Goal: Task Accomplishment & Management: Manage account settings

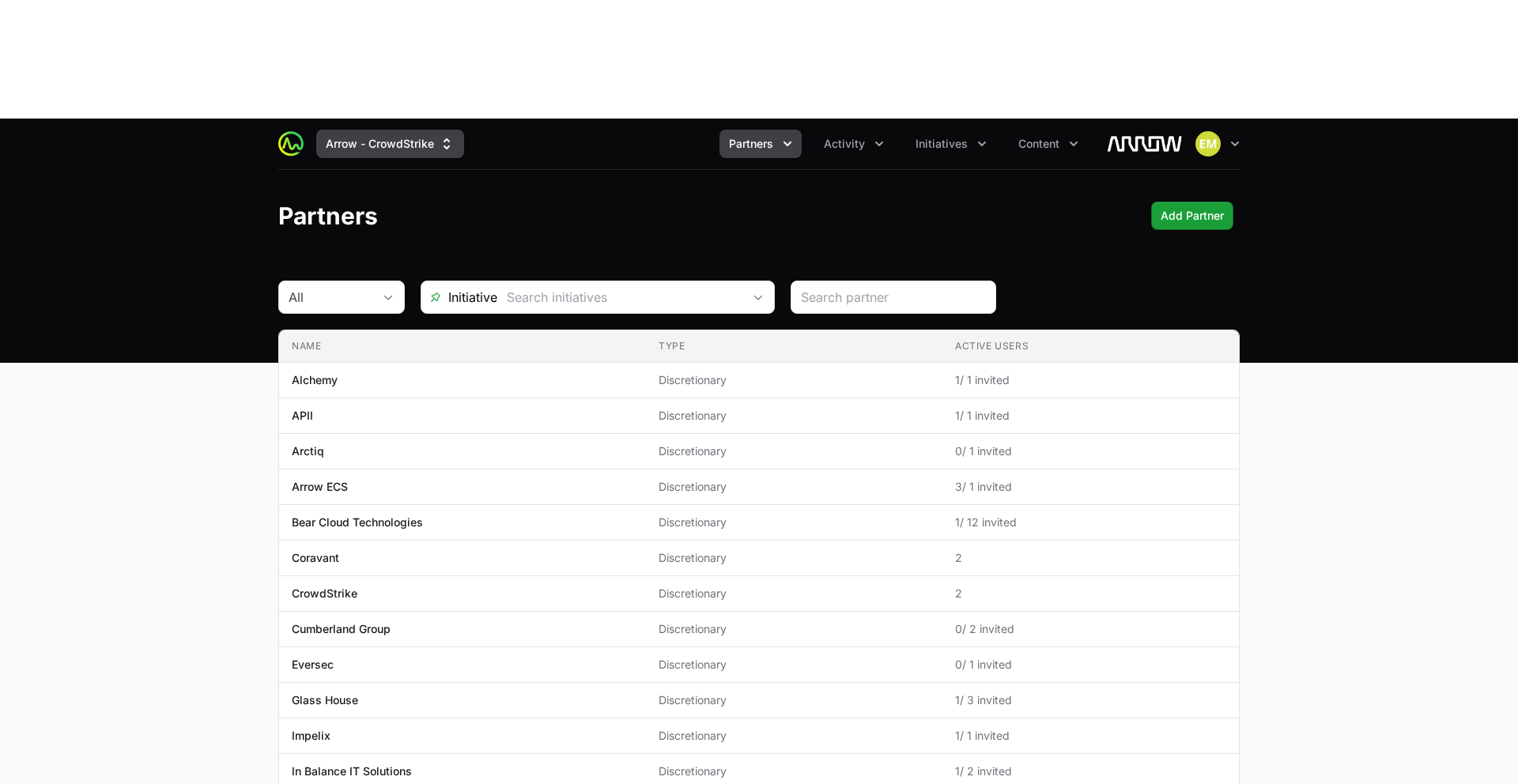
click at [403, 130] on button "Arrow - CrowdStrike" at bounding box center [390, 143] width 148 height 28
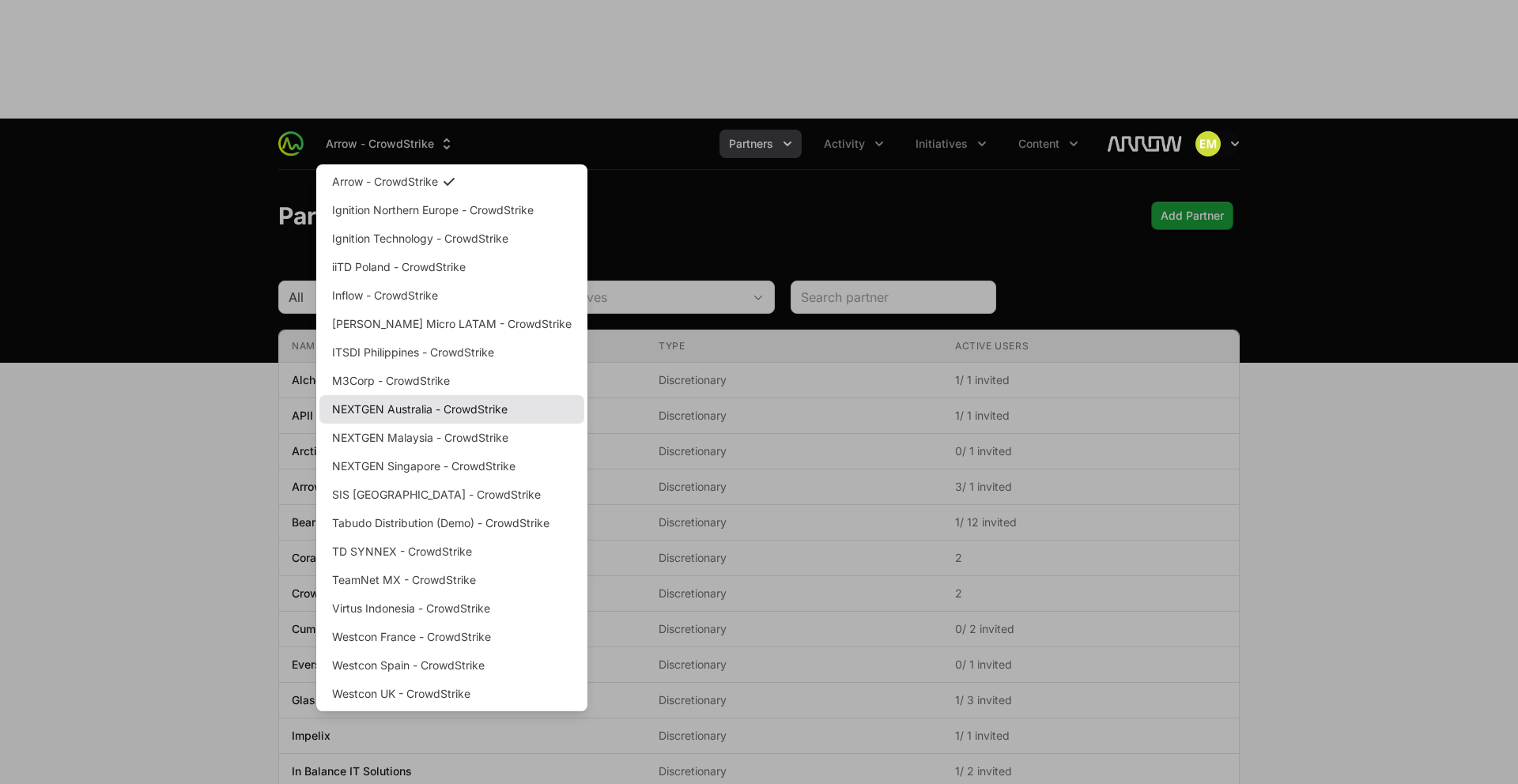
click at [408, 395] on link "NEXTGEN Australia - CrowdStrike" at bounding box center [451, 409] width 265 height 28
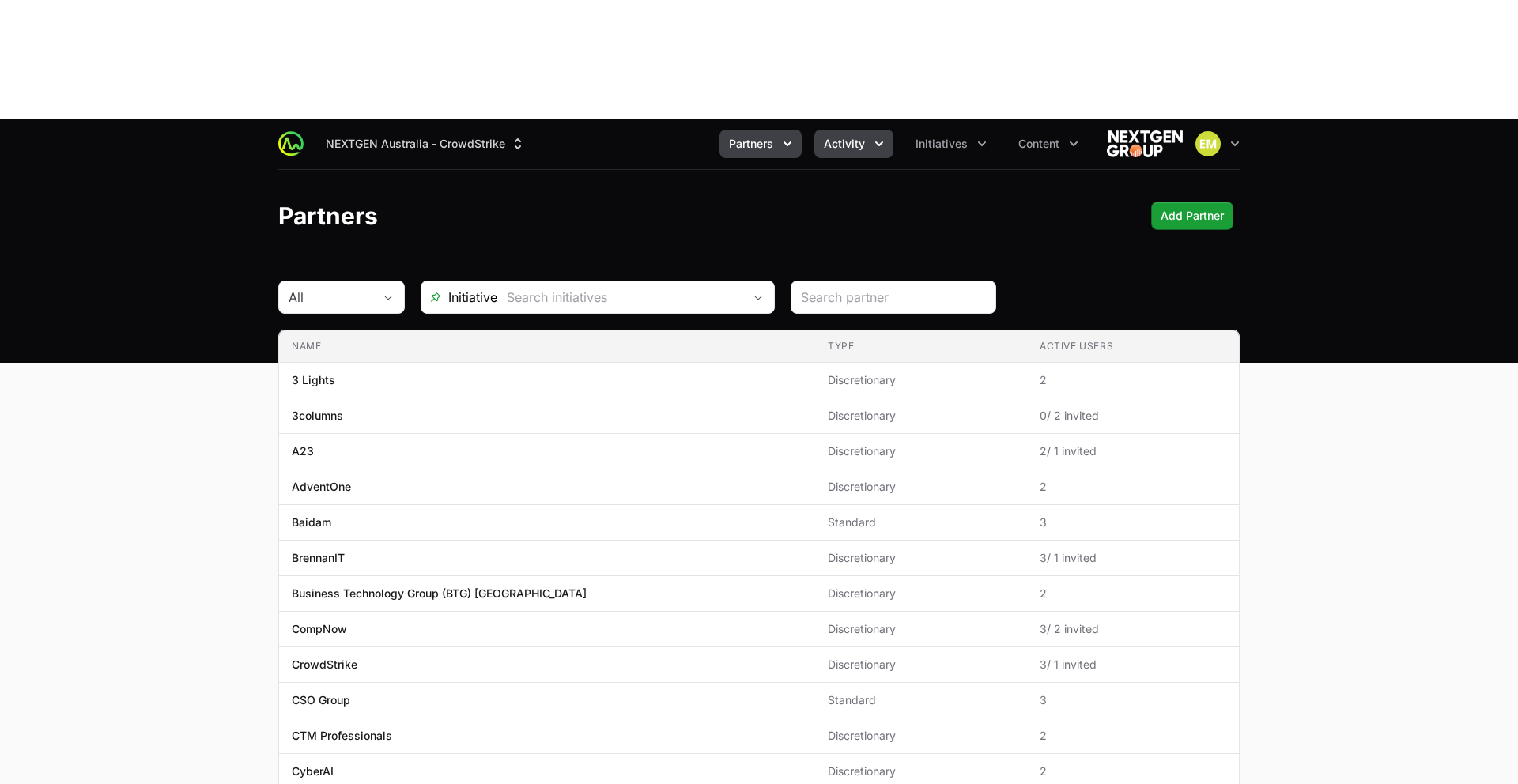
click at [850, 136] on span "Activity" at bounding box center [844, 143] width 41 height 15
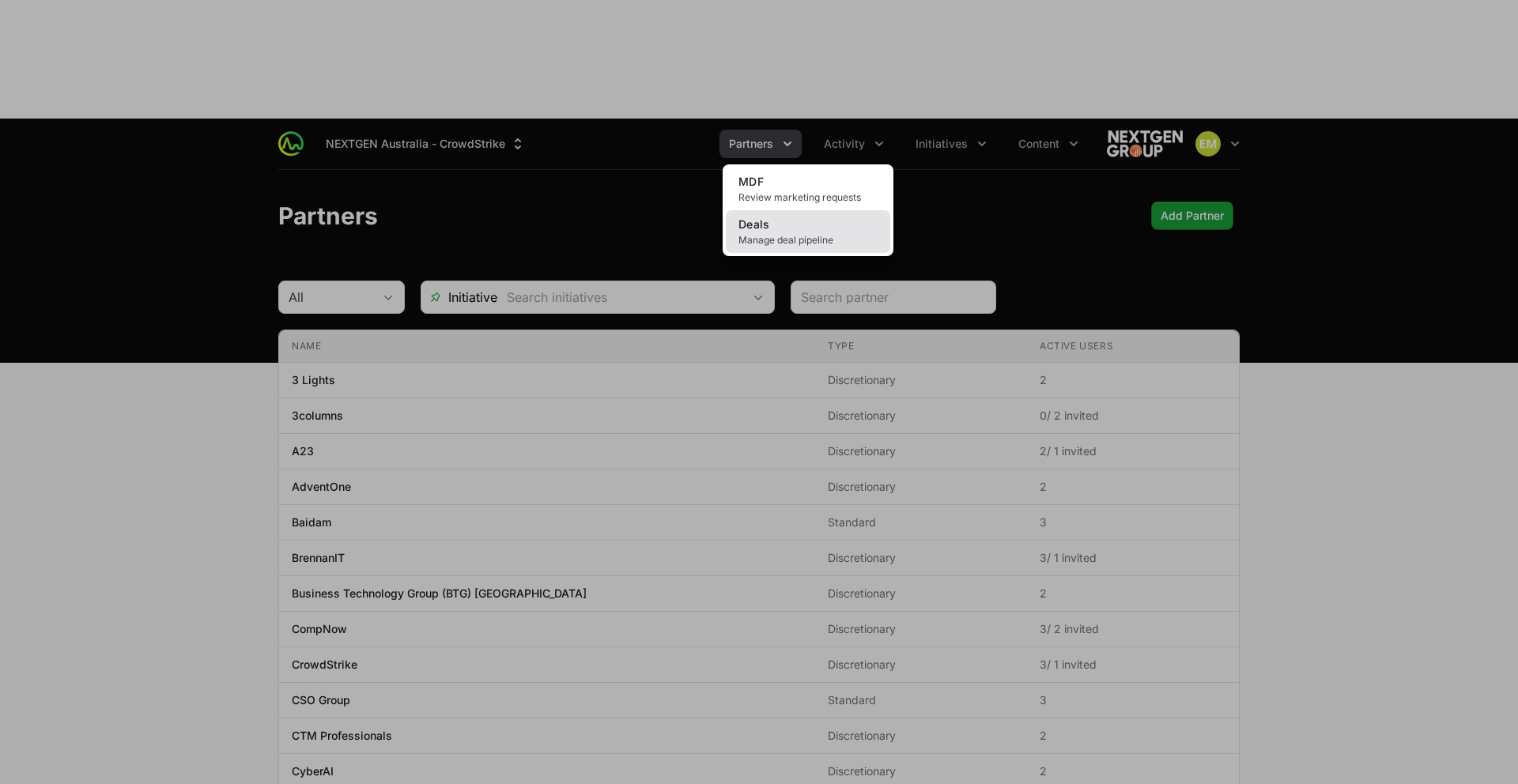
click at [795, 210] on link "Deals Manage deal pipeline" at bounding box center [808, 232] width 165 height 43
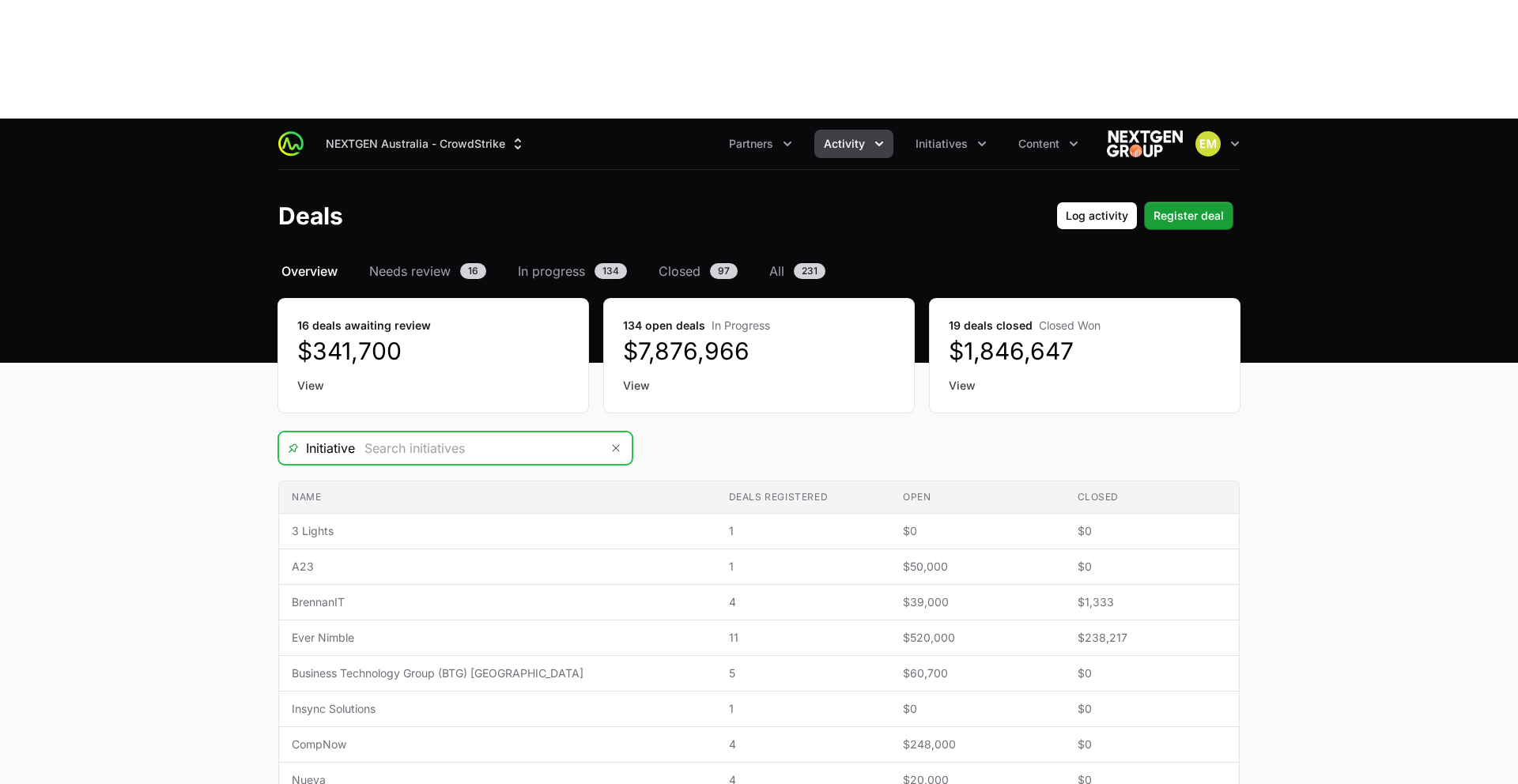
click at [479, 432] on input "Deals Filters" at bounding box center [478, 448] width 245 height 32
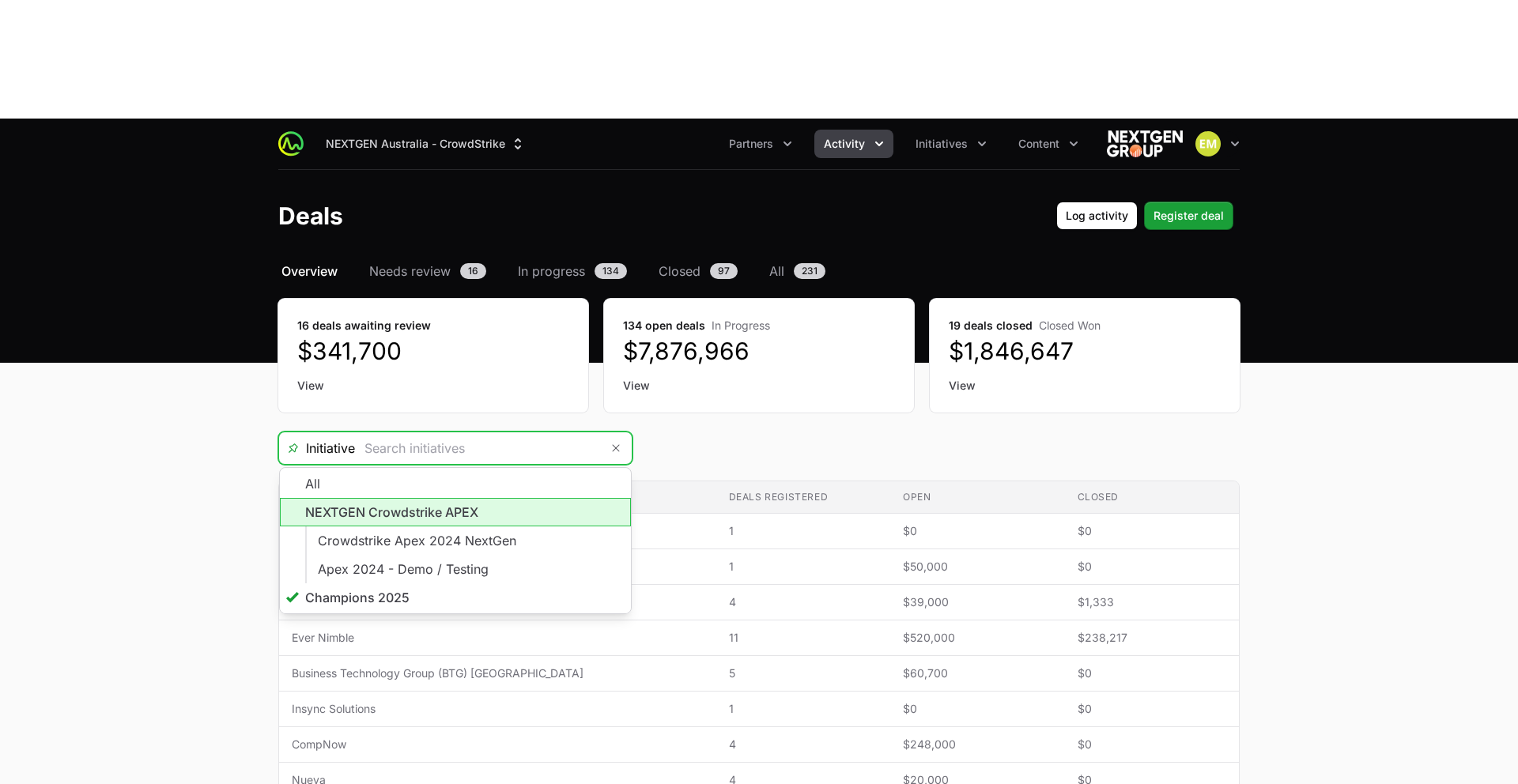
click at [438, 498] on li "NEXTGEN Crowdstrike APEX" at bounding box center [455, 512] width 351 height 28
type input "NEXTGEN Crowdstrike APEX"
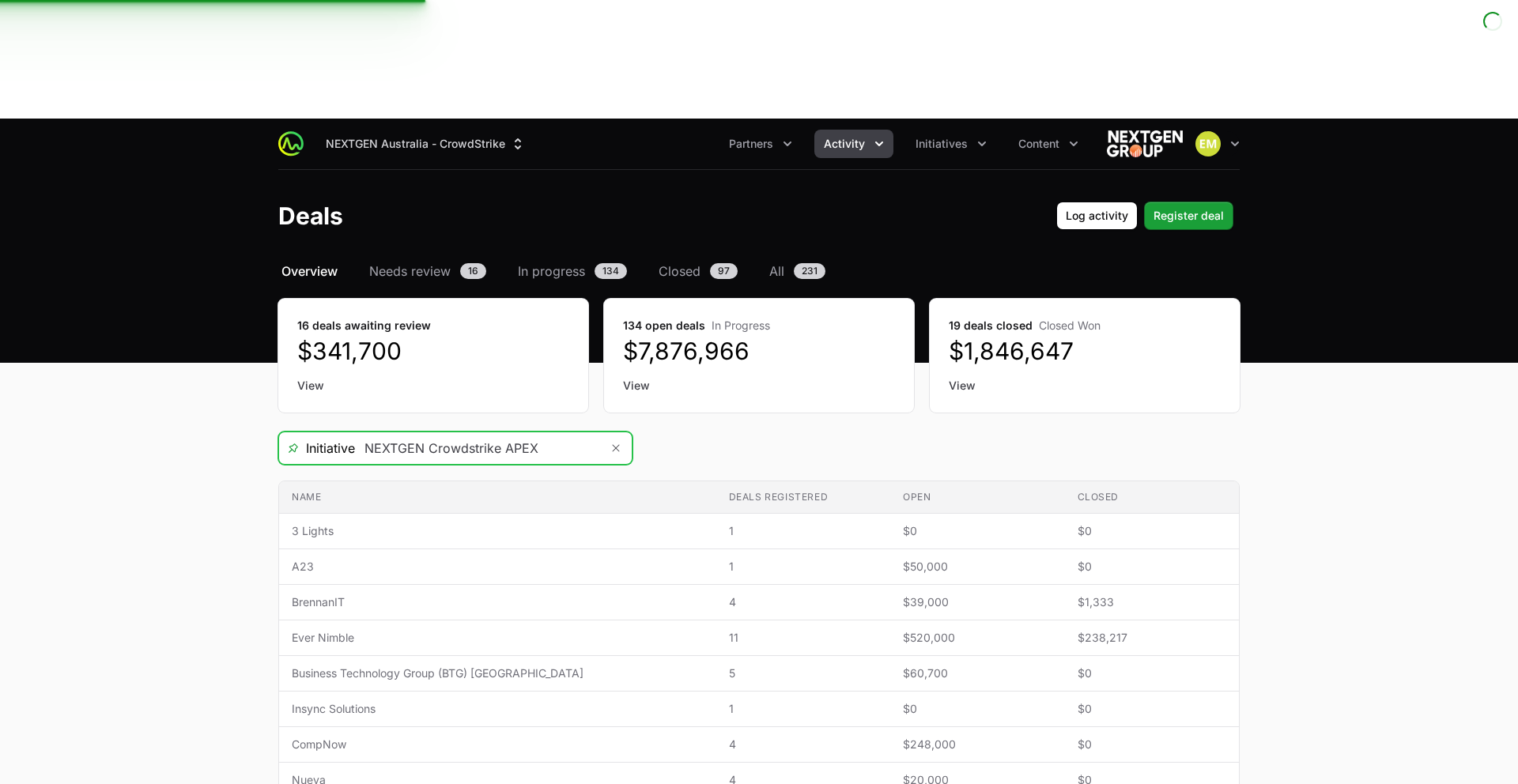
click at [457, 432] on input "NEXTGEN Crowdstrike APEX" at bounding box center [478, 448] width 245 height 32
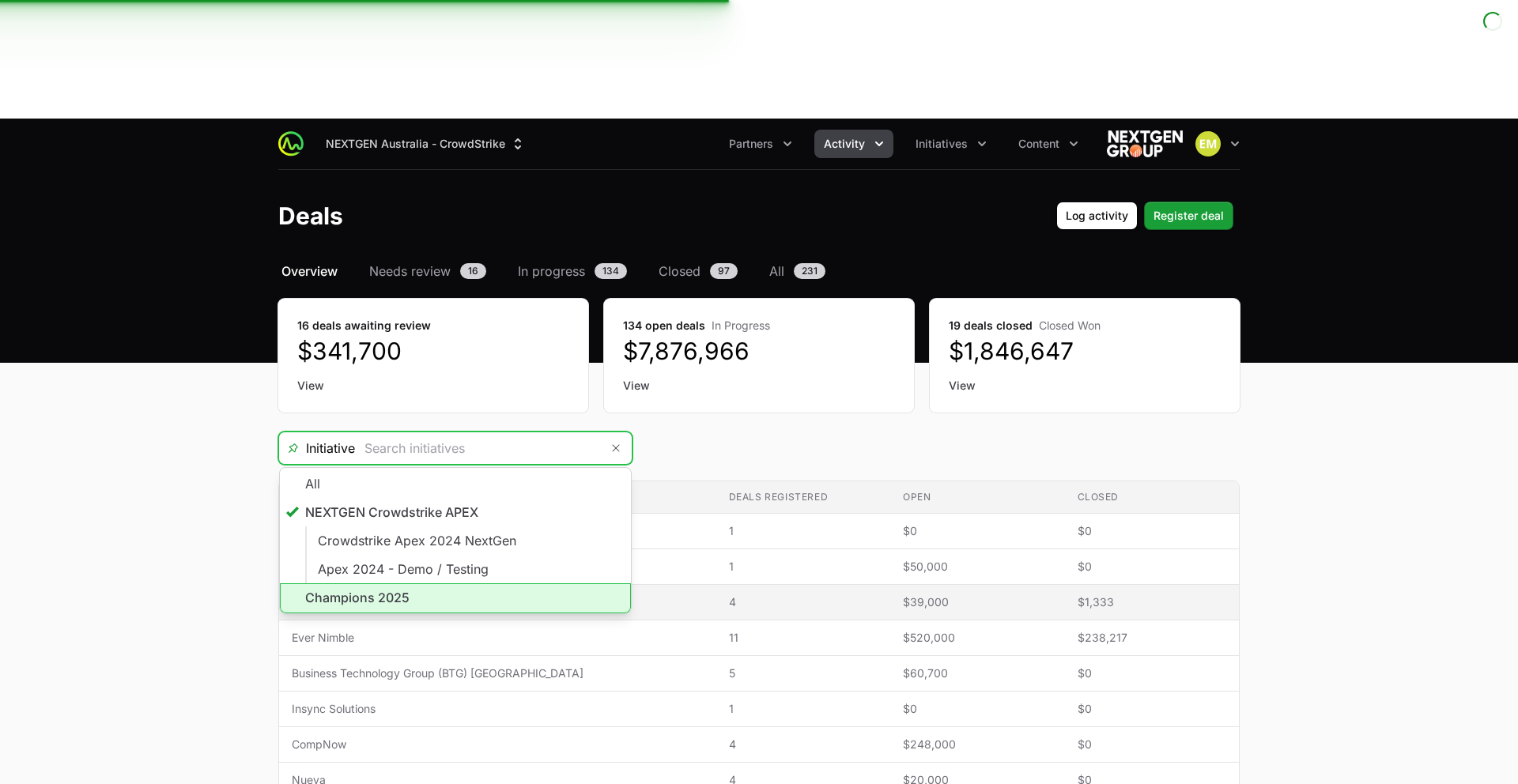
click at [403, 583] on li "Champions 2025" at bounding box center [455, 598] width 351 height 30
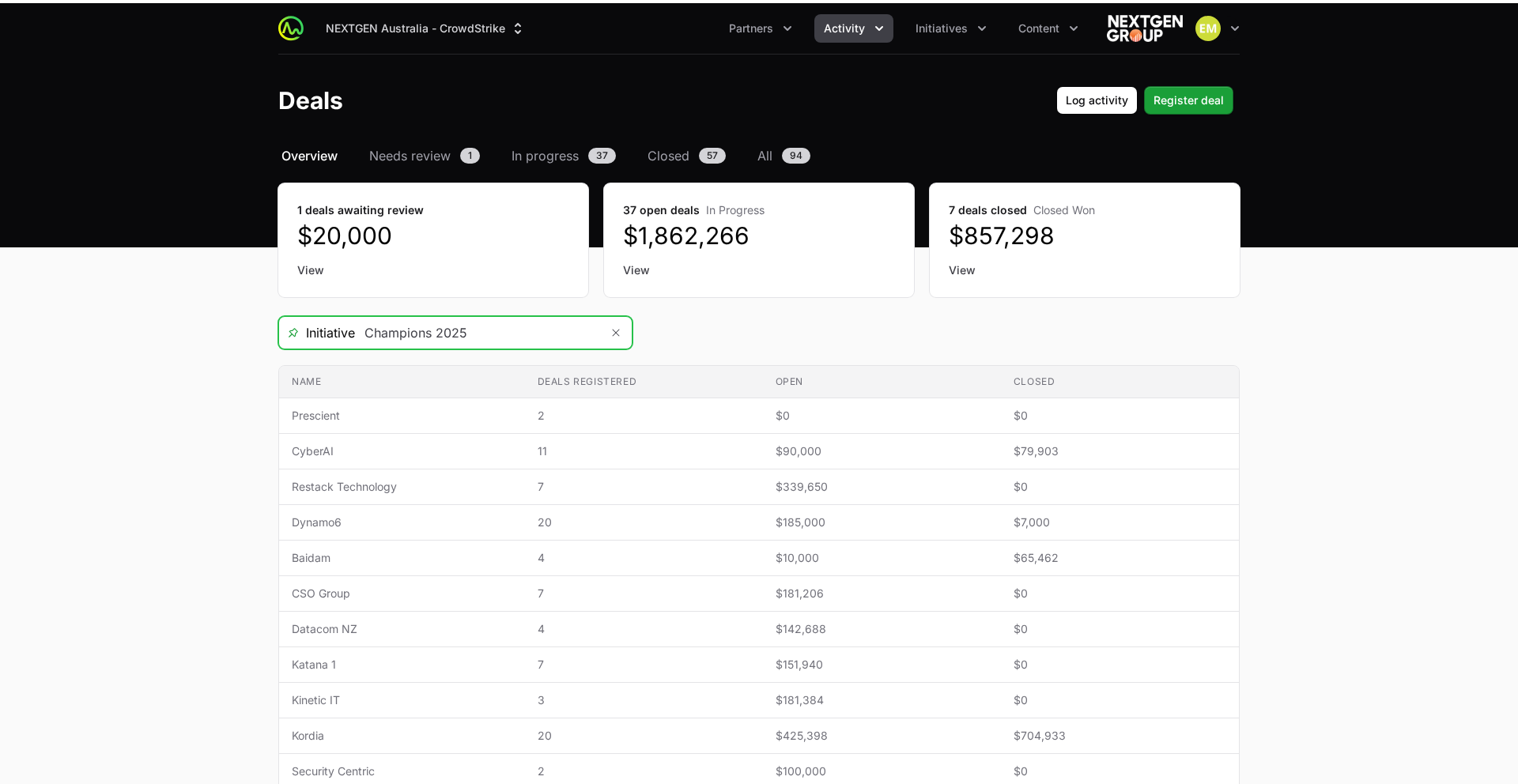
scroll to position [115, 0]
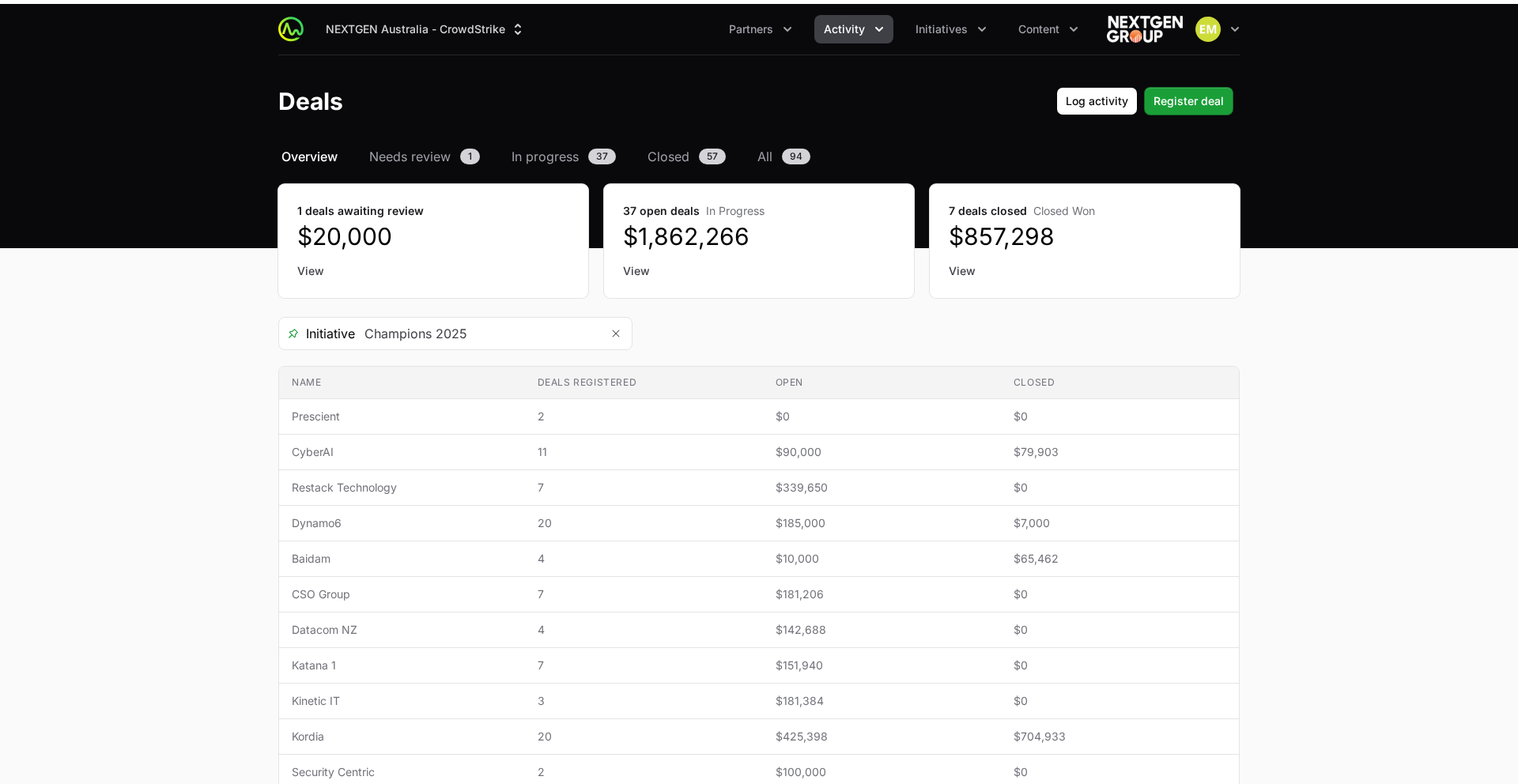
type input "Champions 2025"
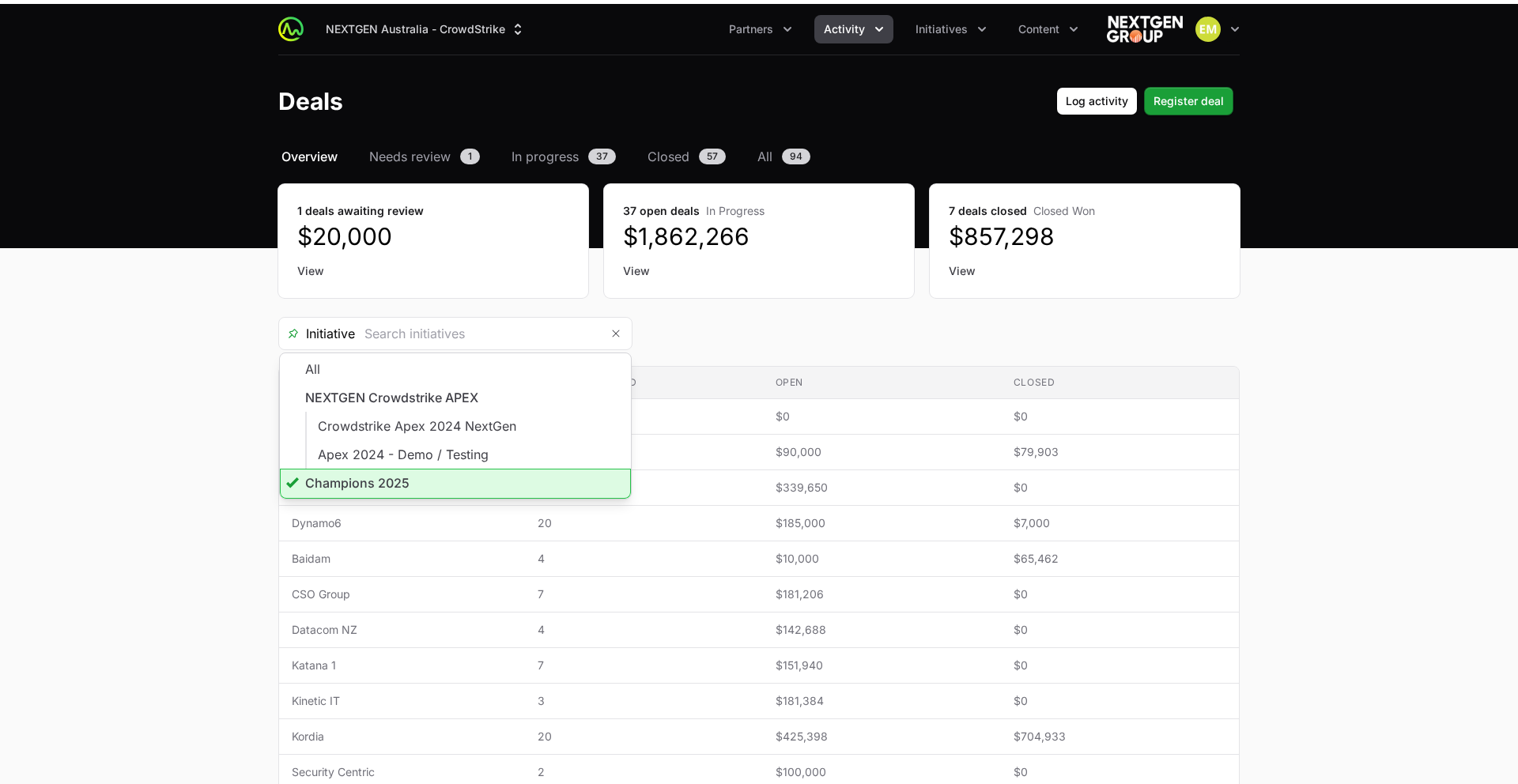
type input "Champions 2025"
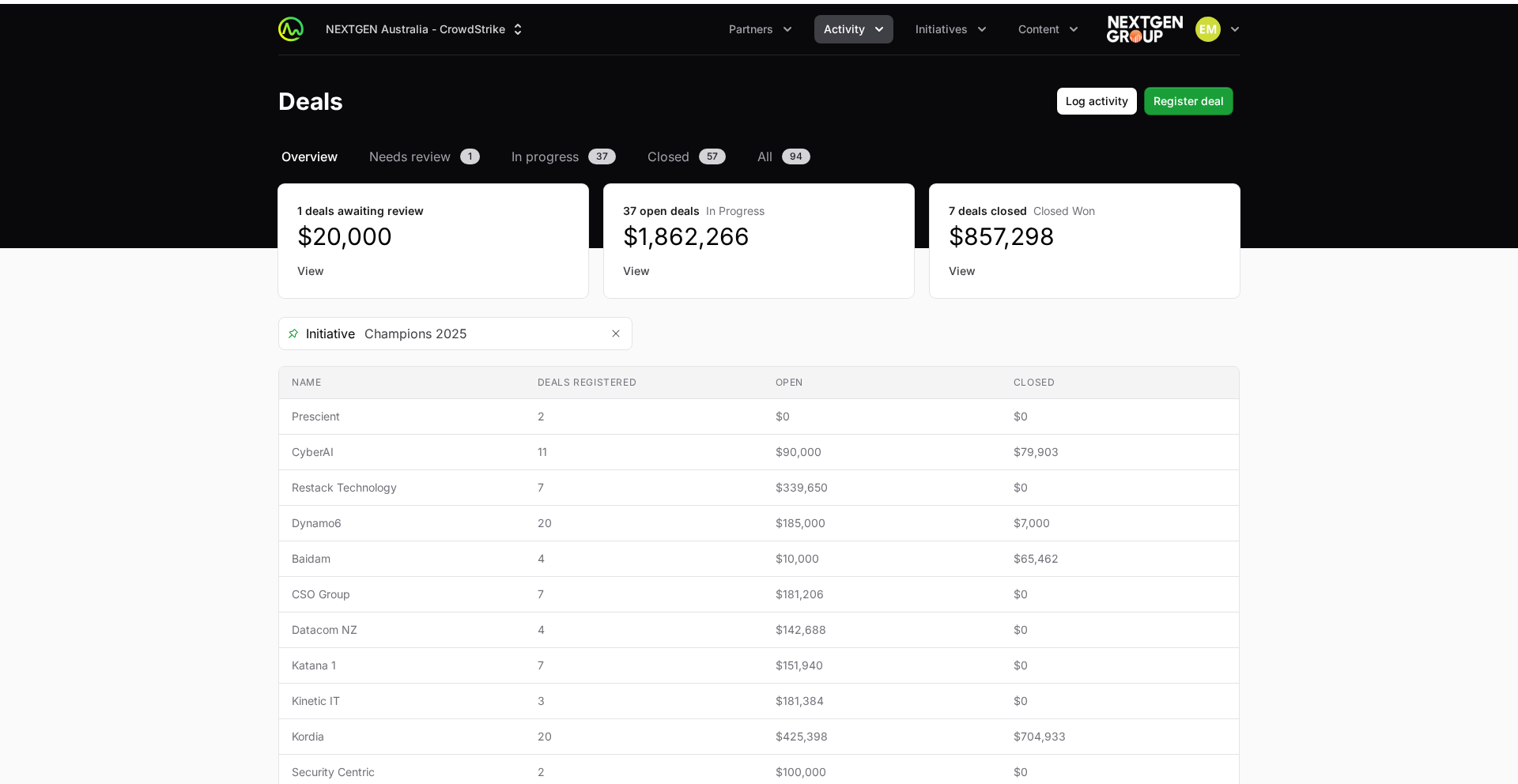
click at [930, 317] on div "Initiative Champions 2025" at bounding box center [759, 334] width 962 height 33
click at [618, 327] on icon "Remove" at bounding box center [615, 333] width 9 height 13
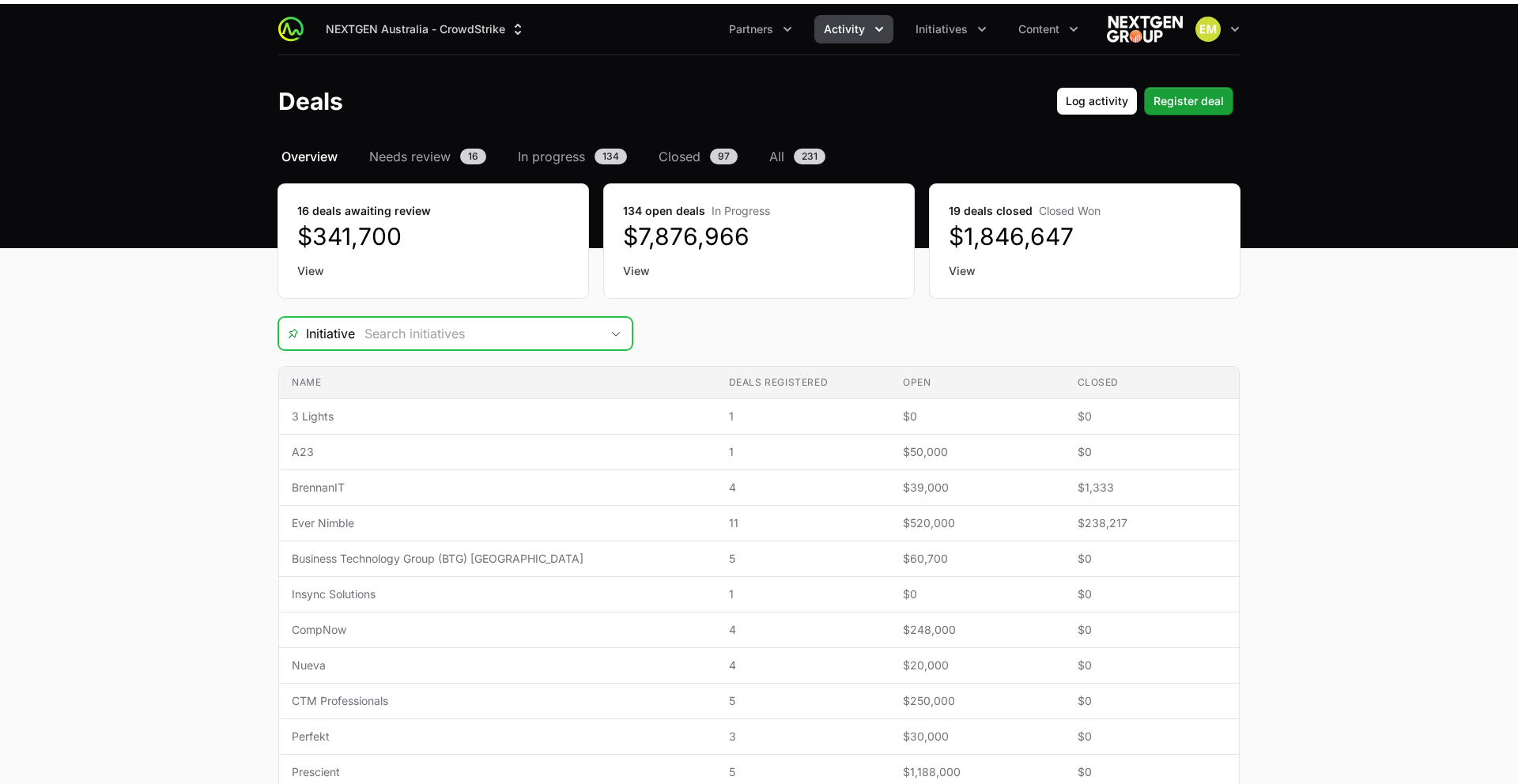
click at [483, 317] on input "Deals Filters" at bounding box center [478, 333] width 245 height 32
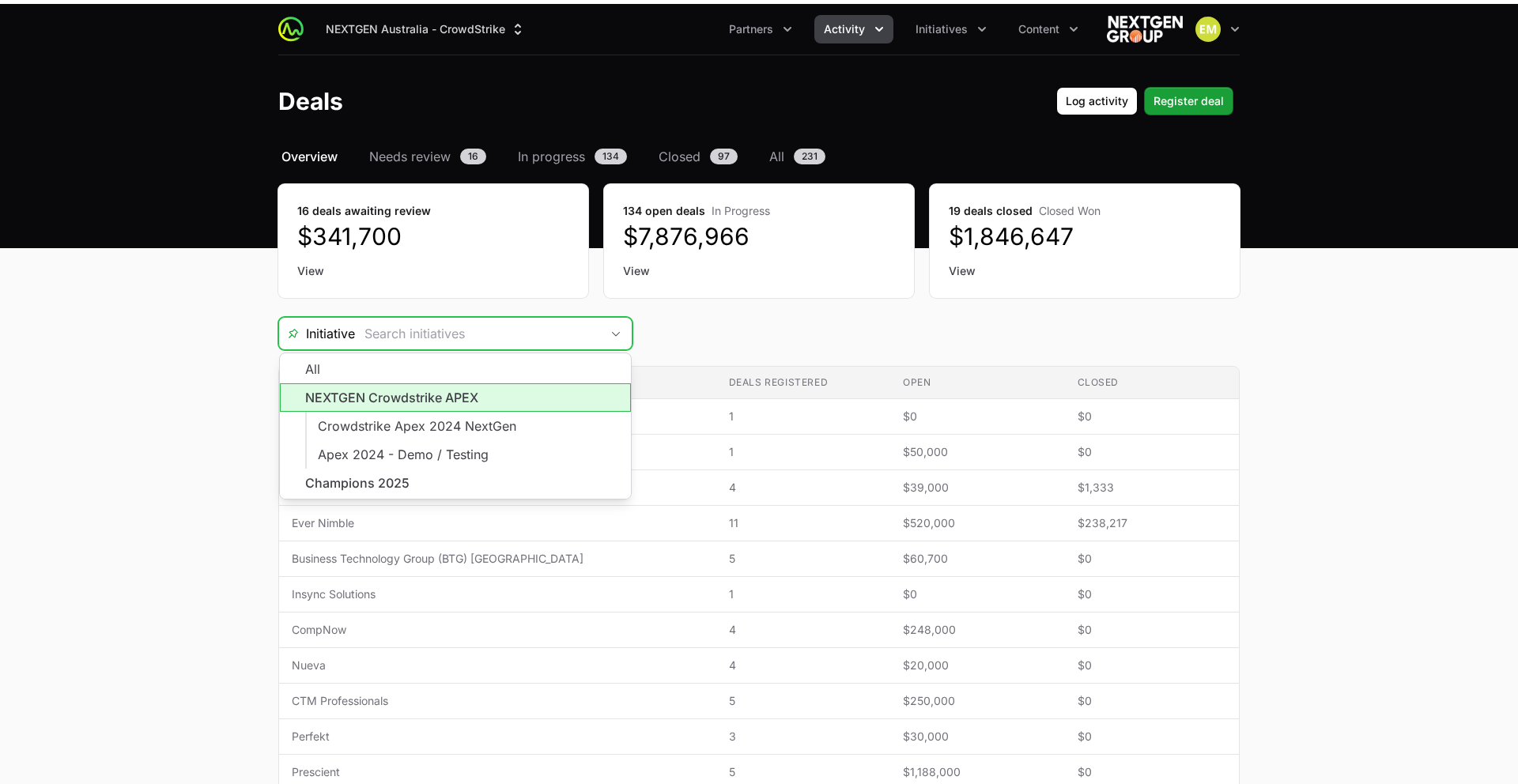
click at [450, 383] on li "NEXTGEN Crowdstrike APEX" at bounding box center [455, 397] width 351 height 28
type input "NEXTGEN Crowdstrike APEX"
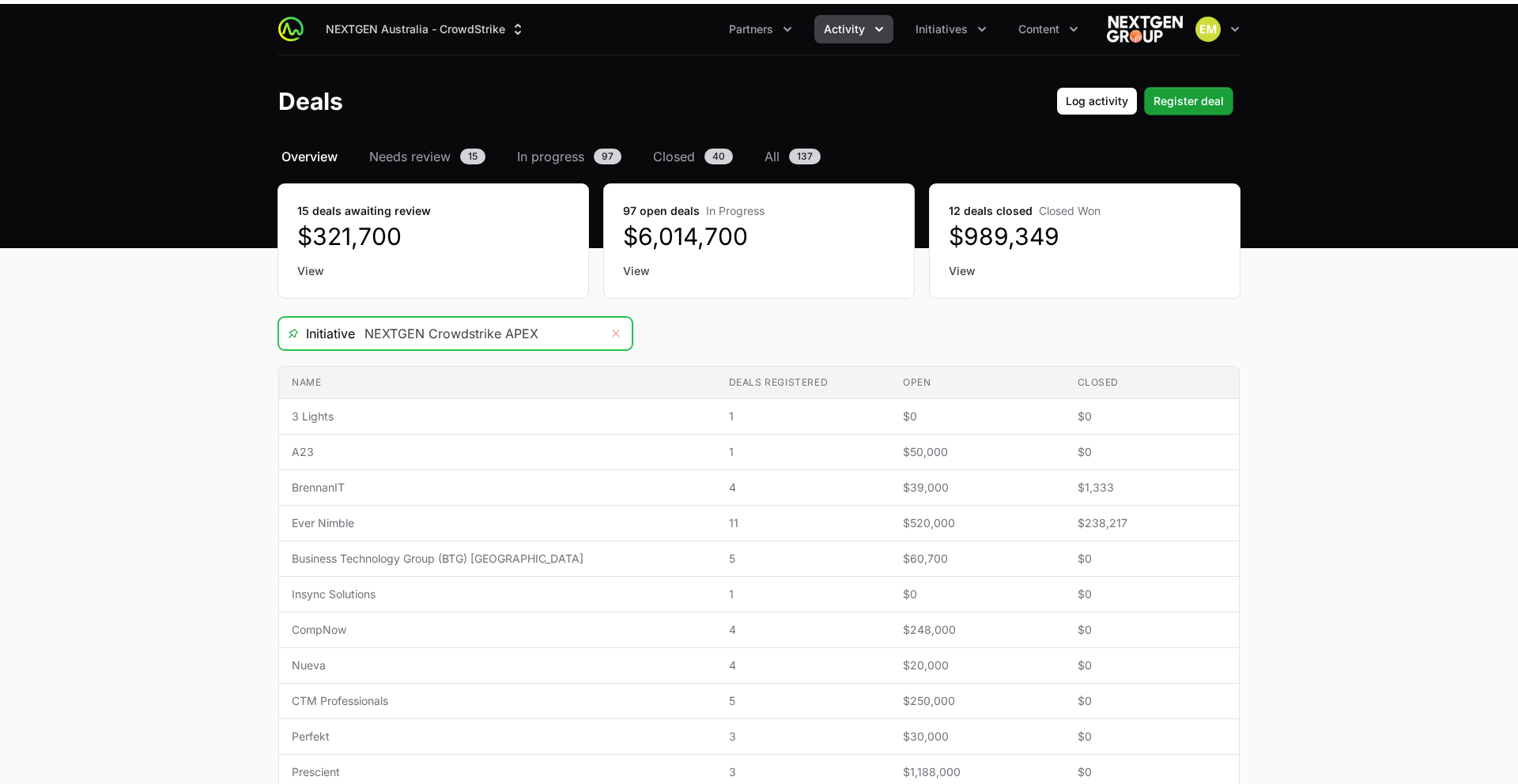
click at [618, 327] on icon "Remove" at bounding box center [615, 333] width 9 height 13
click at [487, 317] on input "Deals Filters" at bounding box center [478, 333] width 245 height 32
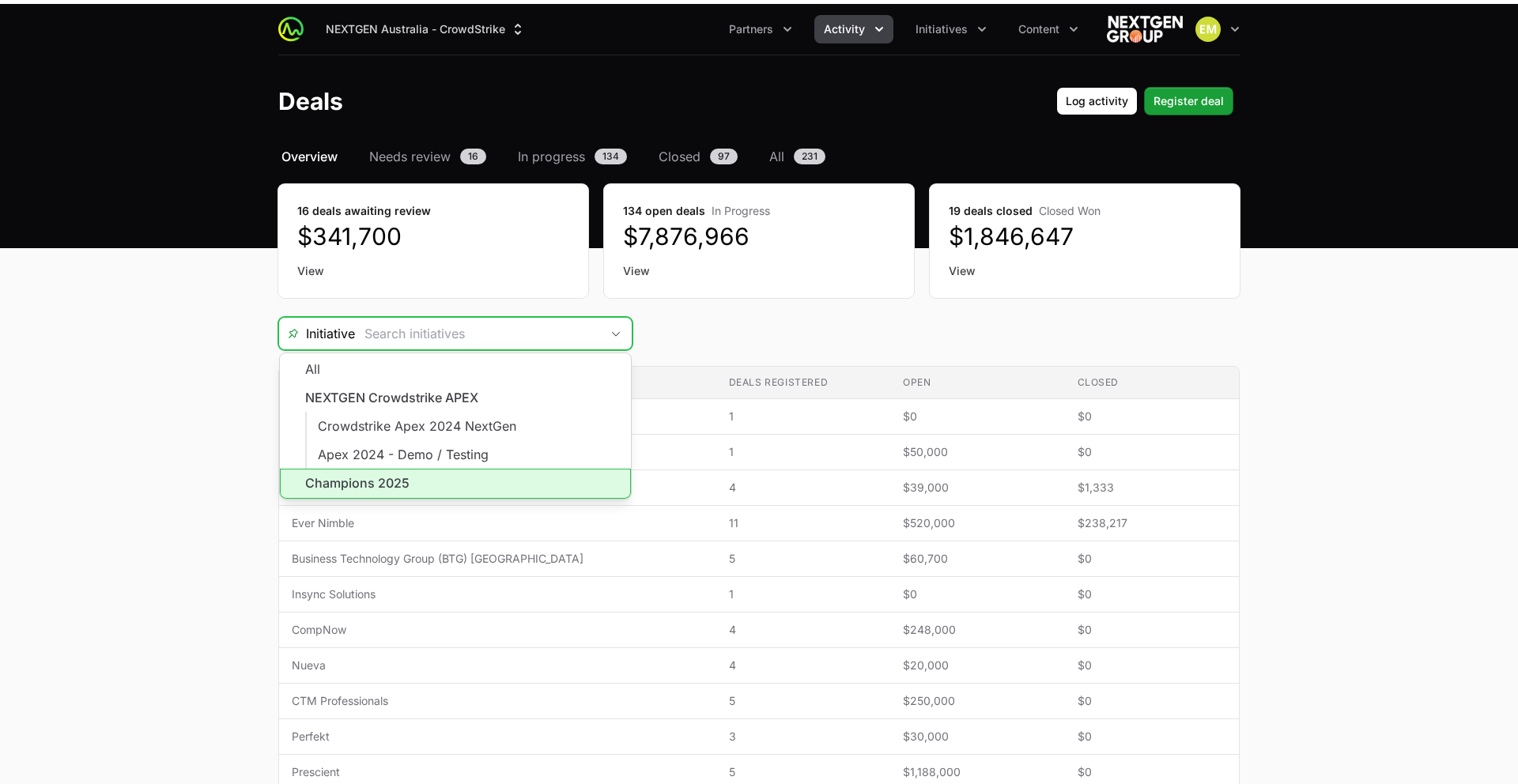
click at [383, 468] on li "Champions 2025" at bounding box center [455, 483] width 351 height 30
type input "Champions 2025"
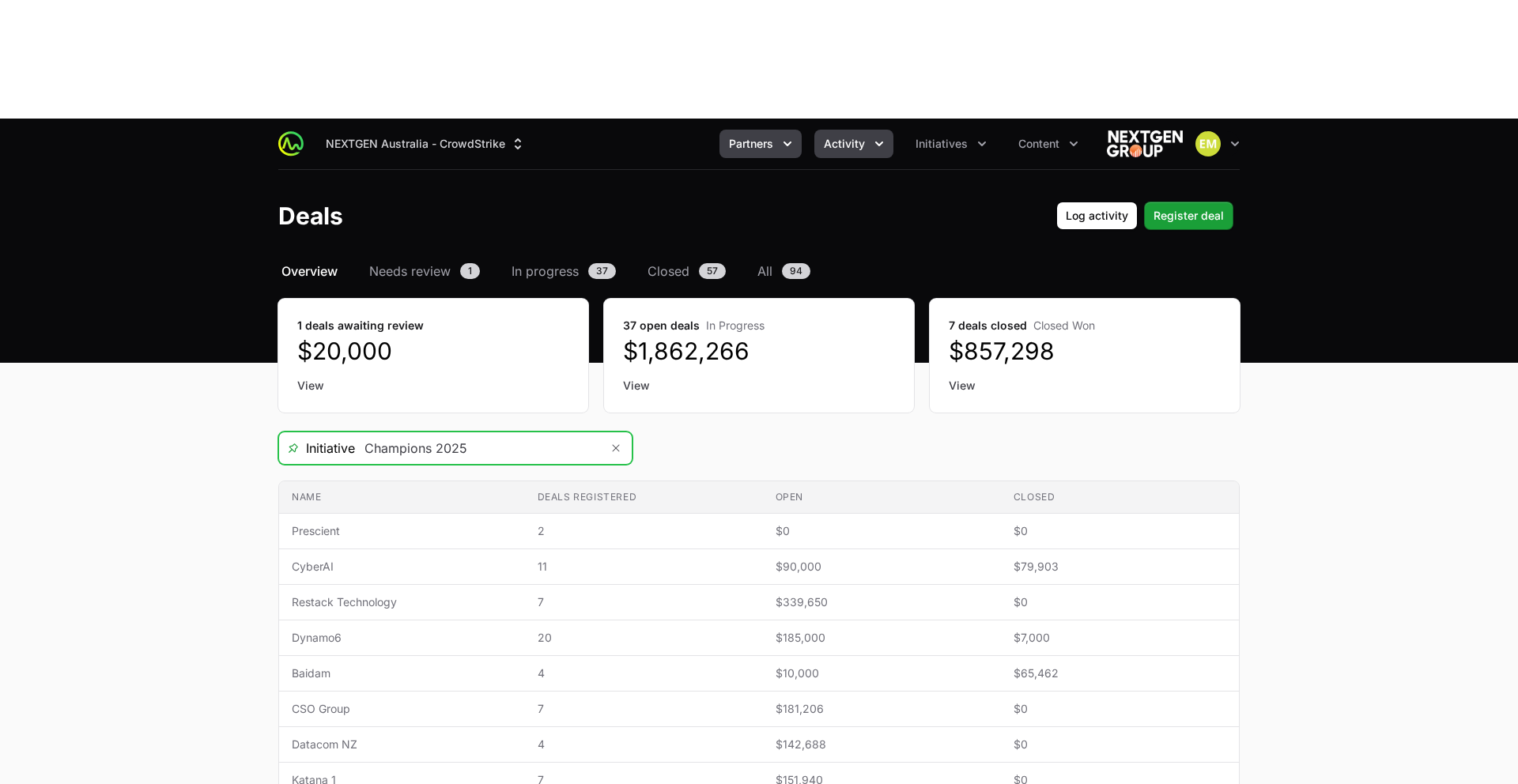
click at [758, 136] on span "Partners" at bounding box center [752, 143] width 45 height 15
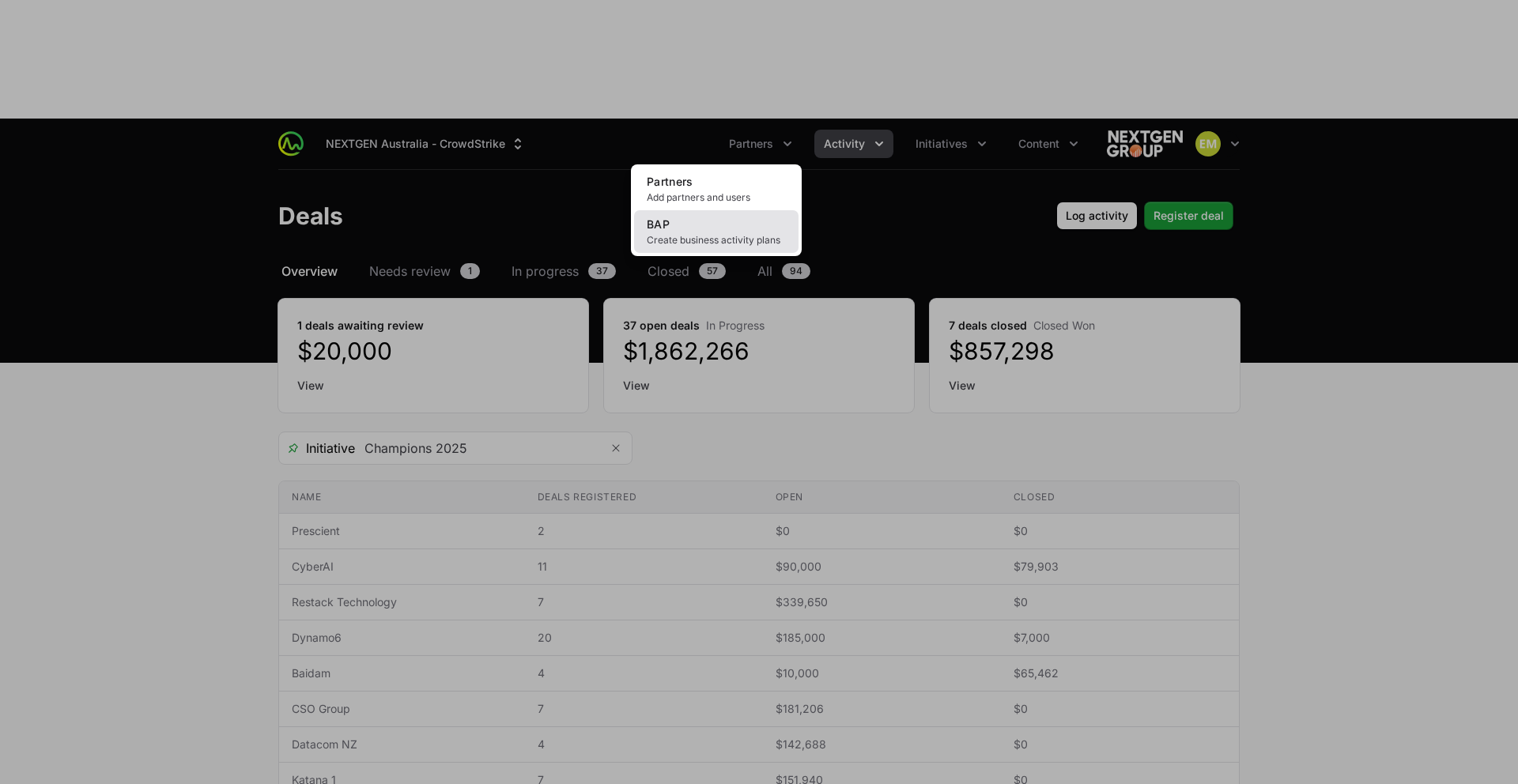
click at [738, 210] on link "BAP Create business activity plans" at bounding box center [717, 232] width 165 height 43
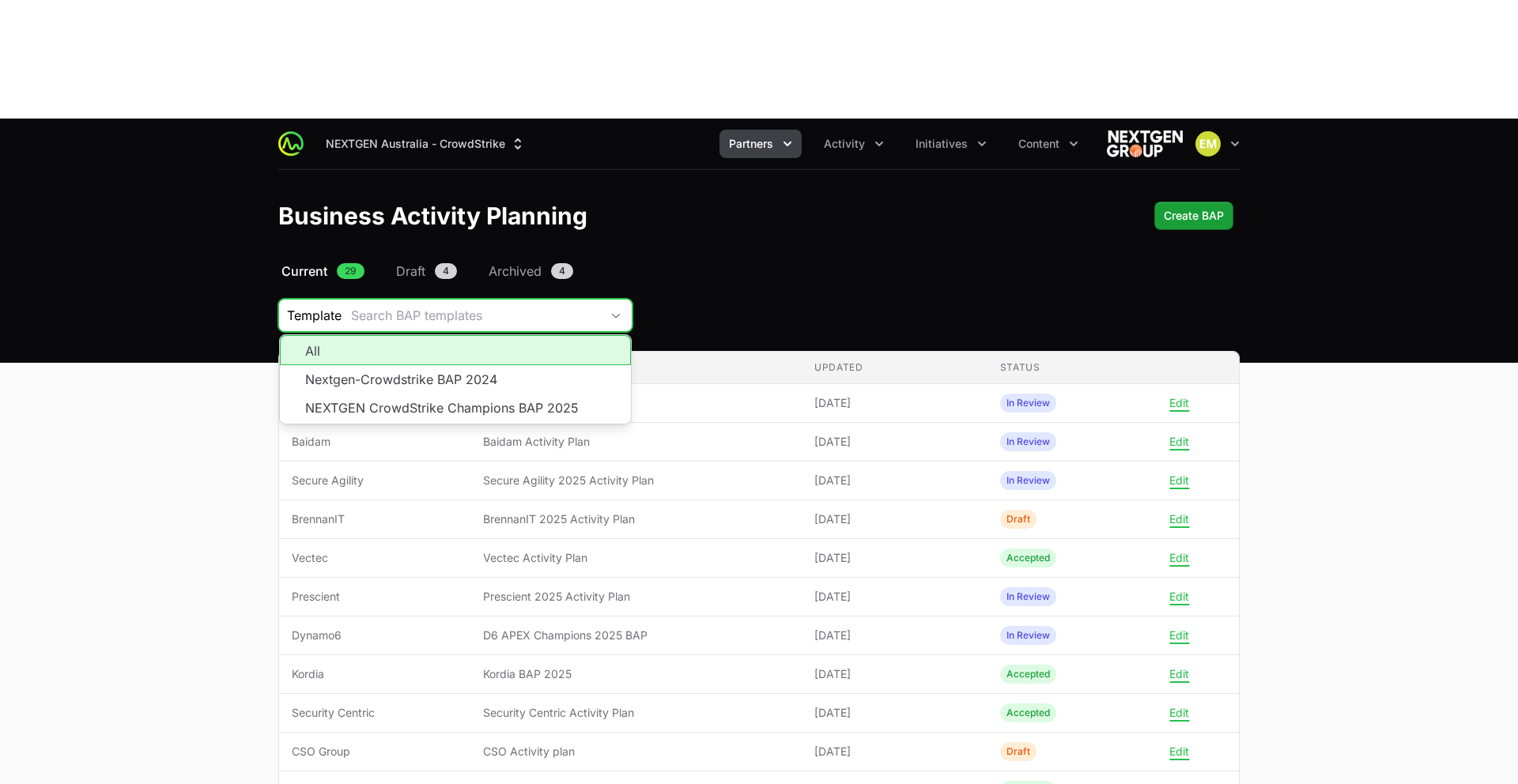
drag, startPoint x: 517, startPoint y: 197, endPoint x: 524, endPoint y: 198, distance: 7.1
click at [517, 306] on div "Search BAP templates" at bounding box center [475, 316] width 249 height 19
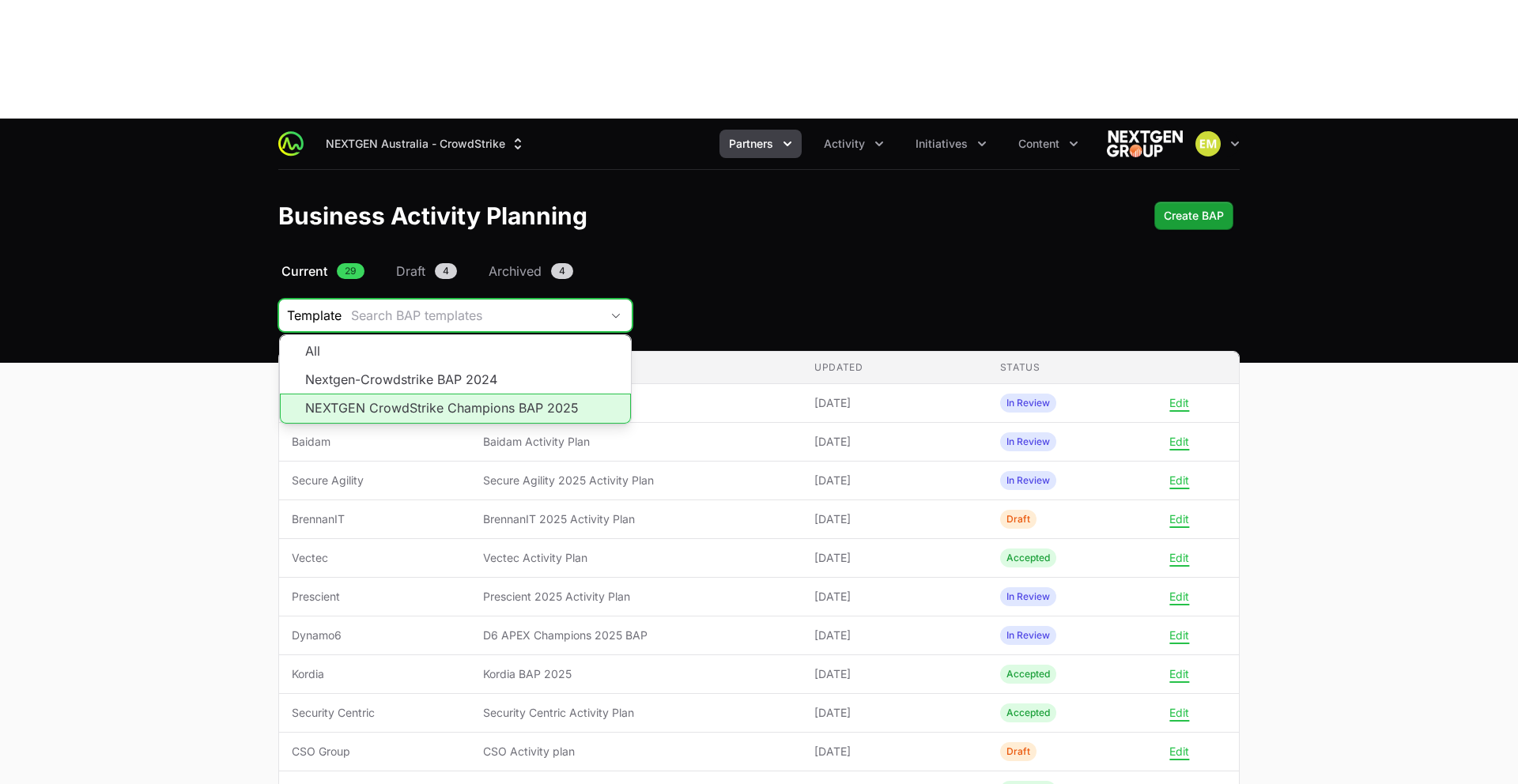
click at [499, 394] on li "NEXTGEN CrowdStrike Champions BAP 2025" at bounding box center [455, 408] width 351 height 30
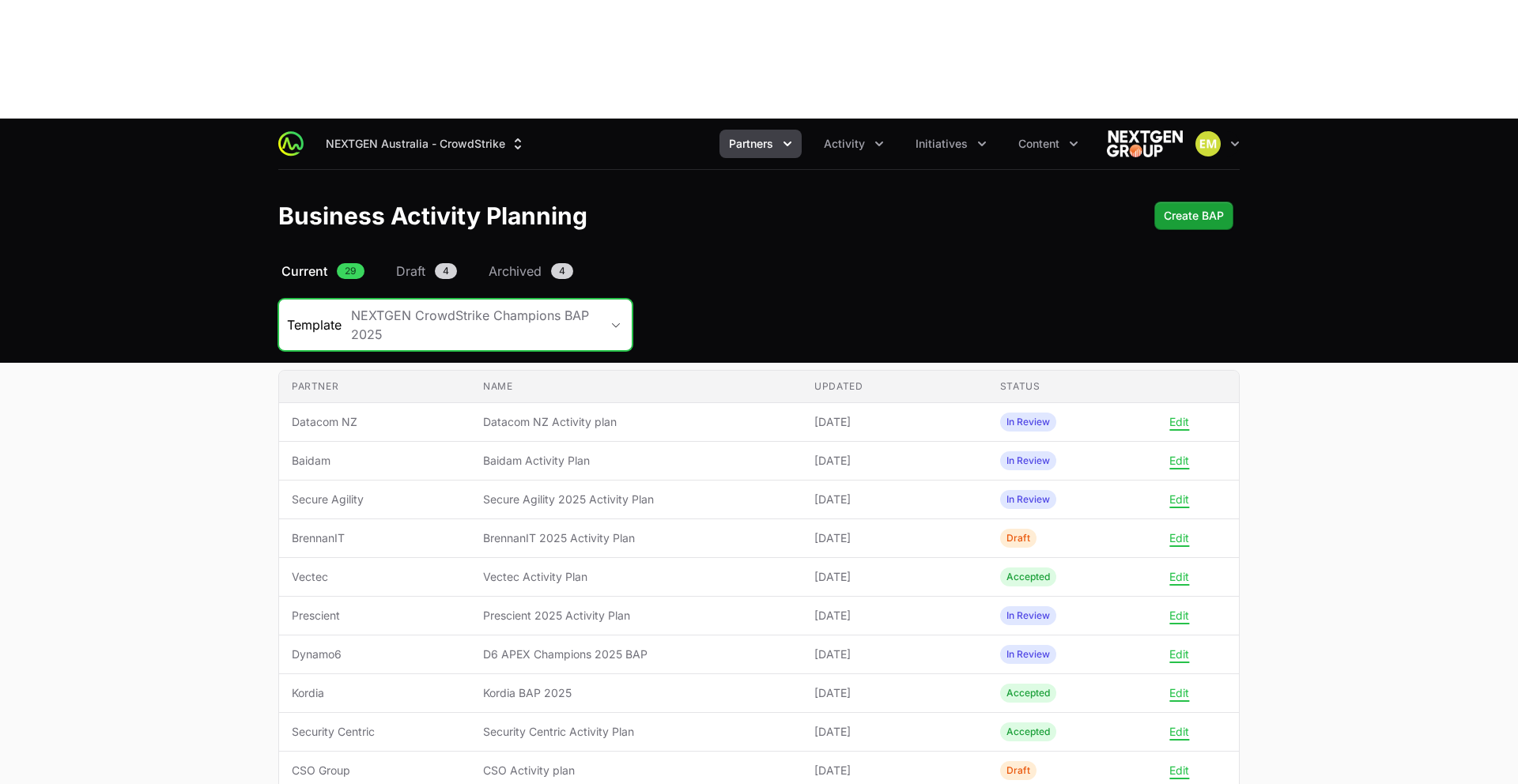
click at [751, 136] on span "Partners" at bounding box center [752, 143] width 45 height 15
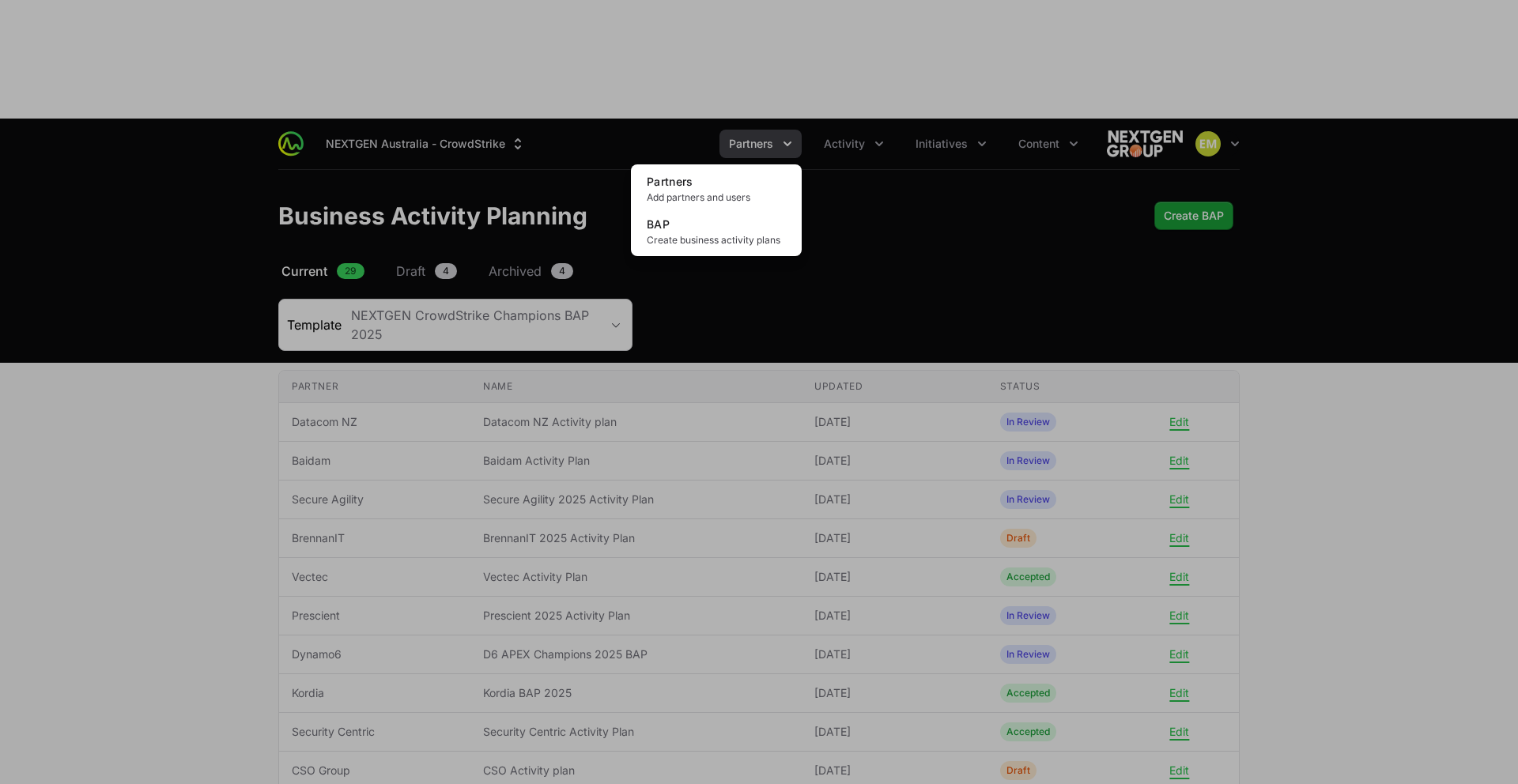
click at [844, 30] on div "Partners menu" at bounding box center [759, 392] width 1518 height 784
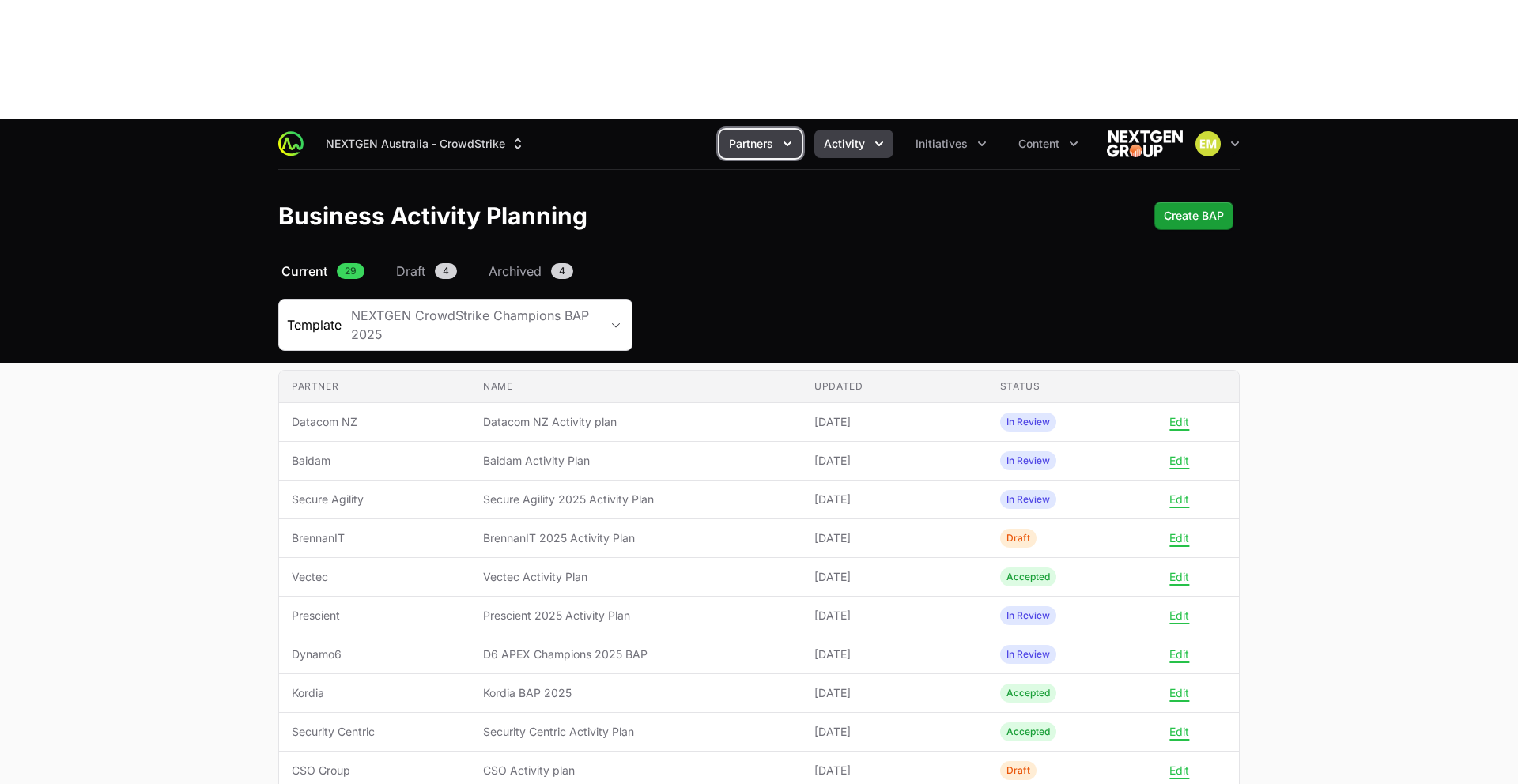
click at [844, 136] on span "Activity" at bounding box center [844, 143] width 41 height 15
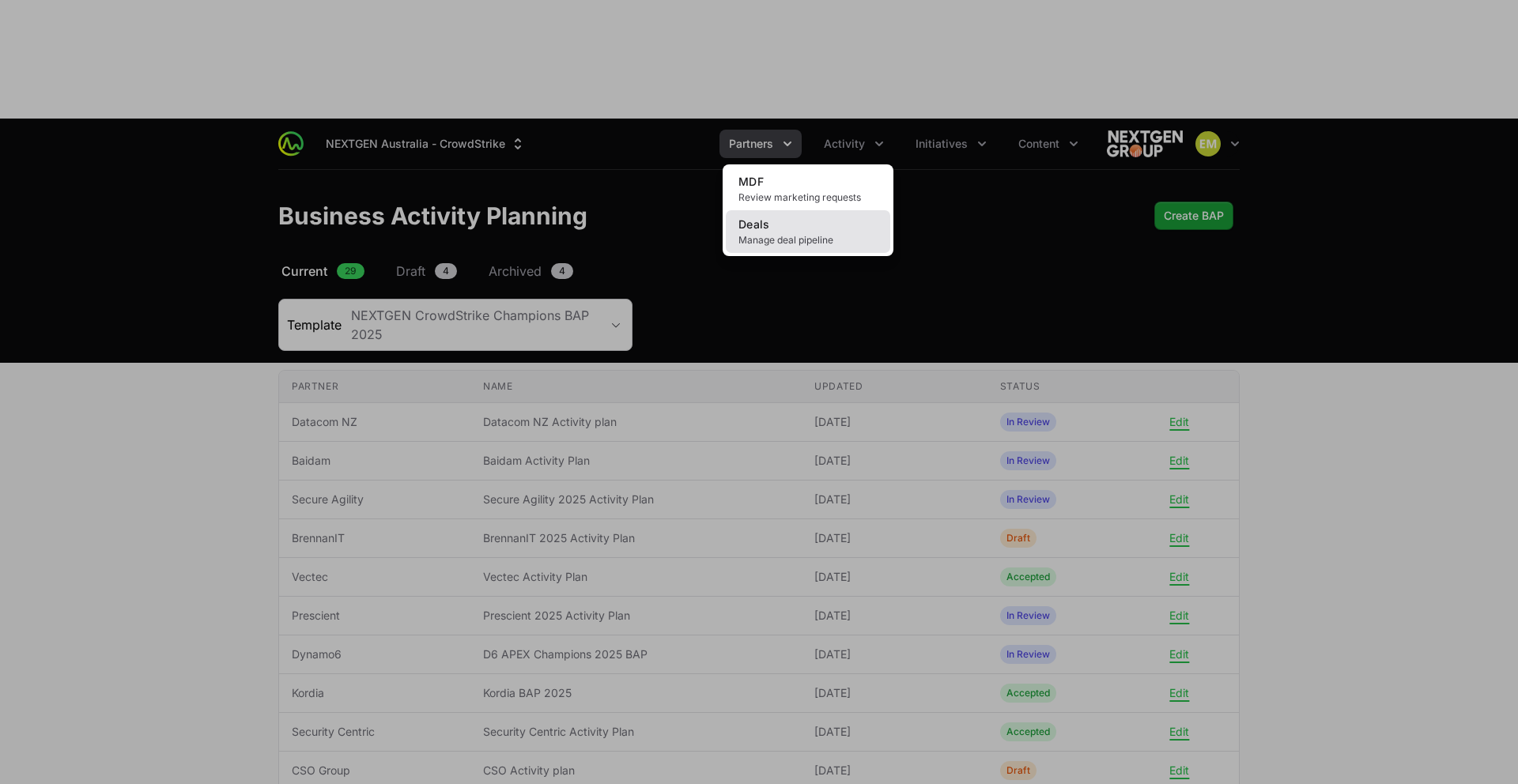
click at [771, 234] on span "Manage deal pipeline" at bounding box center [808, 240] width 139 height 13
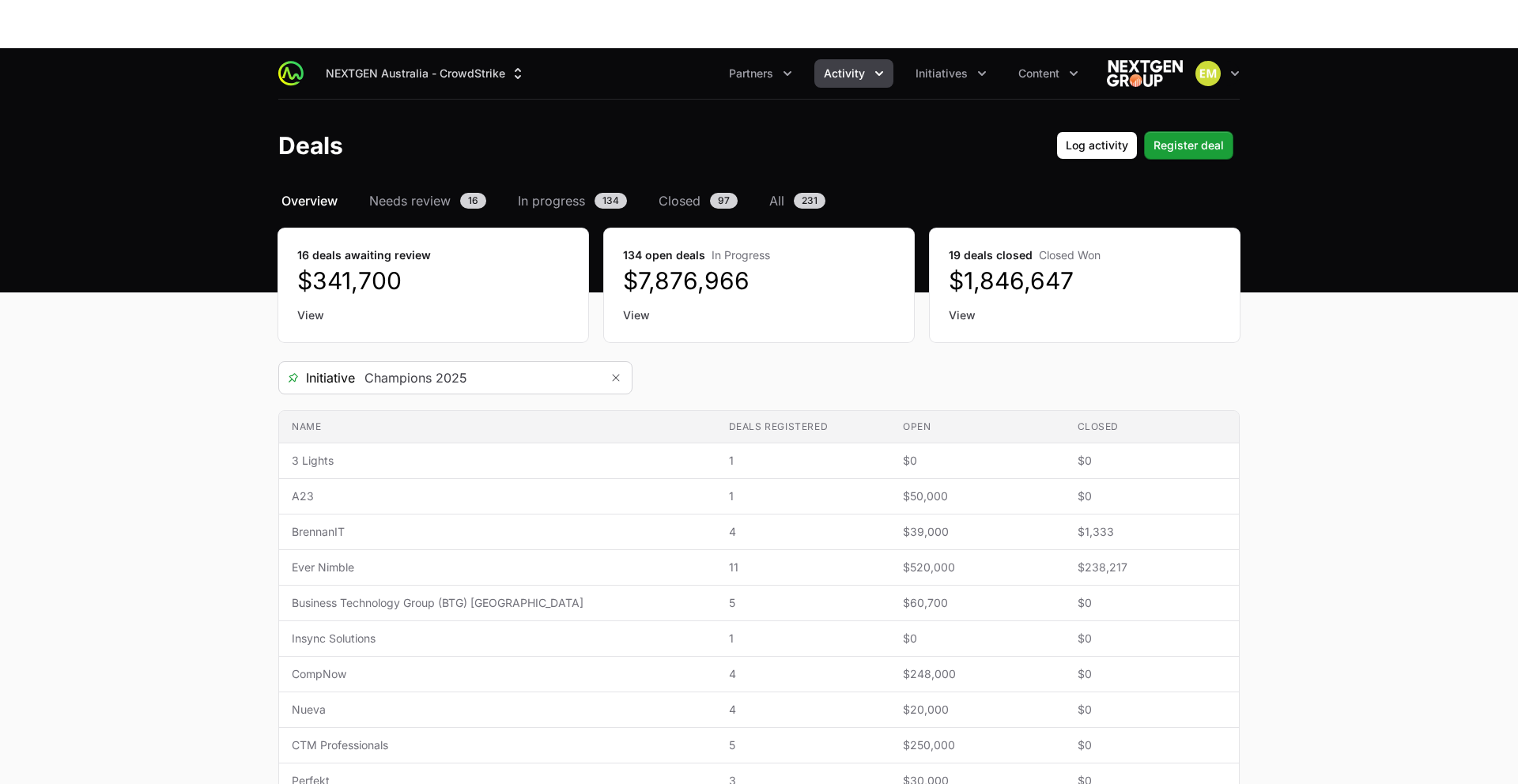
scroll to position [95, 0]
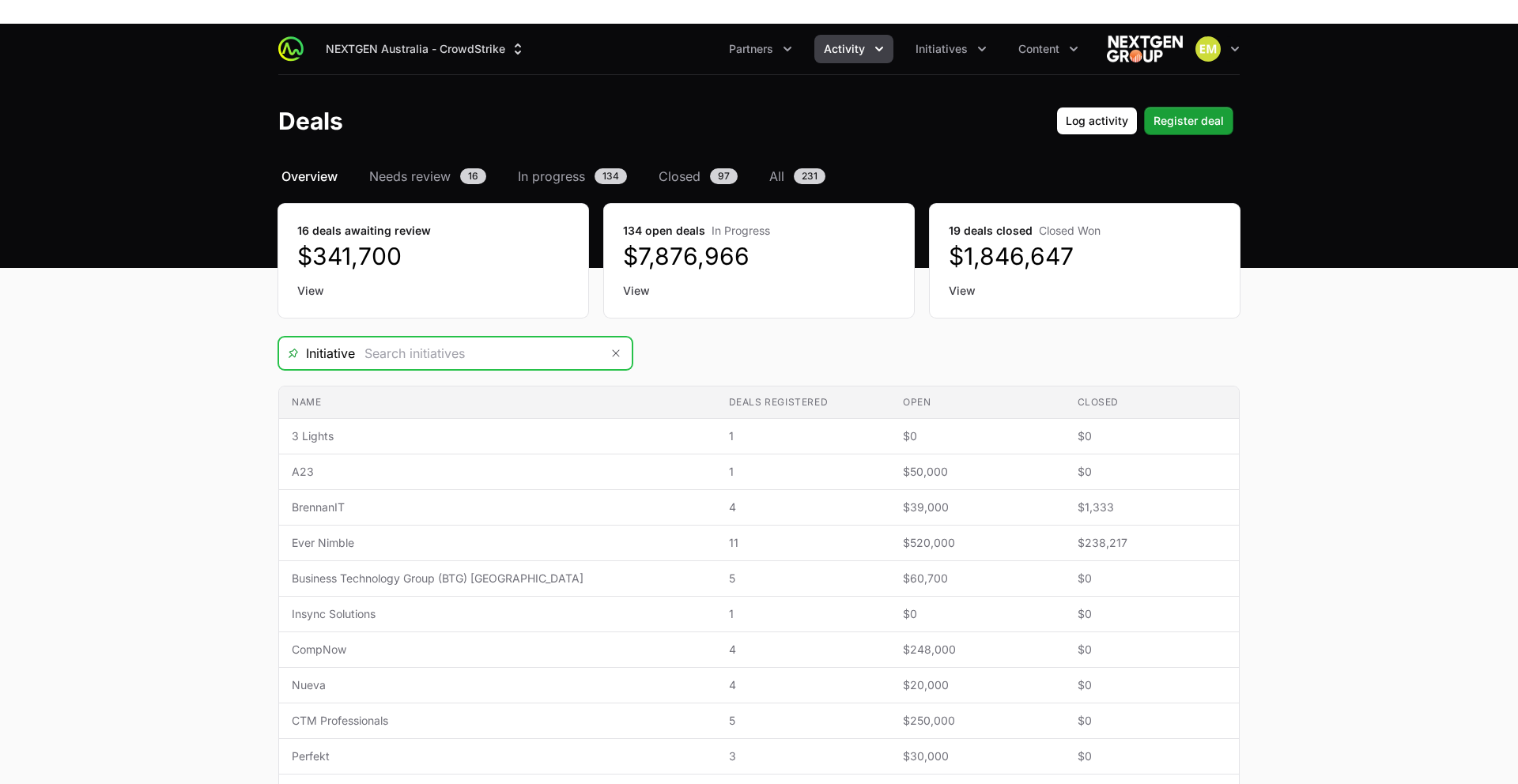
click at [518, 337] on input "Deals Filters" at bounding box center [478, 353] width 245 height 32
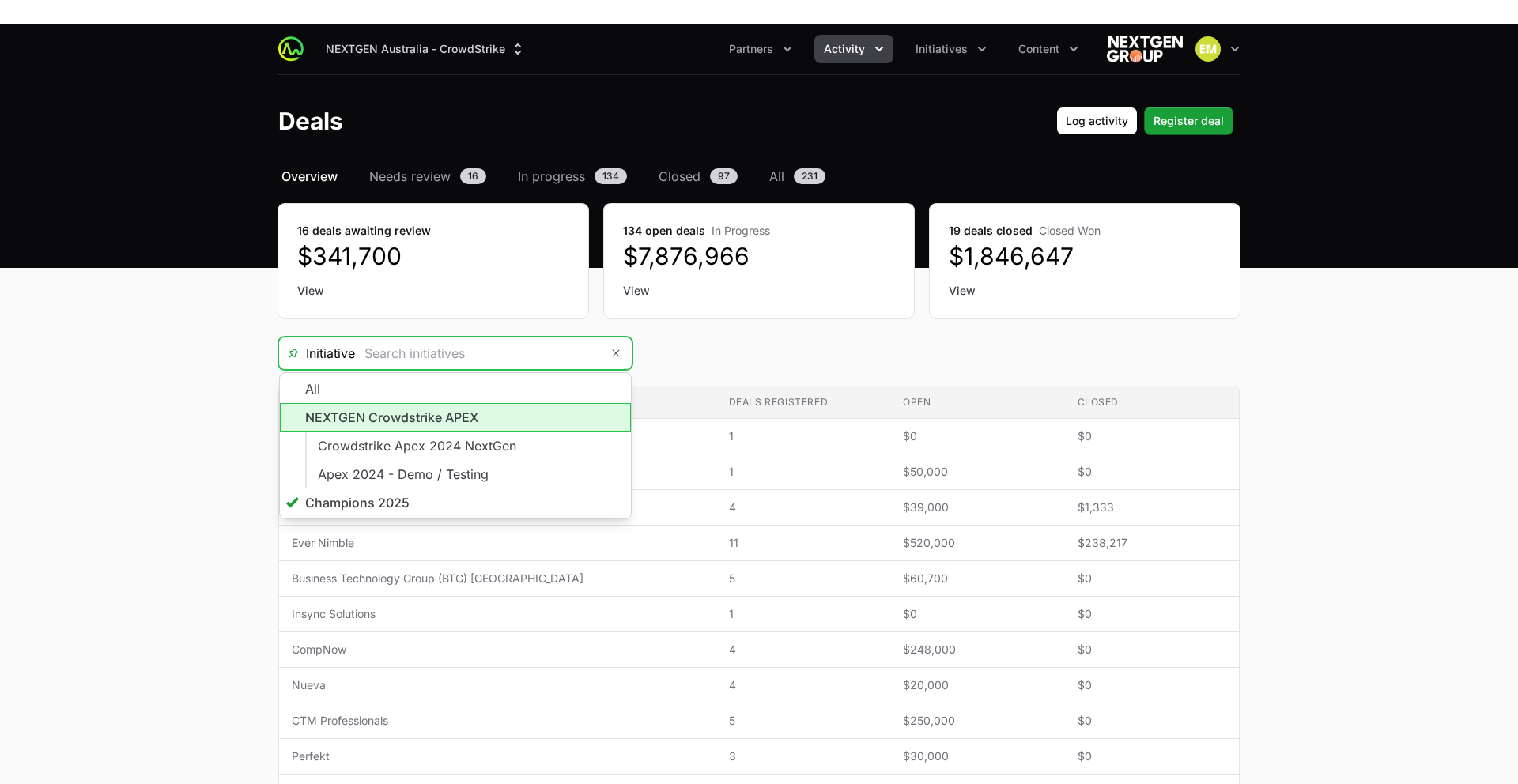
click at [474, 403] on li "NEXTGEN Crowdstrike APEX" at bounding box center [455, 417] width 351 height 28
type input "NEXTGEN Crowdstrike APEX"
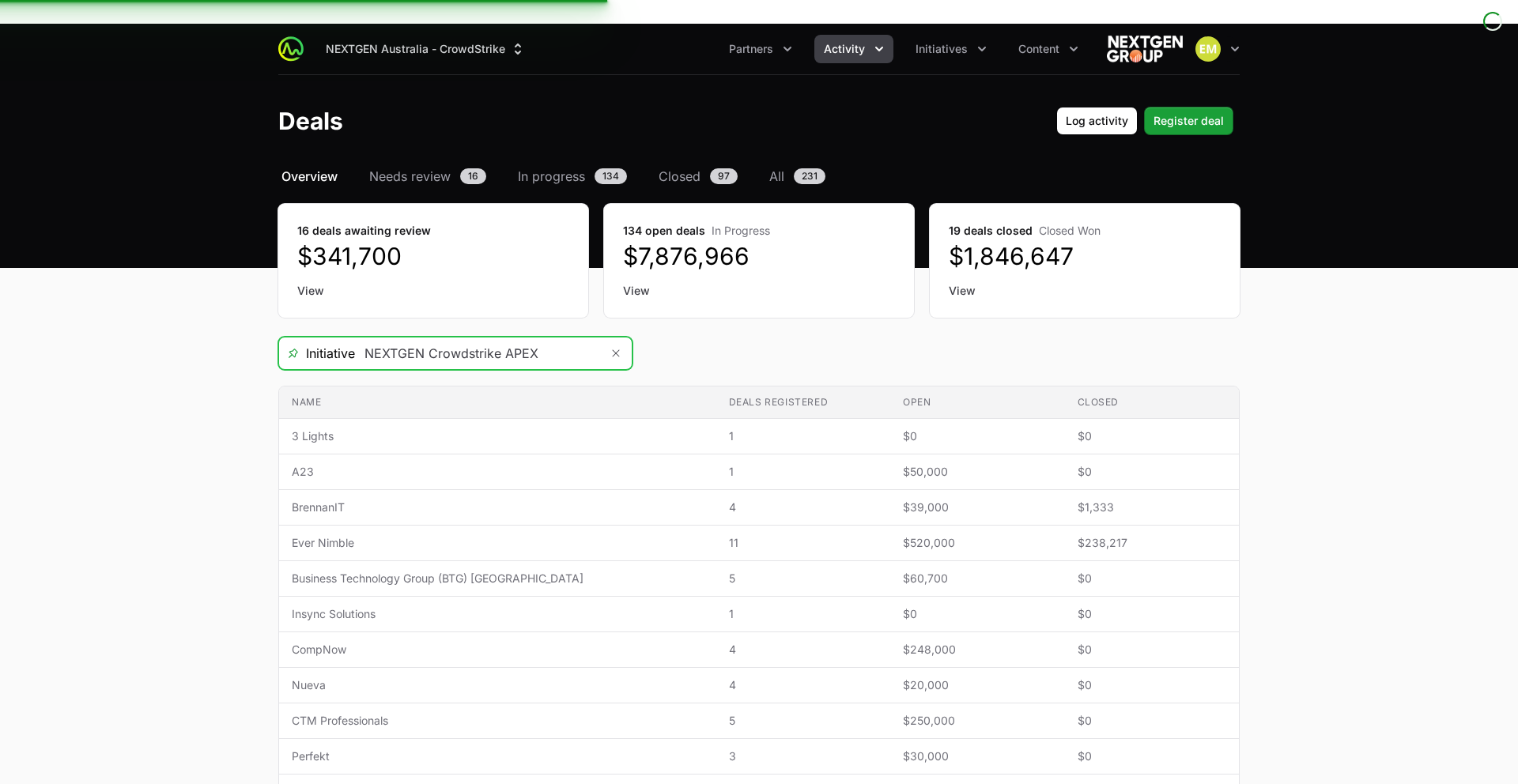
click at [513, 337] on input "NEXTGEN Crowdstrike APEX" at bounding box center [478, 353] width 245 height 32
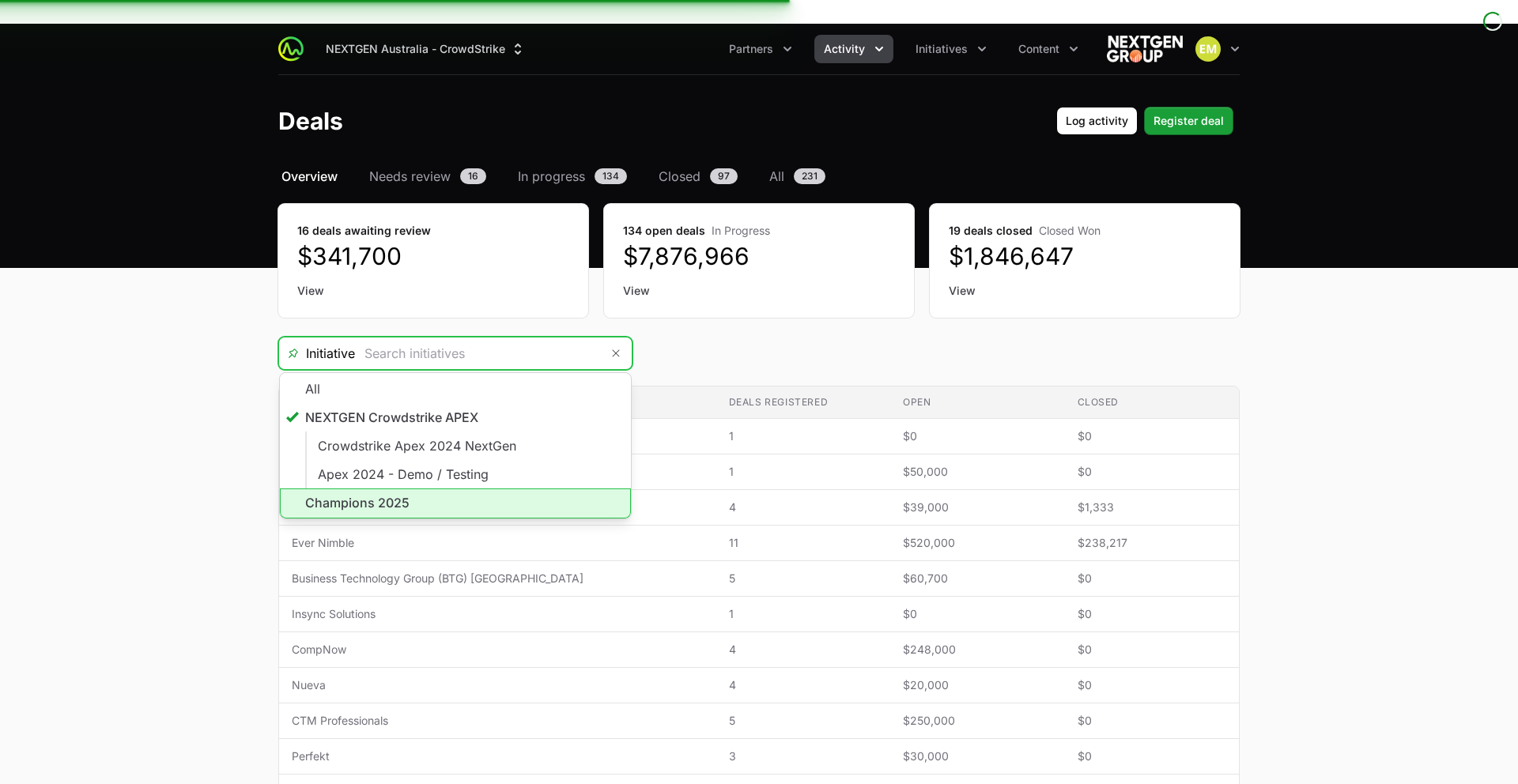
click at [428, 488] on li "Champions 2025" at bounding box center [455, 503] width 351 height 30
type input "Champions 2025"
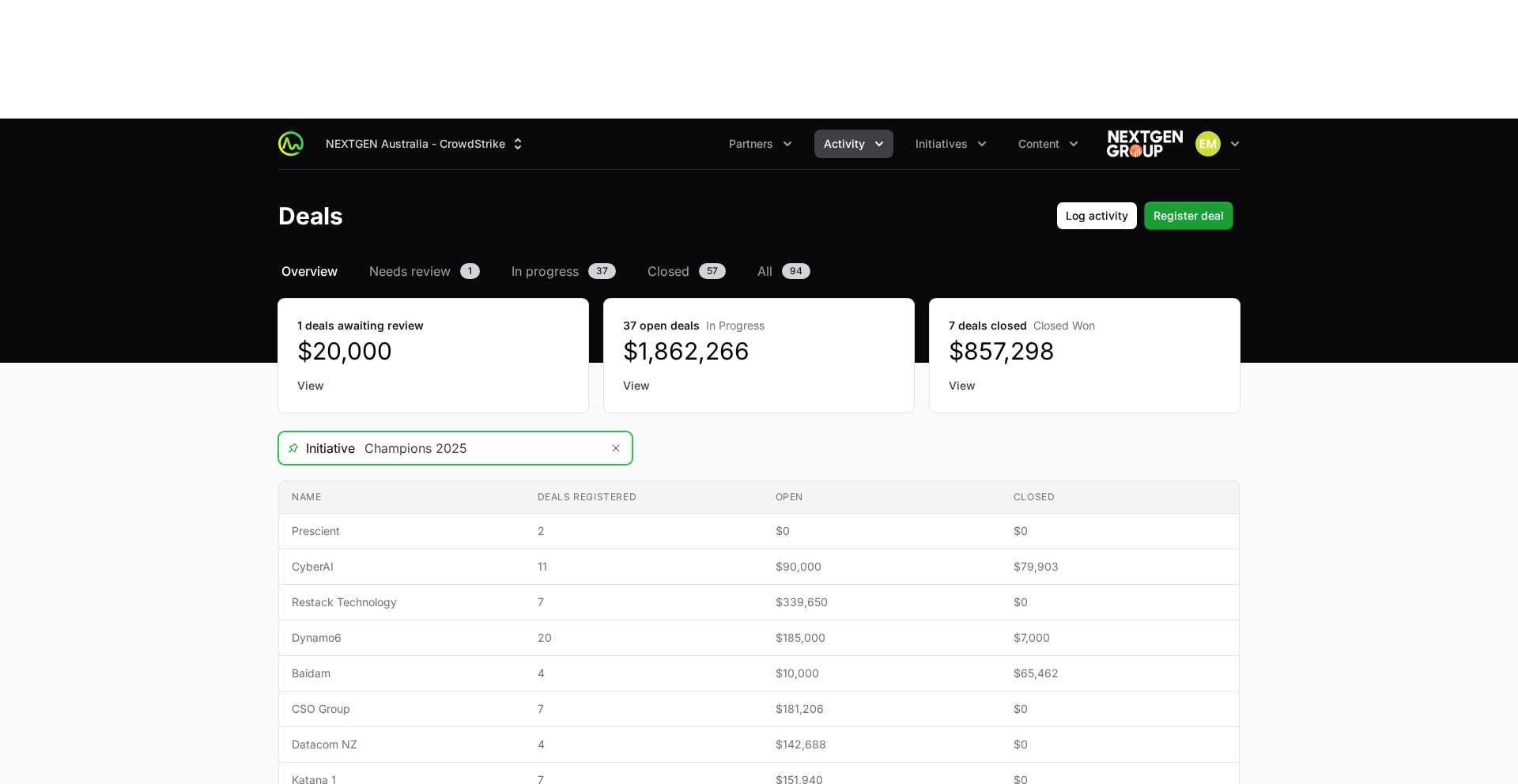
click at [856, 136] on span "Activity" at bounding box center [844, 143] width 41 height 15
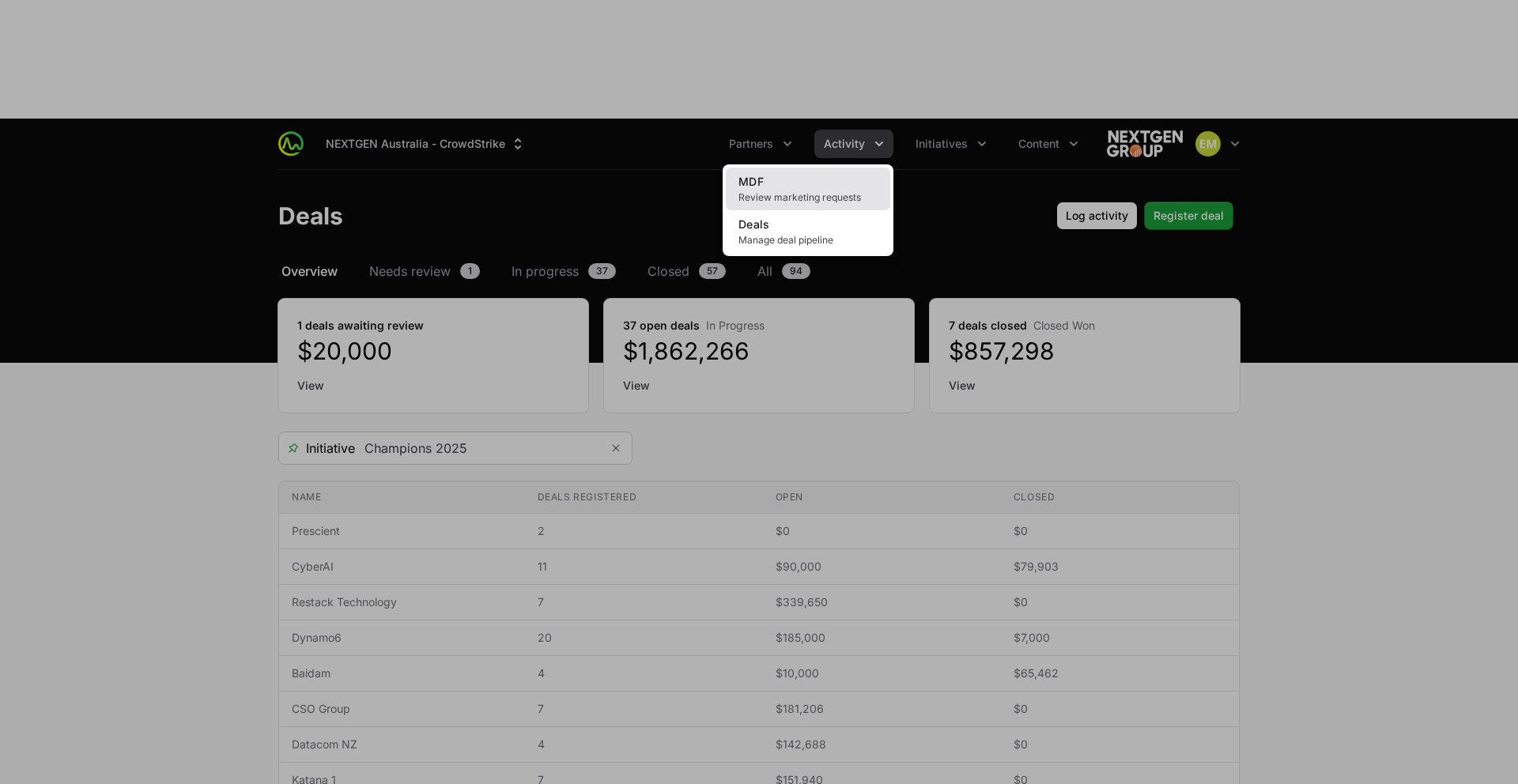
click at [830, 191] on span "Review marketing requests" at bounding box center [808, 197] width 139 height 13
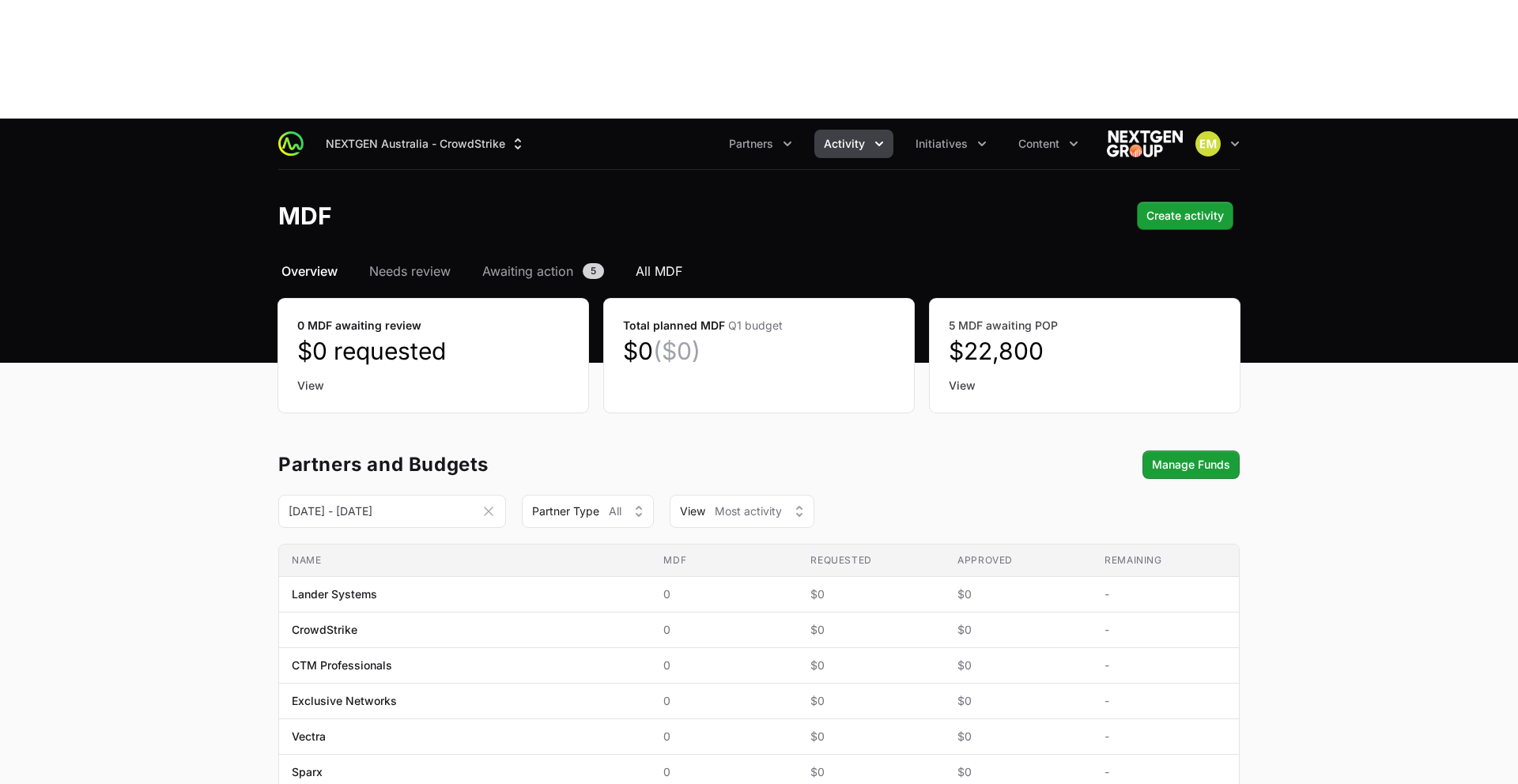
click at [661, 262] on span "All MDF" at bounding box center [659, 271] width 46 height 19
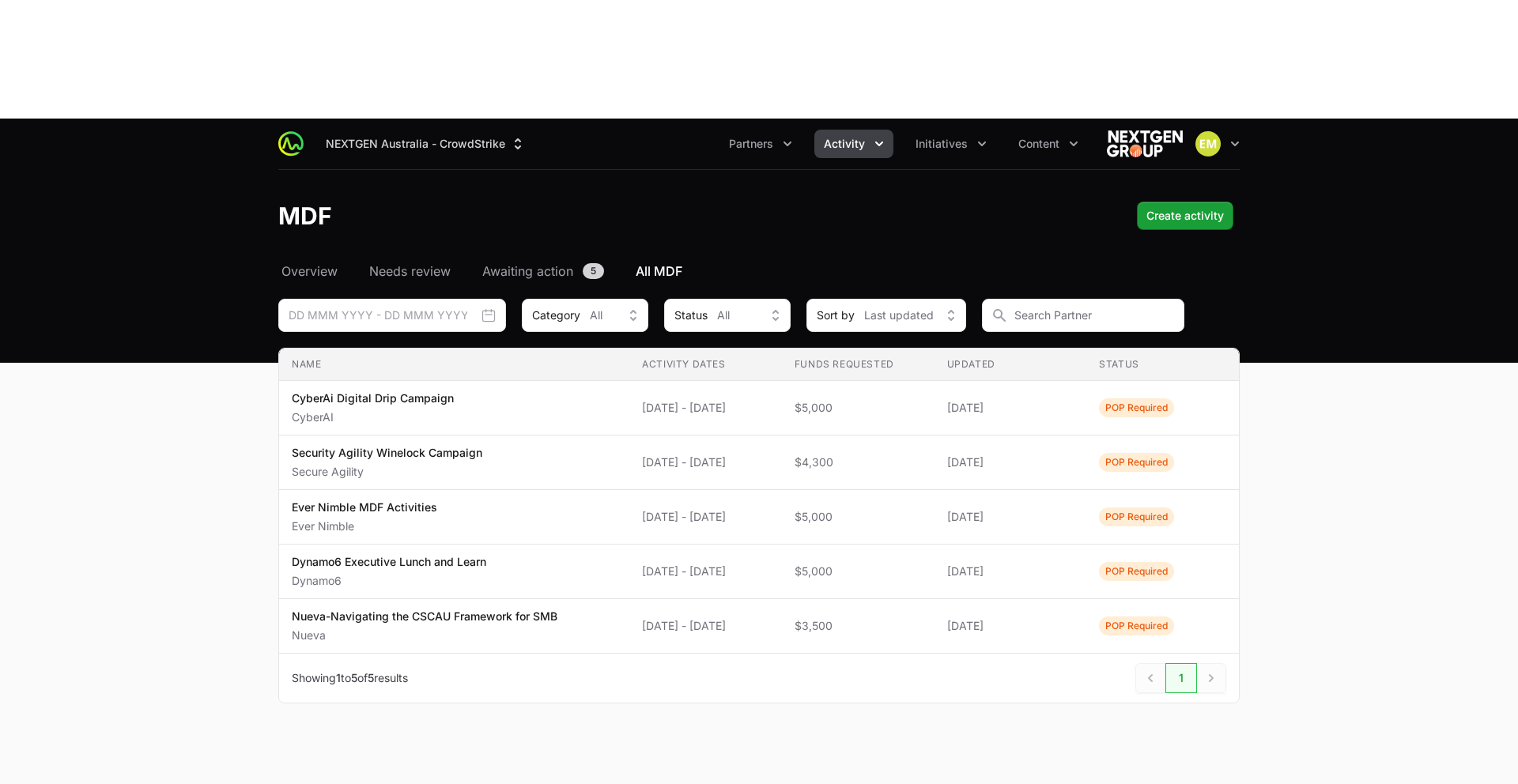
click at [835, 130] on button "Activity" at bounding box center [854, 143] width 79 height 28
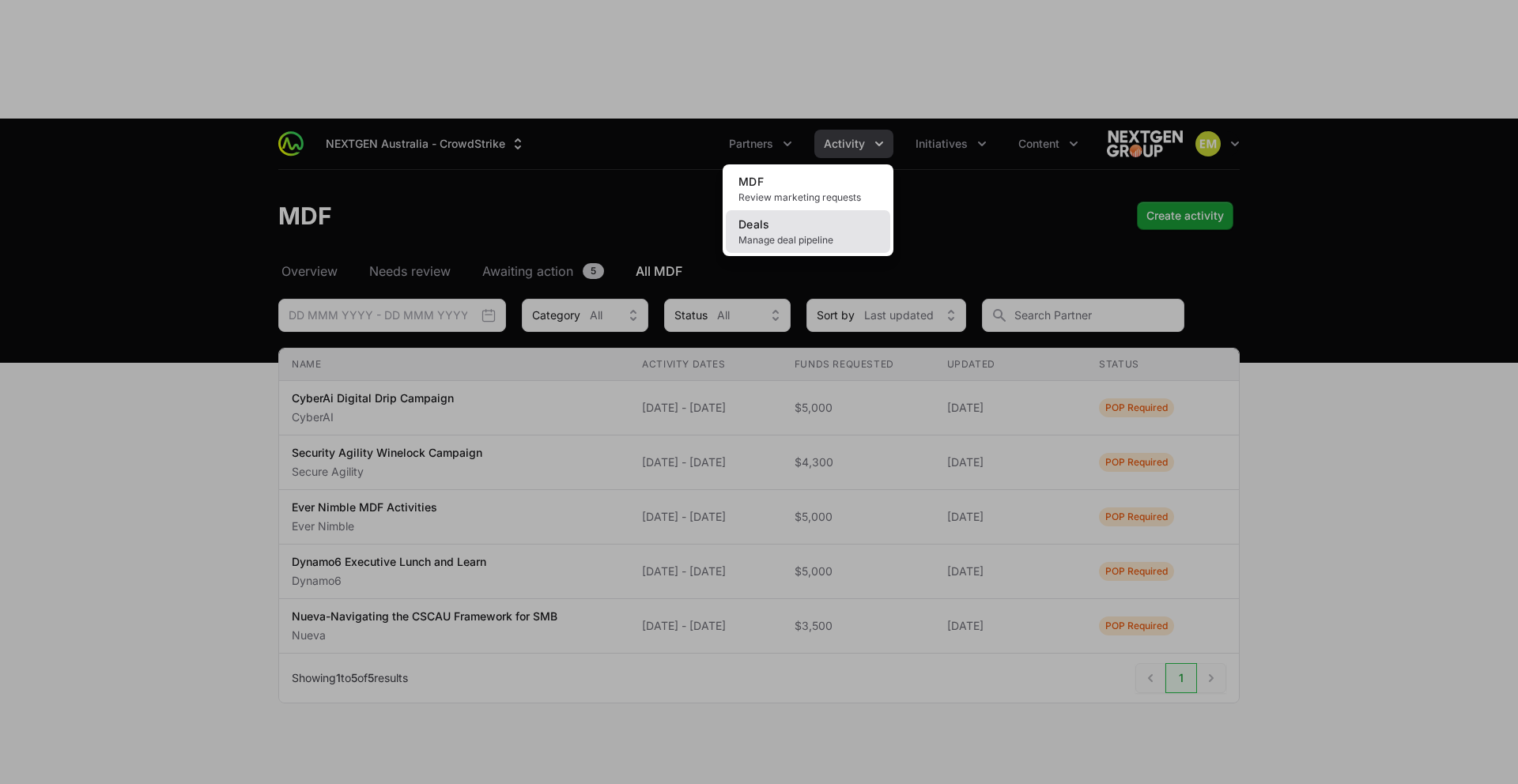
click at [803, 210] on link "Deals Manage deal pipeline" at bounding box center [808, 232] width 165 height 43
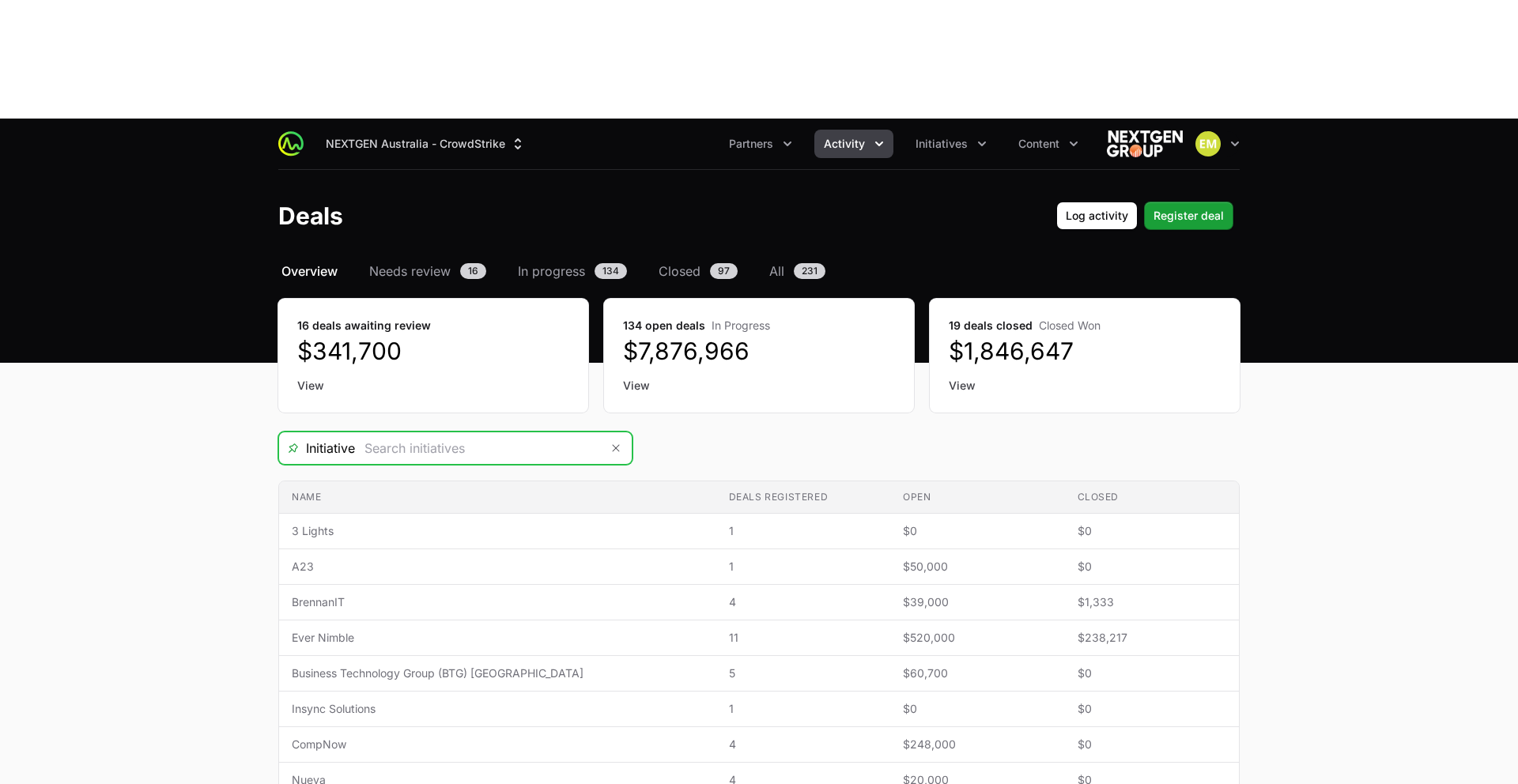
click at [546, 432] on input "Deals Filters" at bounding box center [478, 448] width 245 height 32
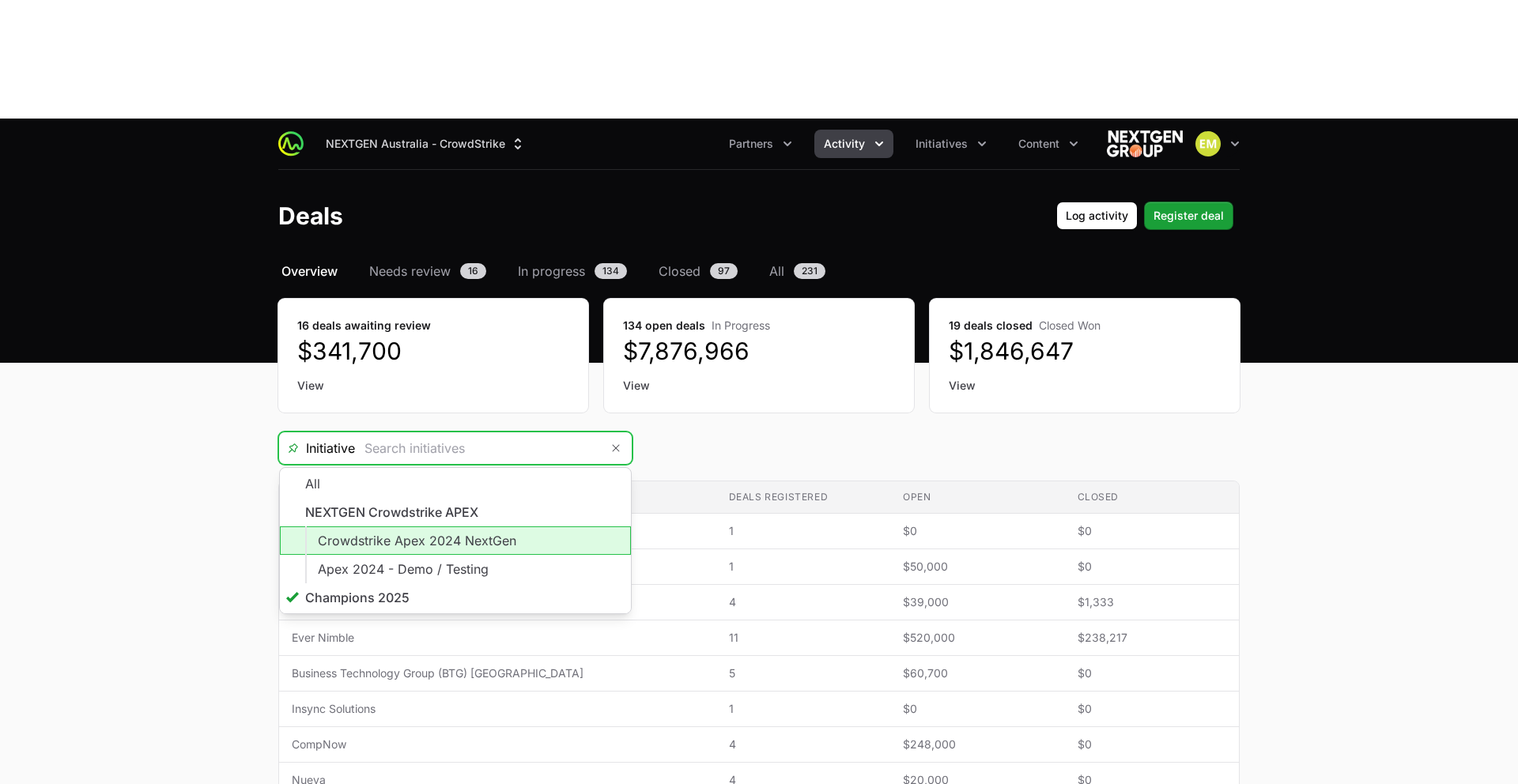
click at [475, 527] on li "Crowdstrike Apex 2024 NextGen" at bounding box center [455, 540] width 351 height 28
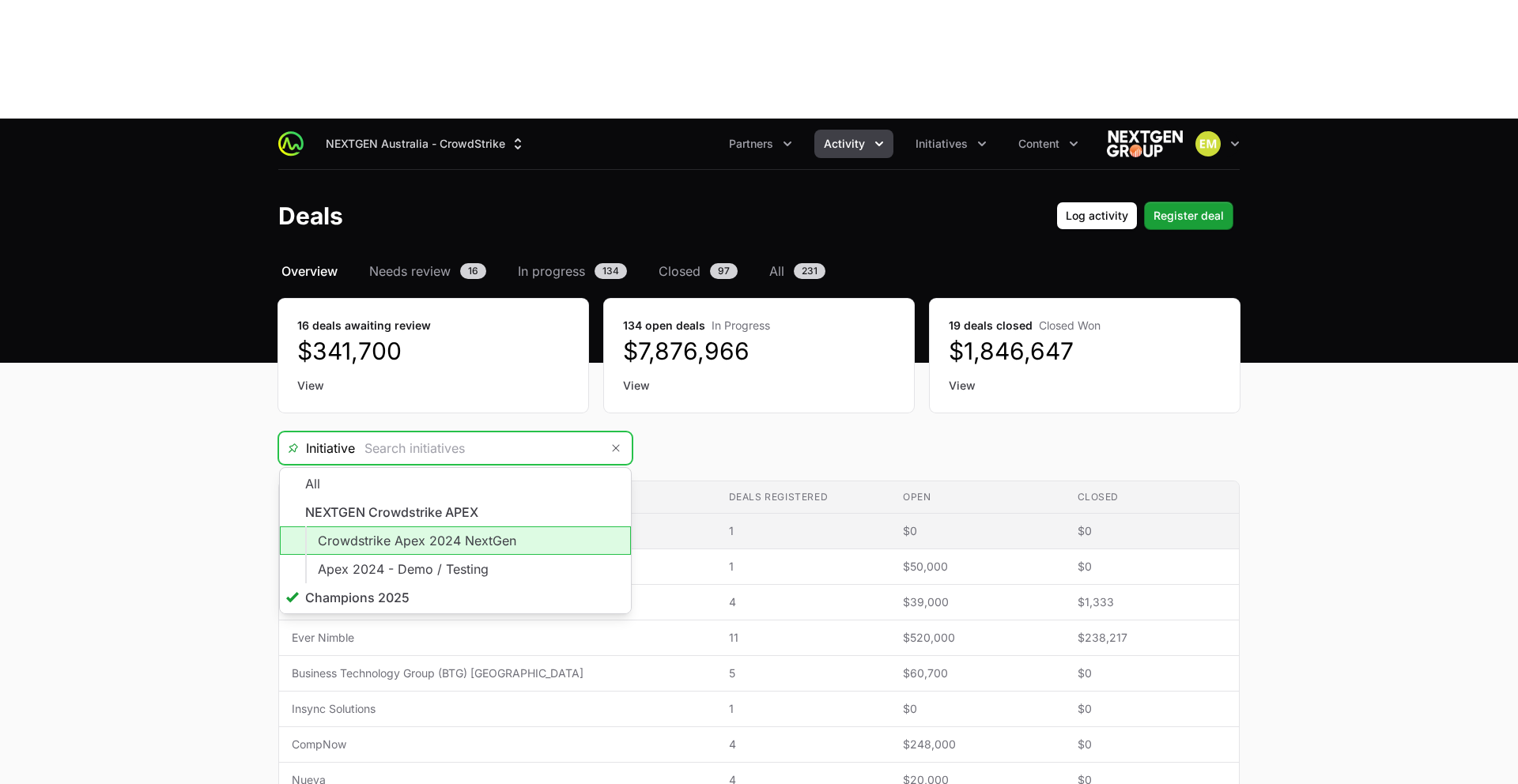
type input "Crowdstrike Apex 2024 NextGen"
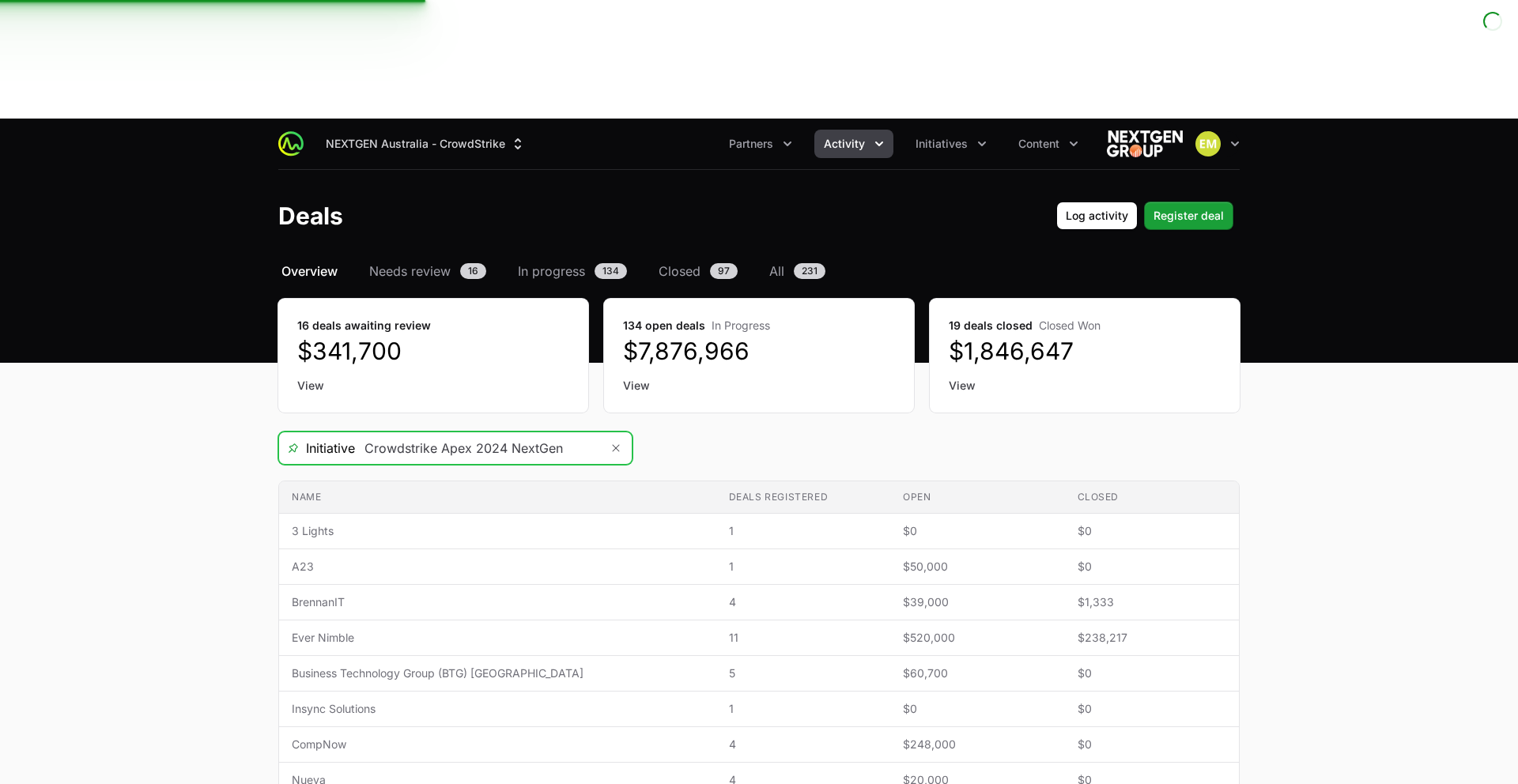
click at [509, 432] on input "Crowdstrike Apex 2024 NextGen" at bounding box center [478, 448] width 245 height 32
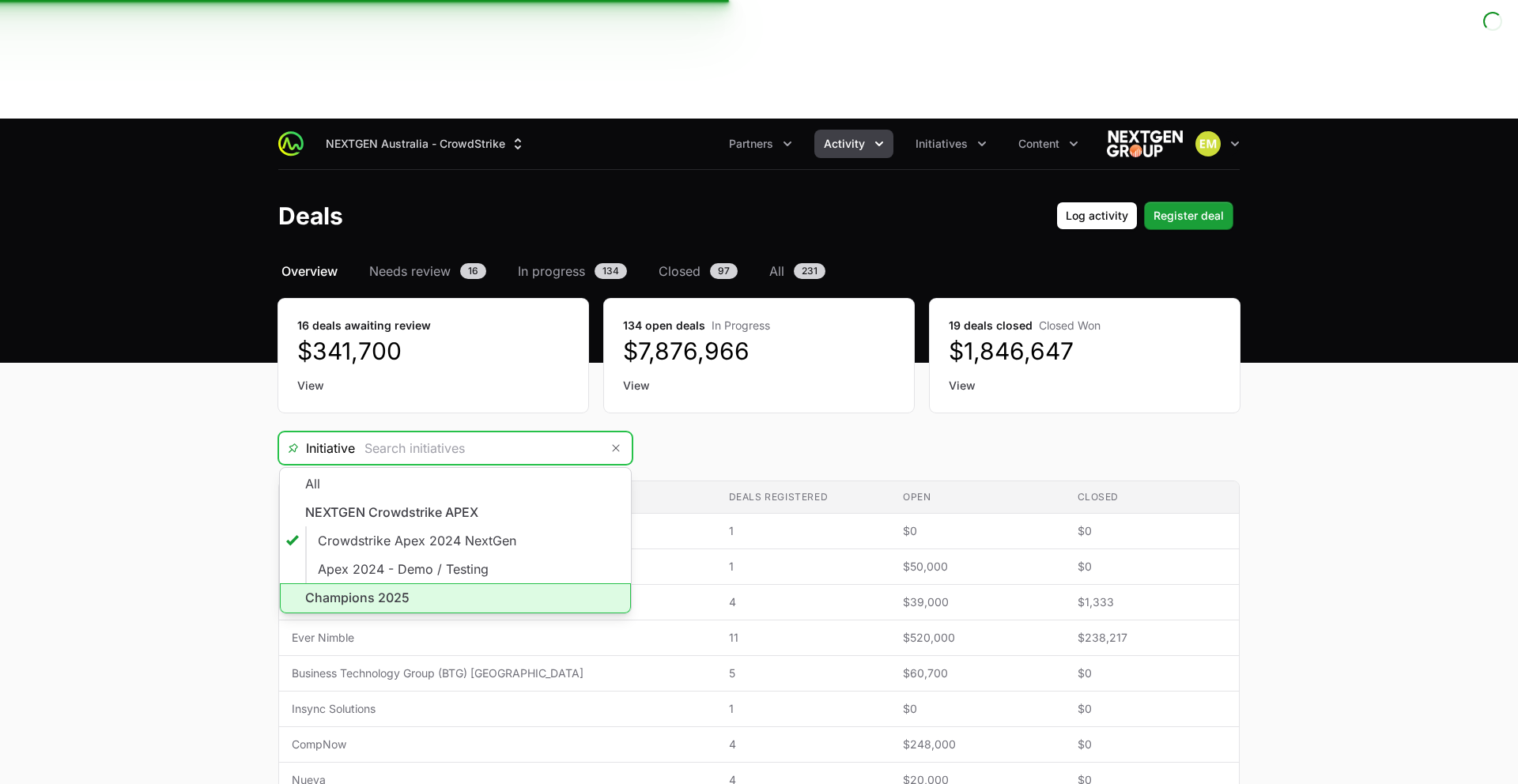
click at [448, 583] on li "Champions 2025" at bounding box center [455, 598] width 351 height 30
type input "Champions 2025"
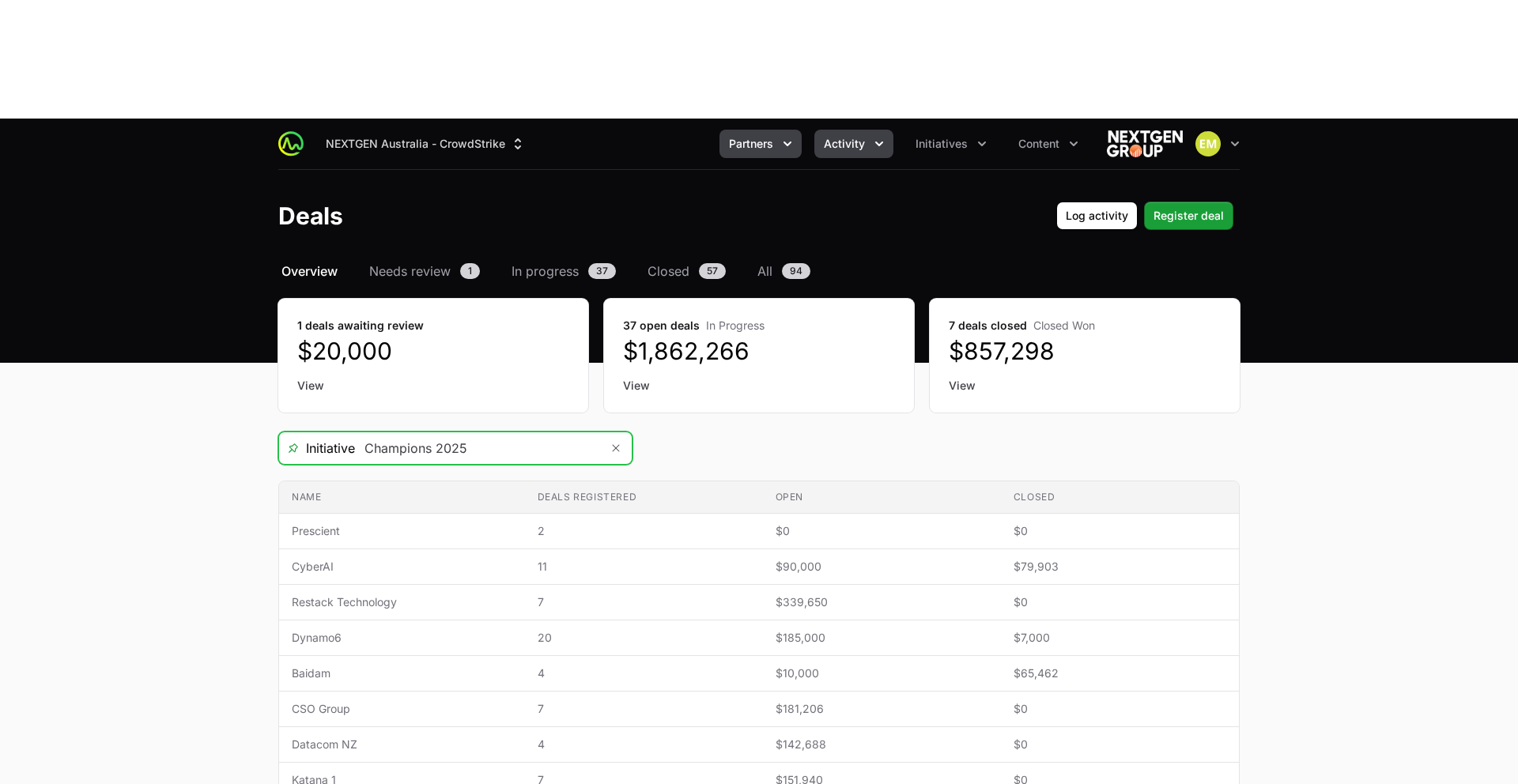
click at [748, 136] on span "Partners" at bounding box center [752, 143] width 45 height 15
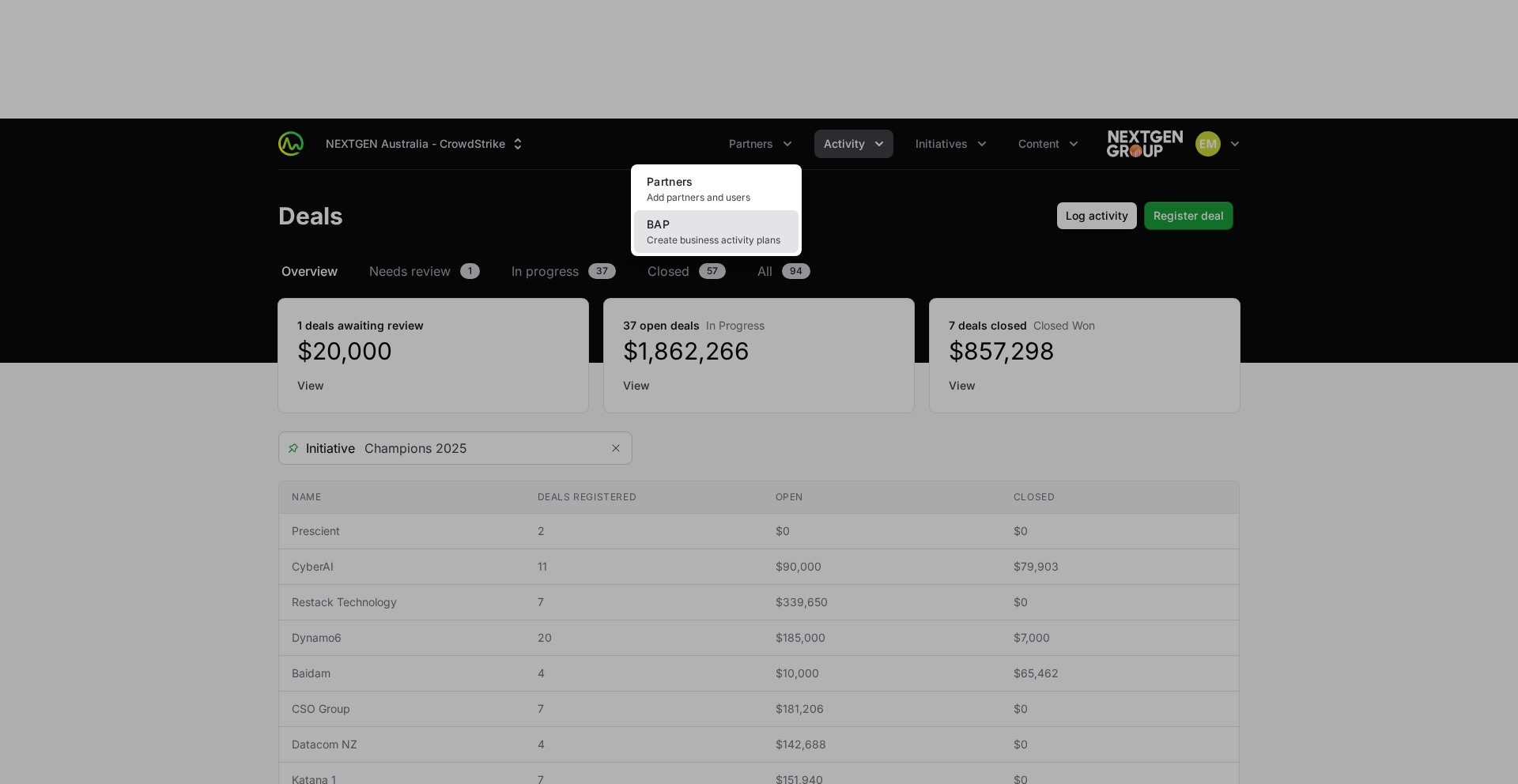
click at [701, 210] on link "BAP Create business activity plans" at bounding box center [717, 232] width 165 height 43
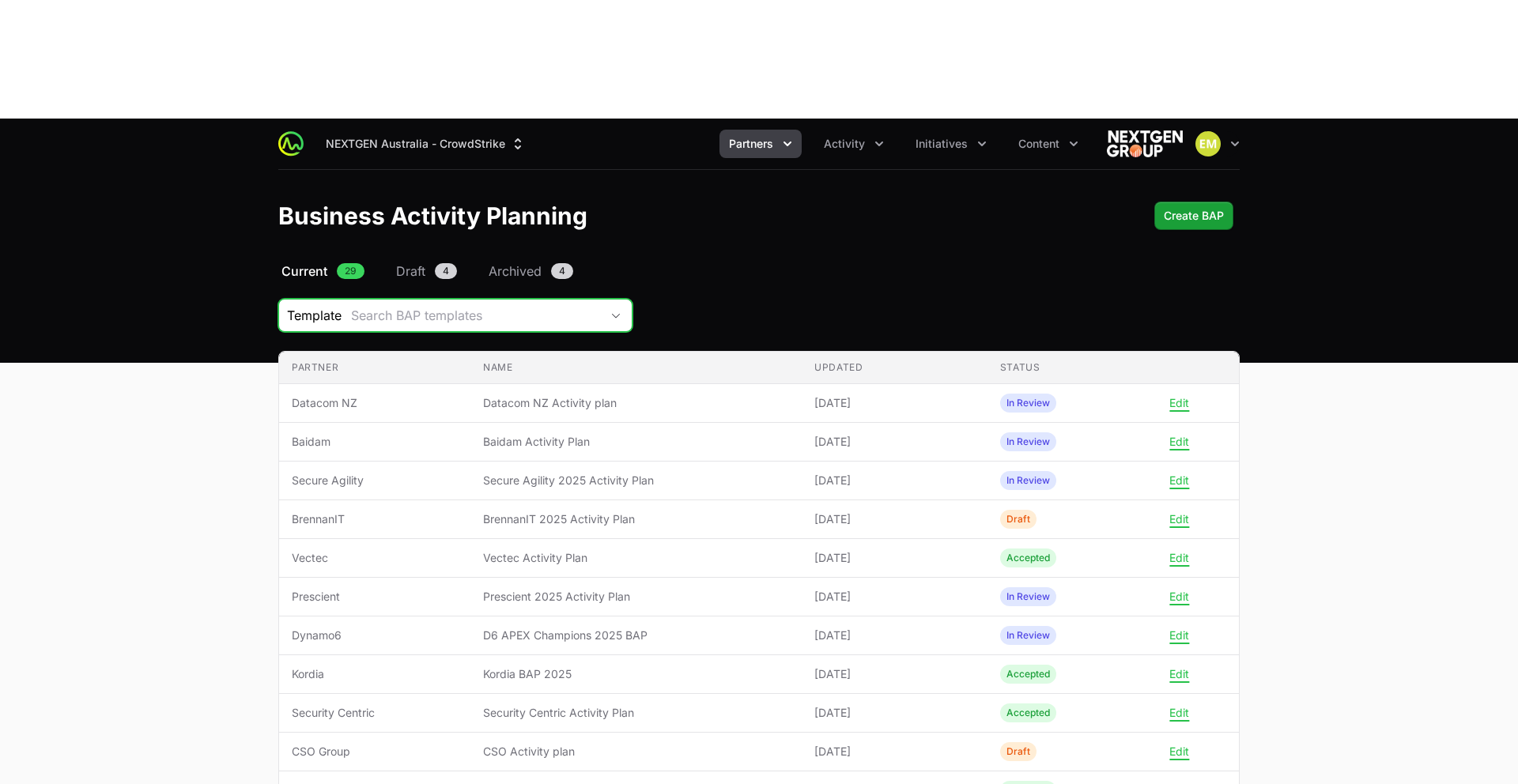
click at [575, 306] on div "Search BAP templates" at bounding box center [475, 316] width 249 height 19
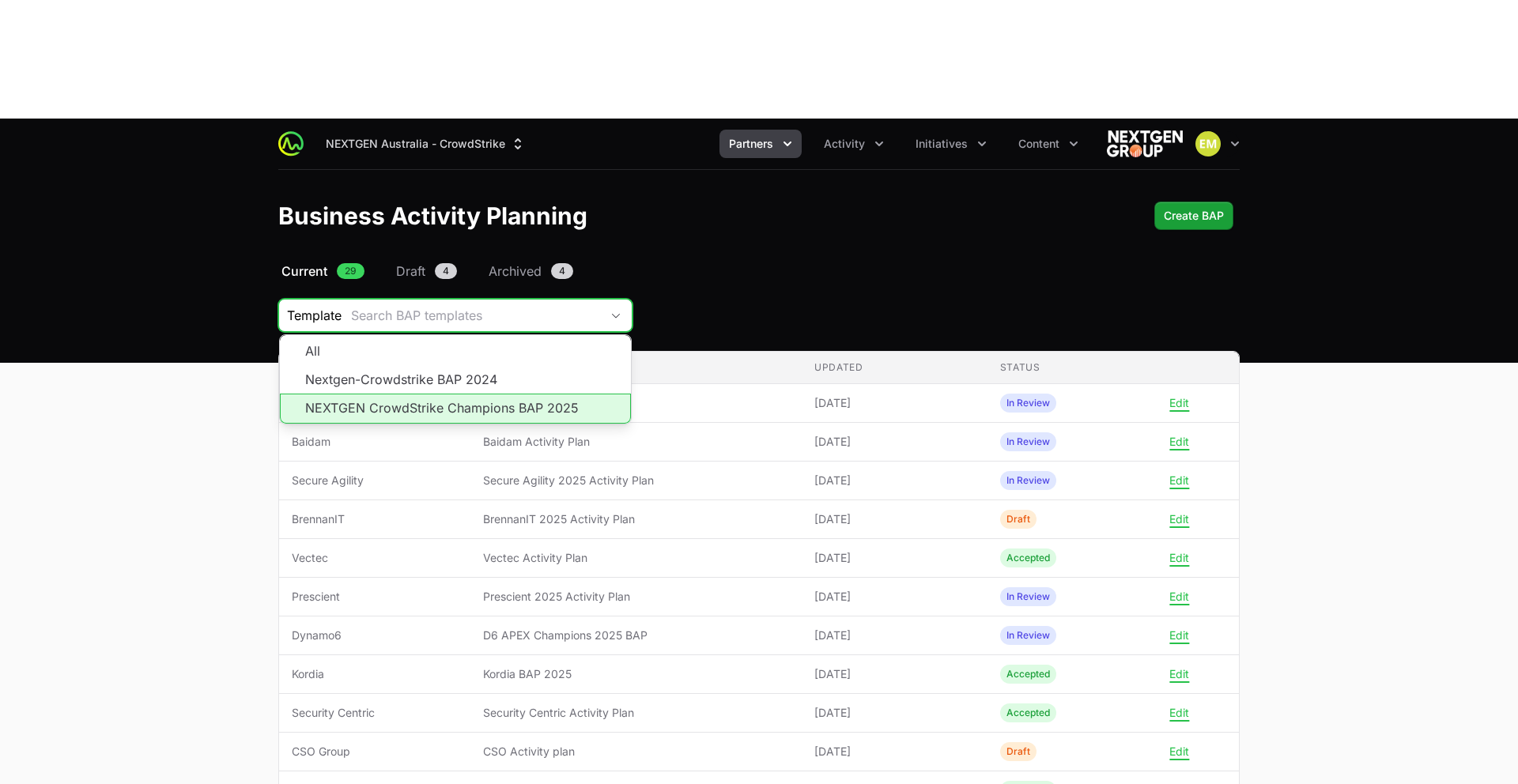
click at [509, 394] on li "NEXTGEN CrowdStrike Champions BAP 2025" at bounding box center [455, 408] width 351 height 30
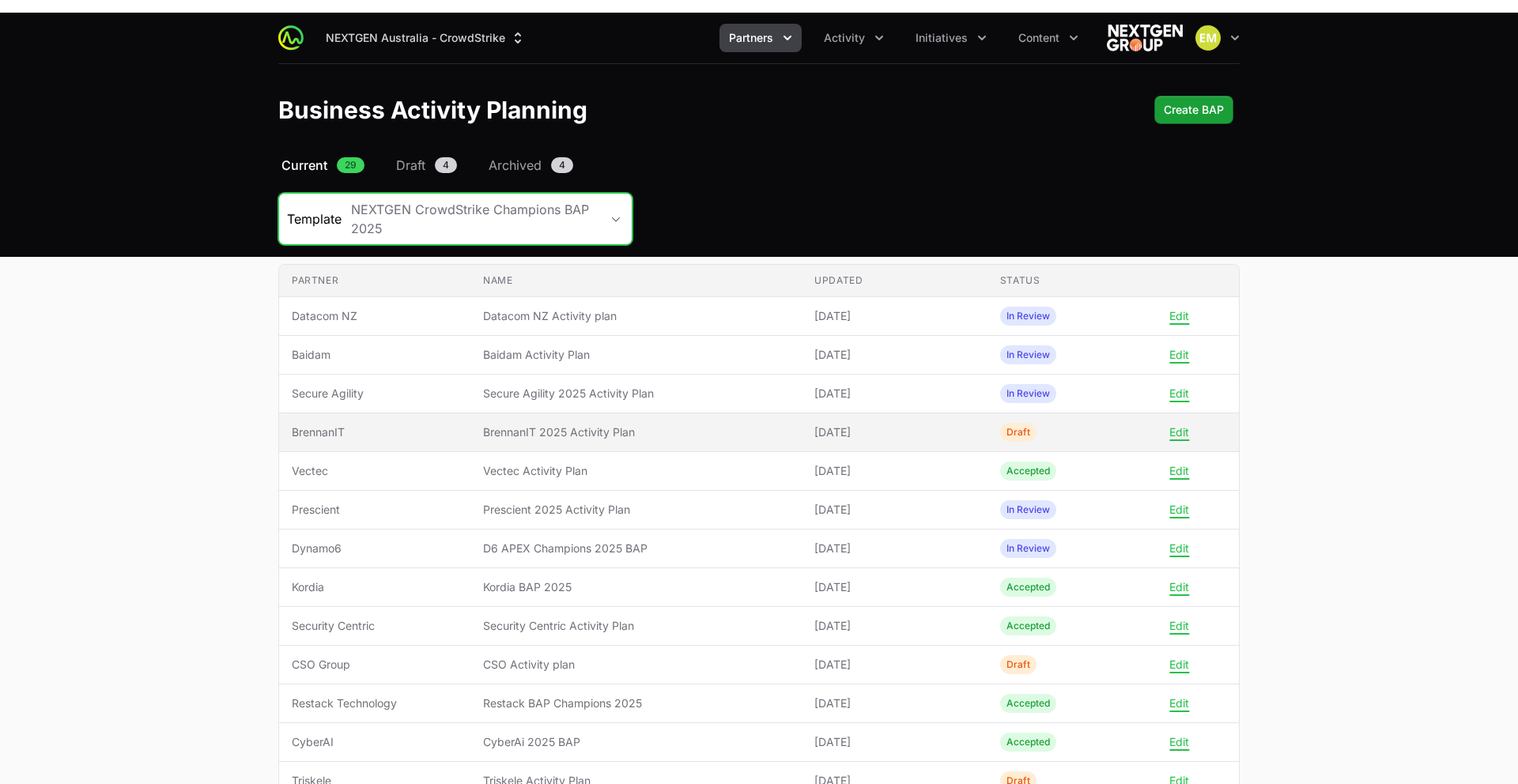
scroll to position [87, 0]
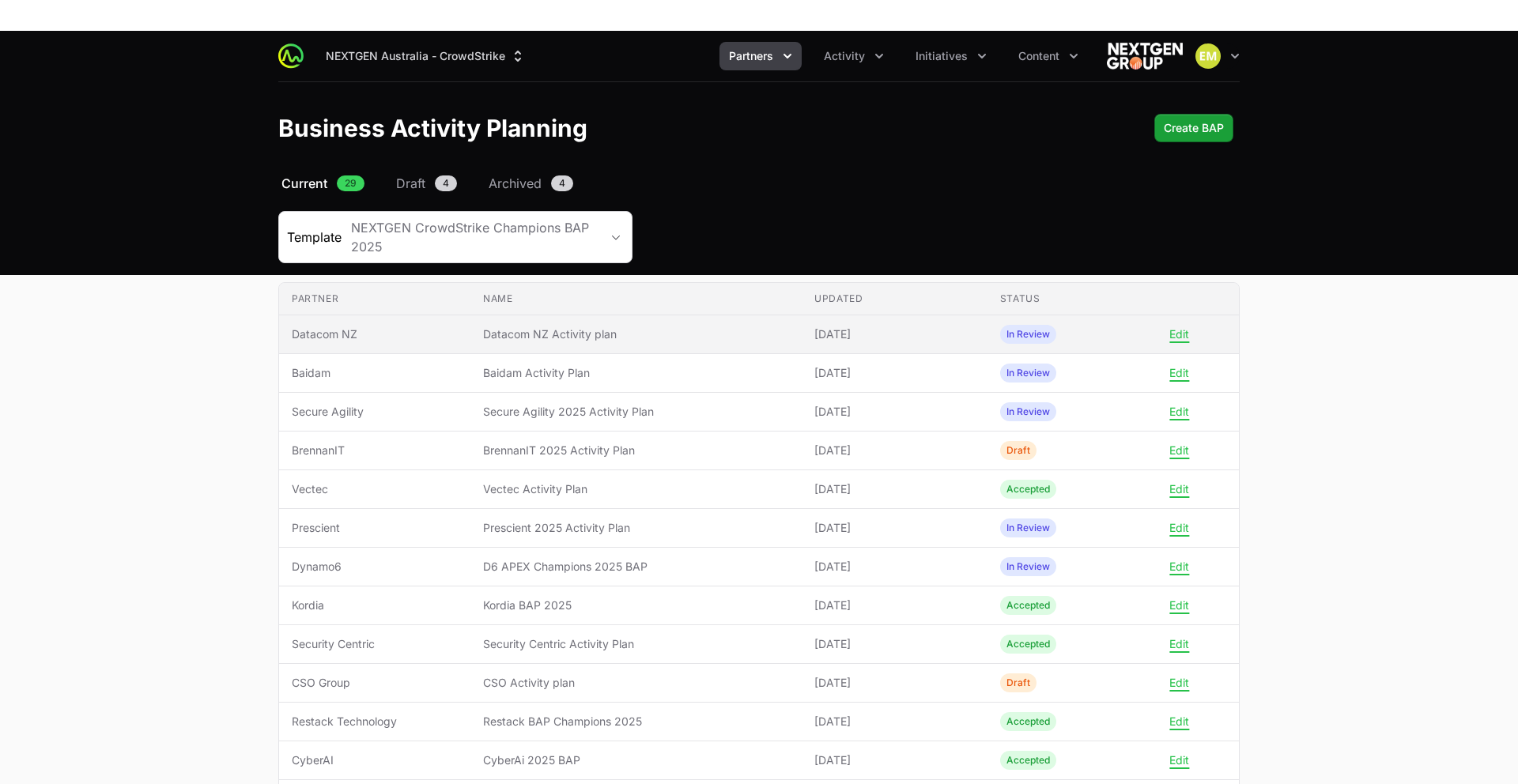
click at [777, 327] on span "Datacom NZ Activity plan" at bounding box center [636, 335] width 306 height 15
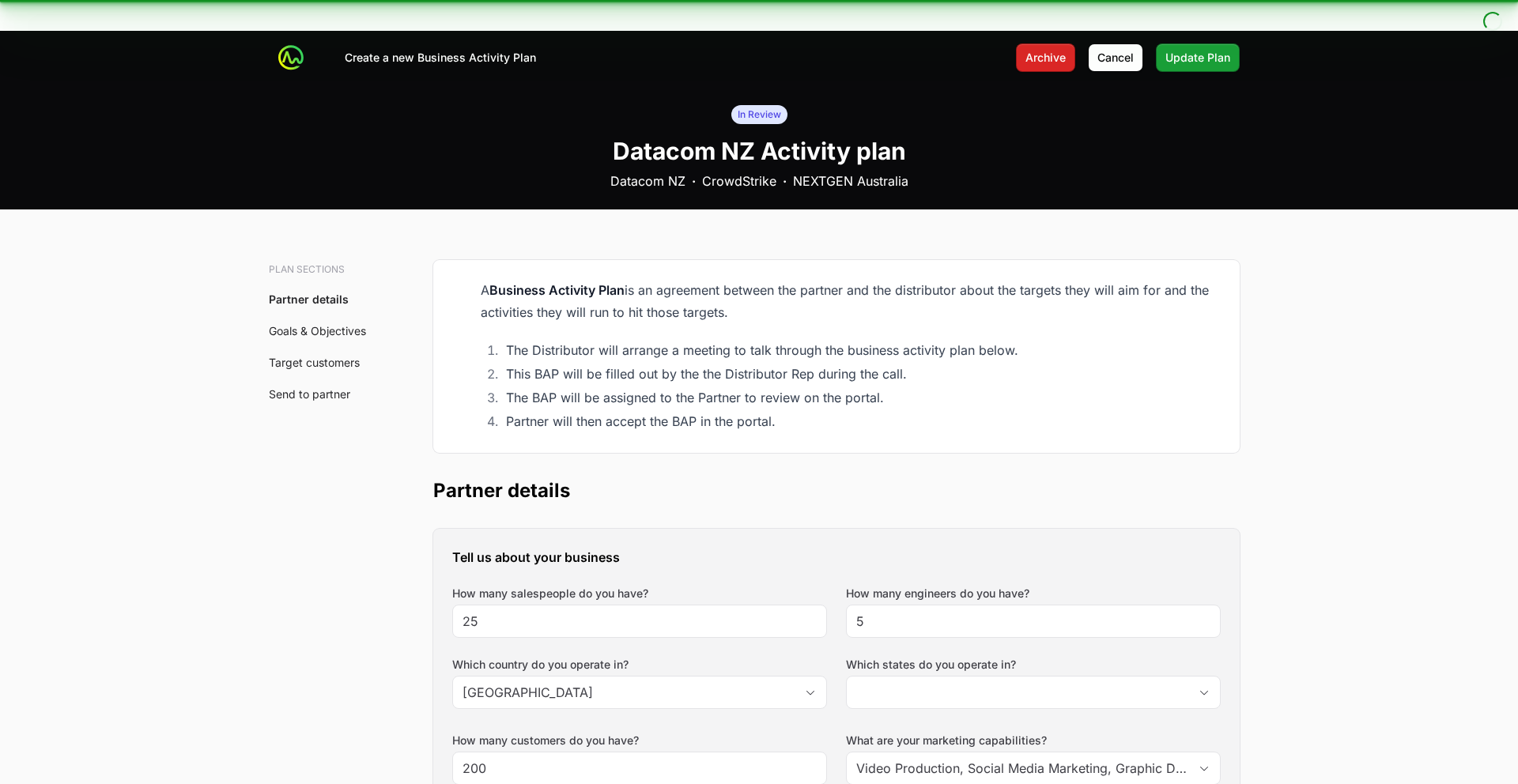
scroll to position [5, 0]
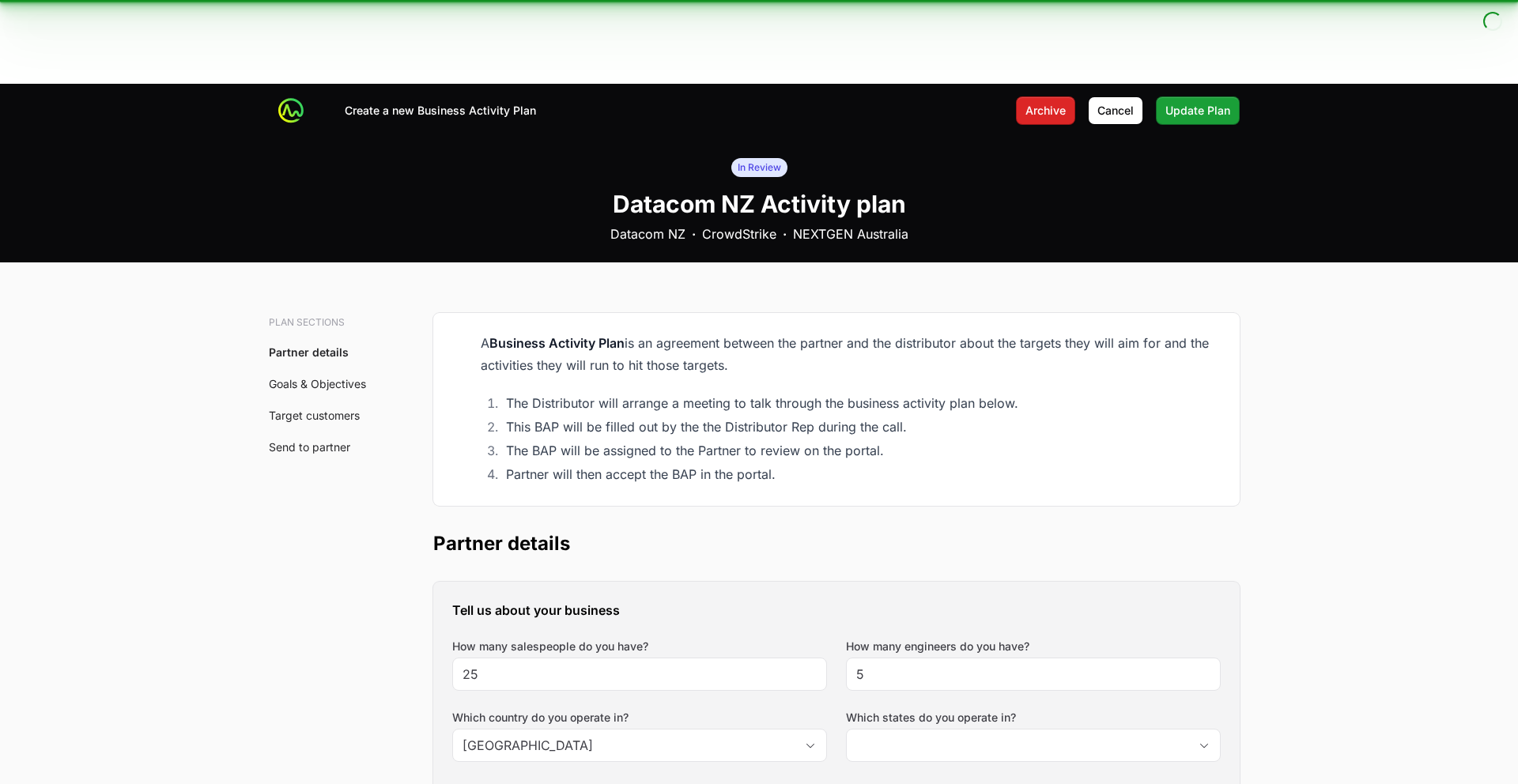
type input "[GEOGRAPHIC_DATA], [GEOGRAPHIC_DATA], [GEOGRAPHIC_DATA], [GEOGRAPHIC_DATA], [GE…"
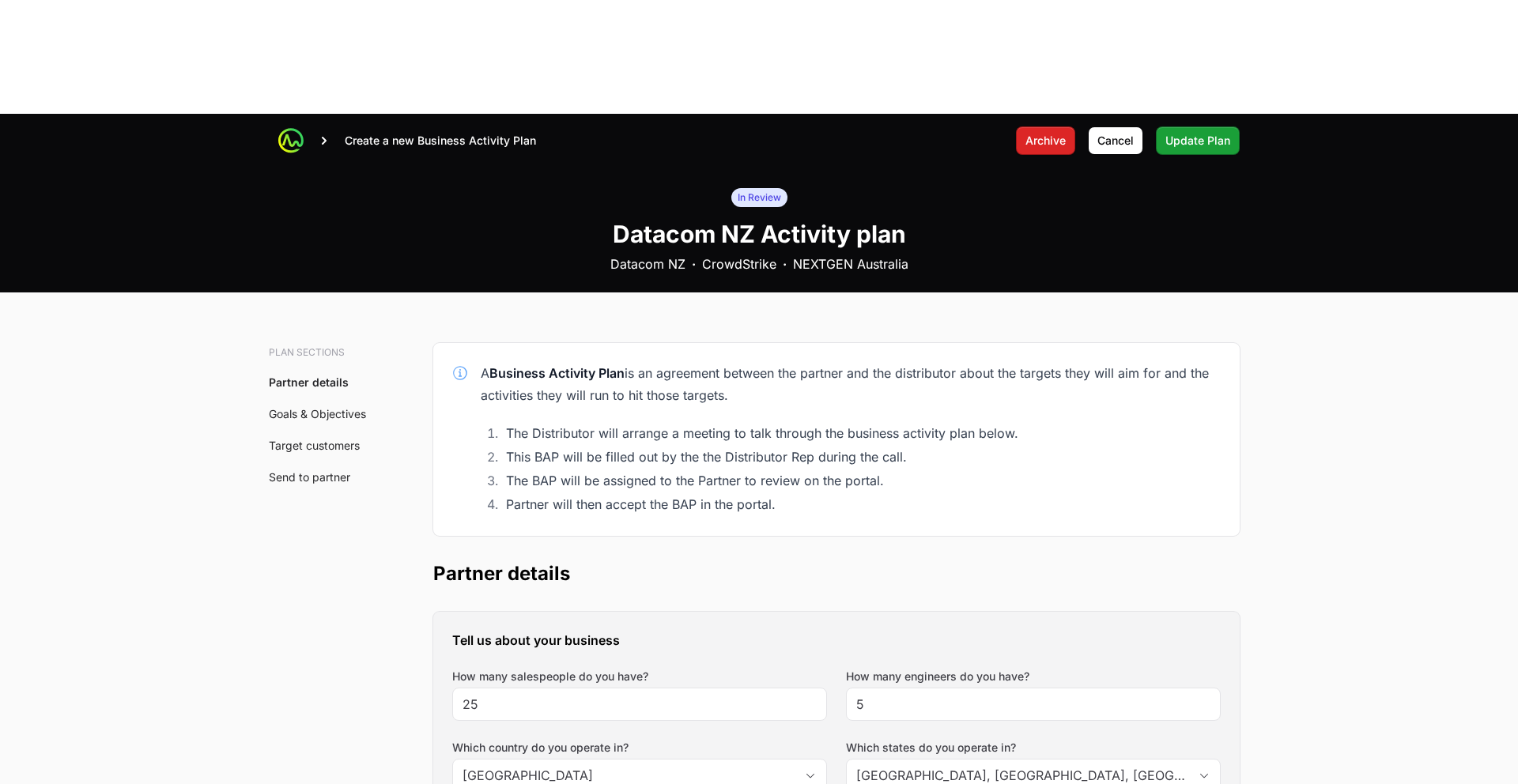
scroll to position [0, 0]
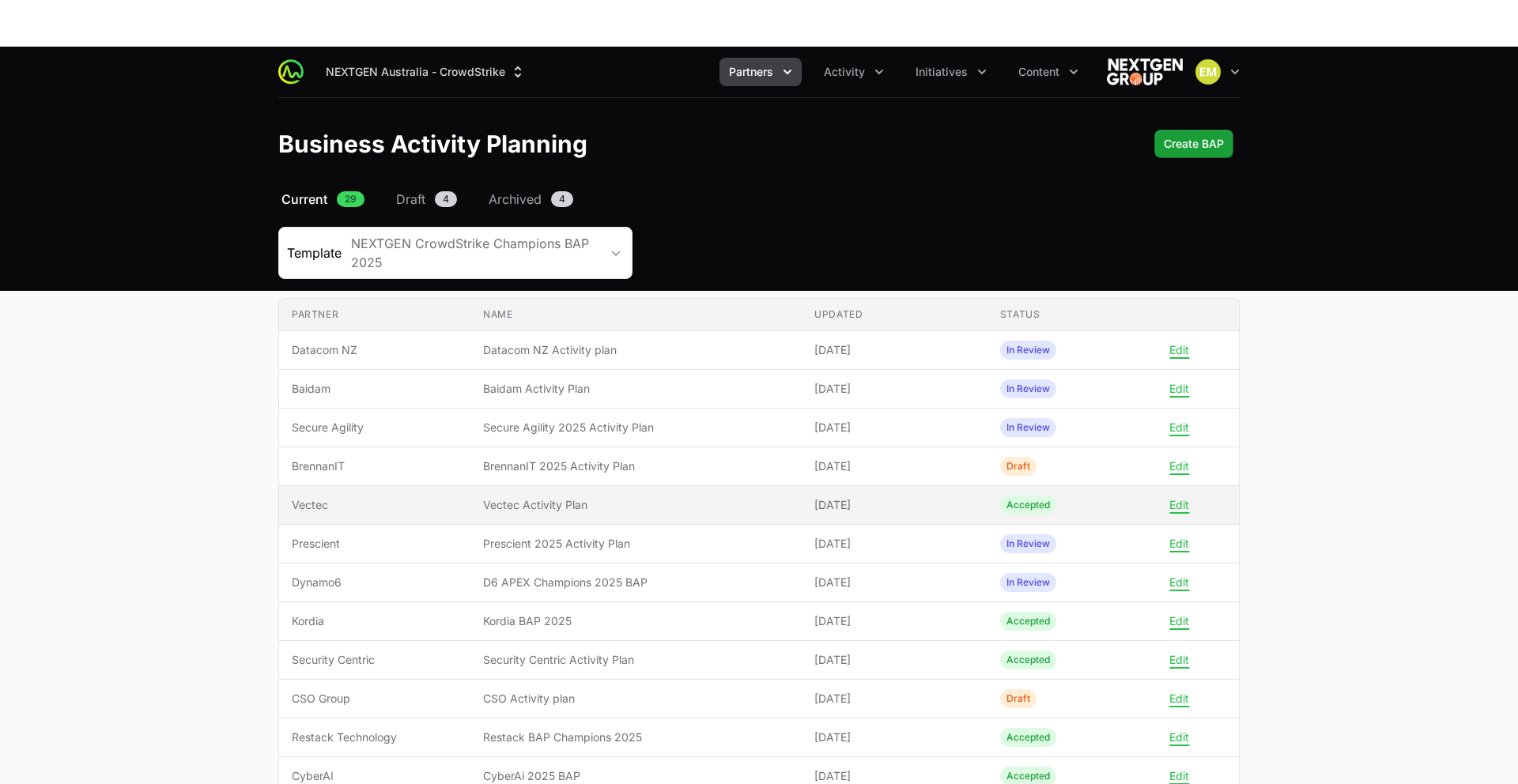
scroll to position [63, 0]
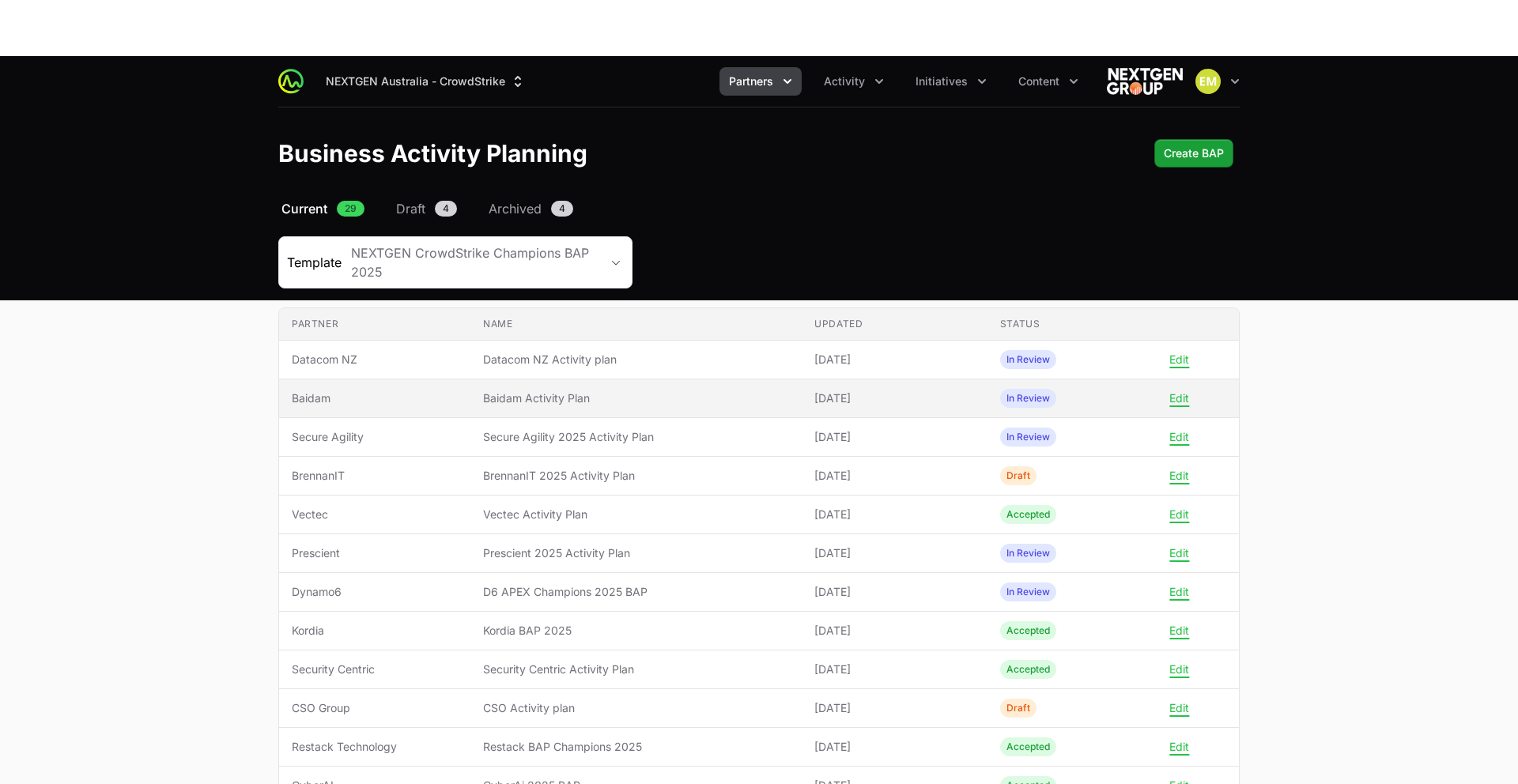
click at [508, 390] on span "Baidam Activity Plan" at bounding box center [636, 398] width 306 height 15
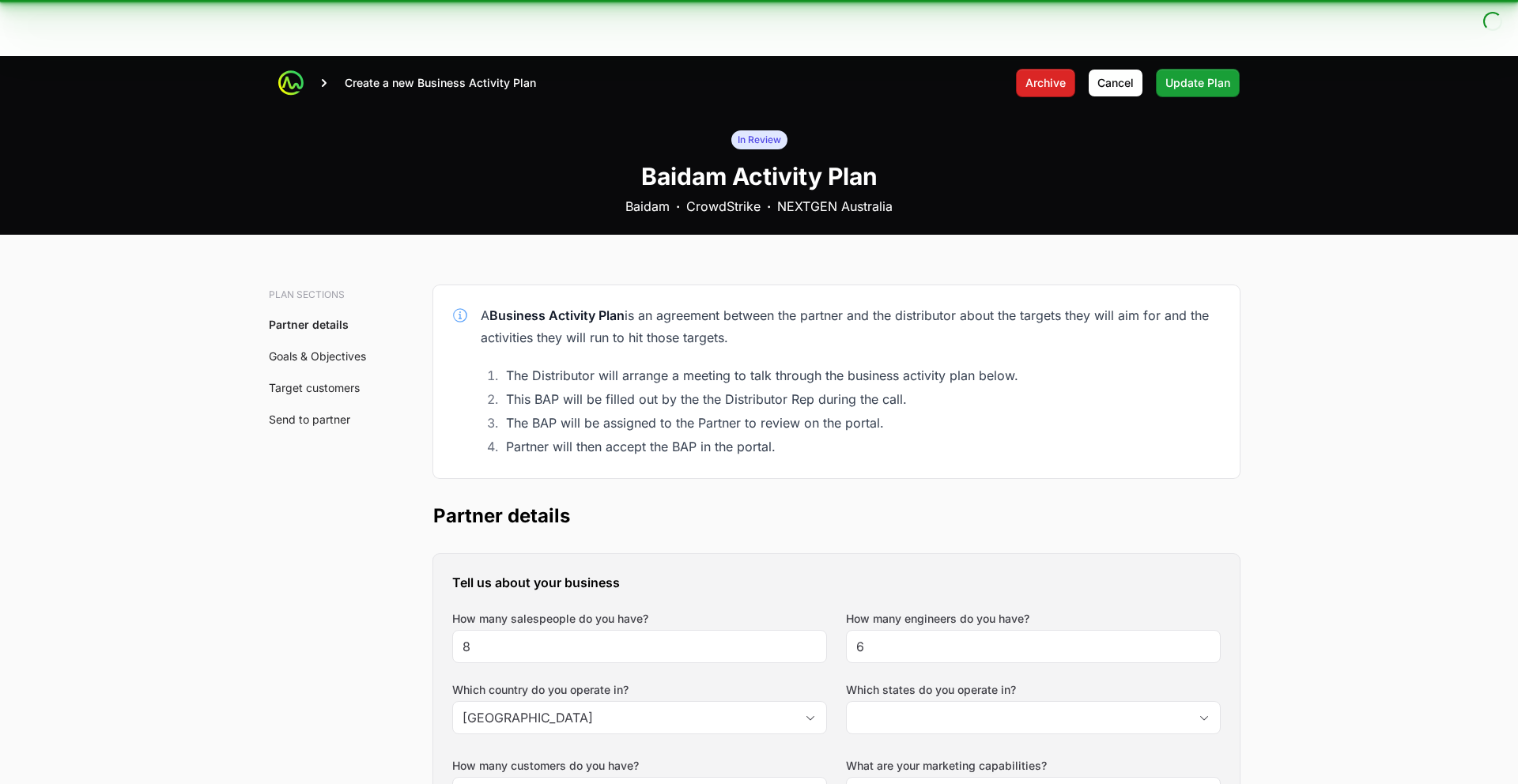
scroll to position [3, 0]
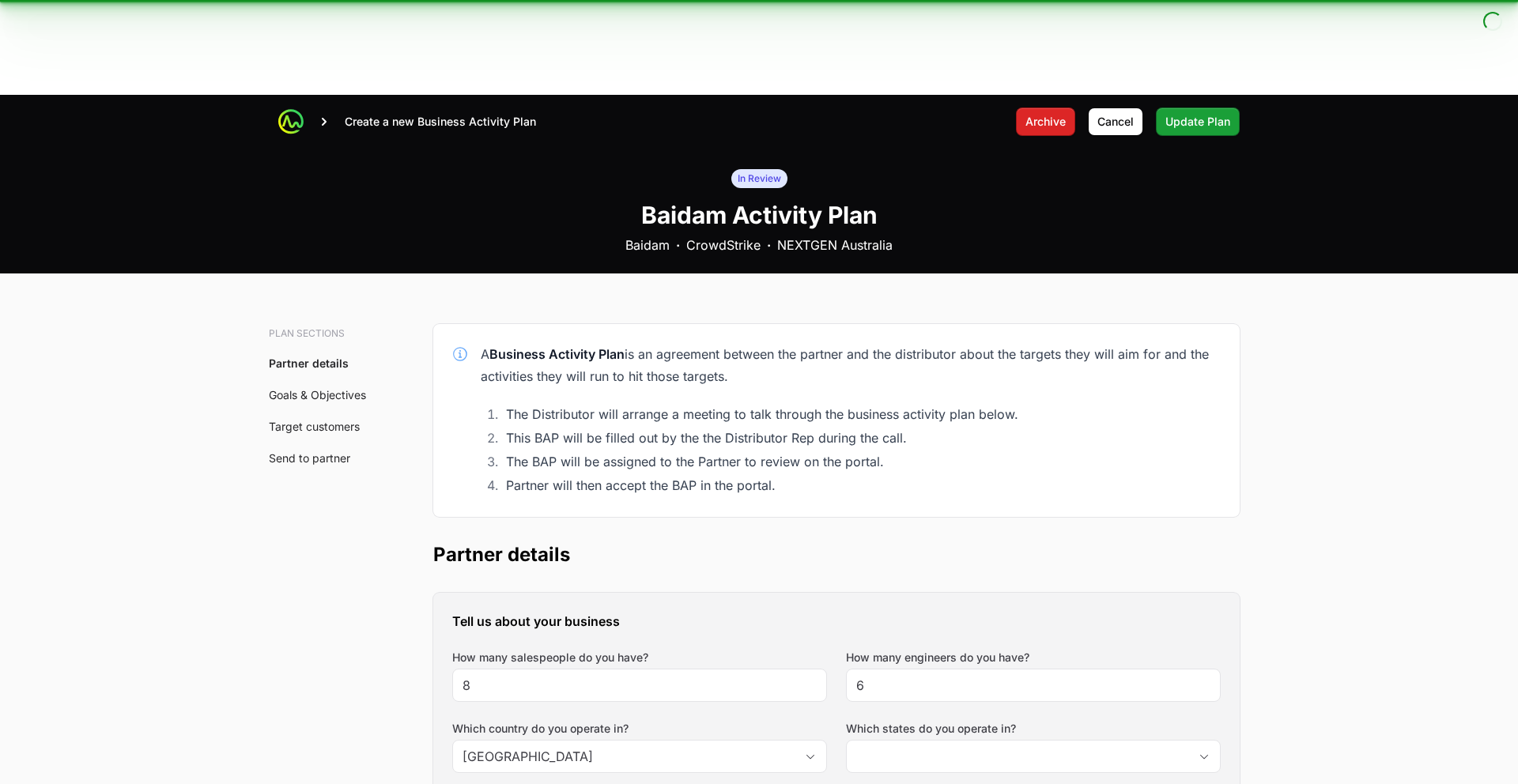
type input "[GEOGRAPHIC_DATA], [GEOGRAPHIC_DATA], [GEOGRAPHIC_DATA], [GEOGRAPHIC_DATA], [GE…"
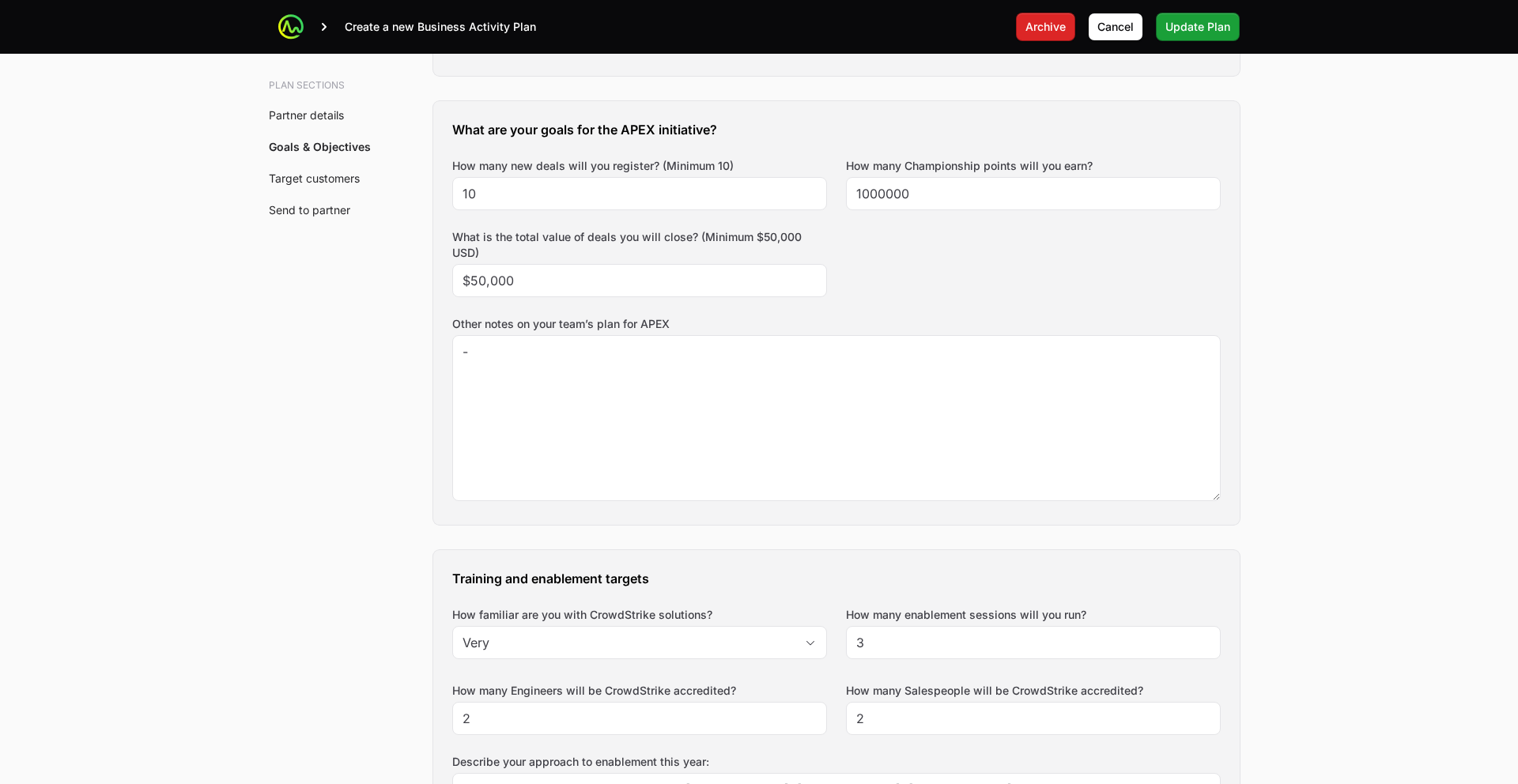
scroll to position [0, 0]
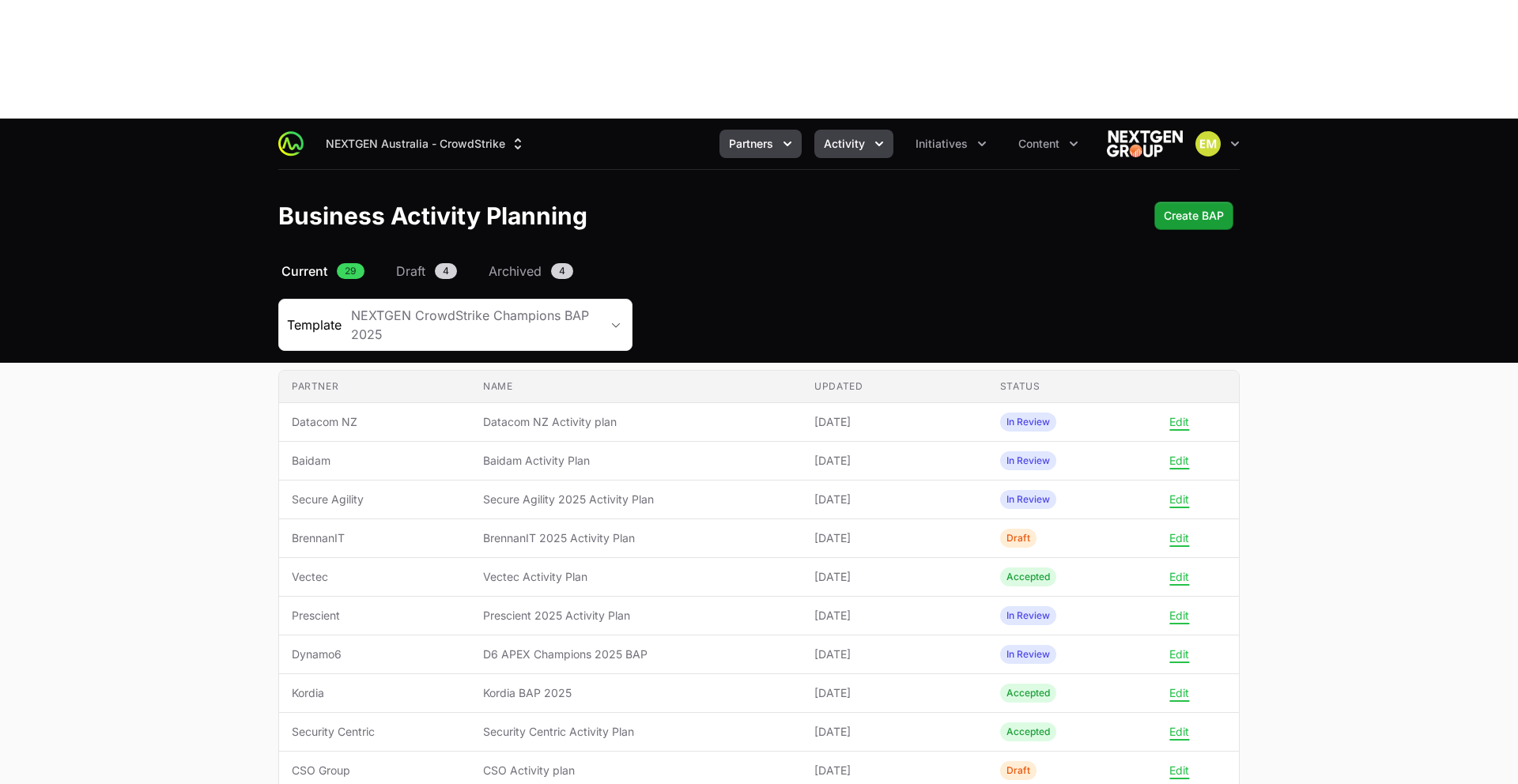
click at [861, 136] on span "Activity" at bounding box center [844, 143] width 41 height 15
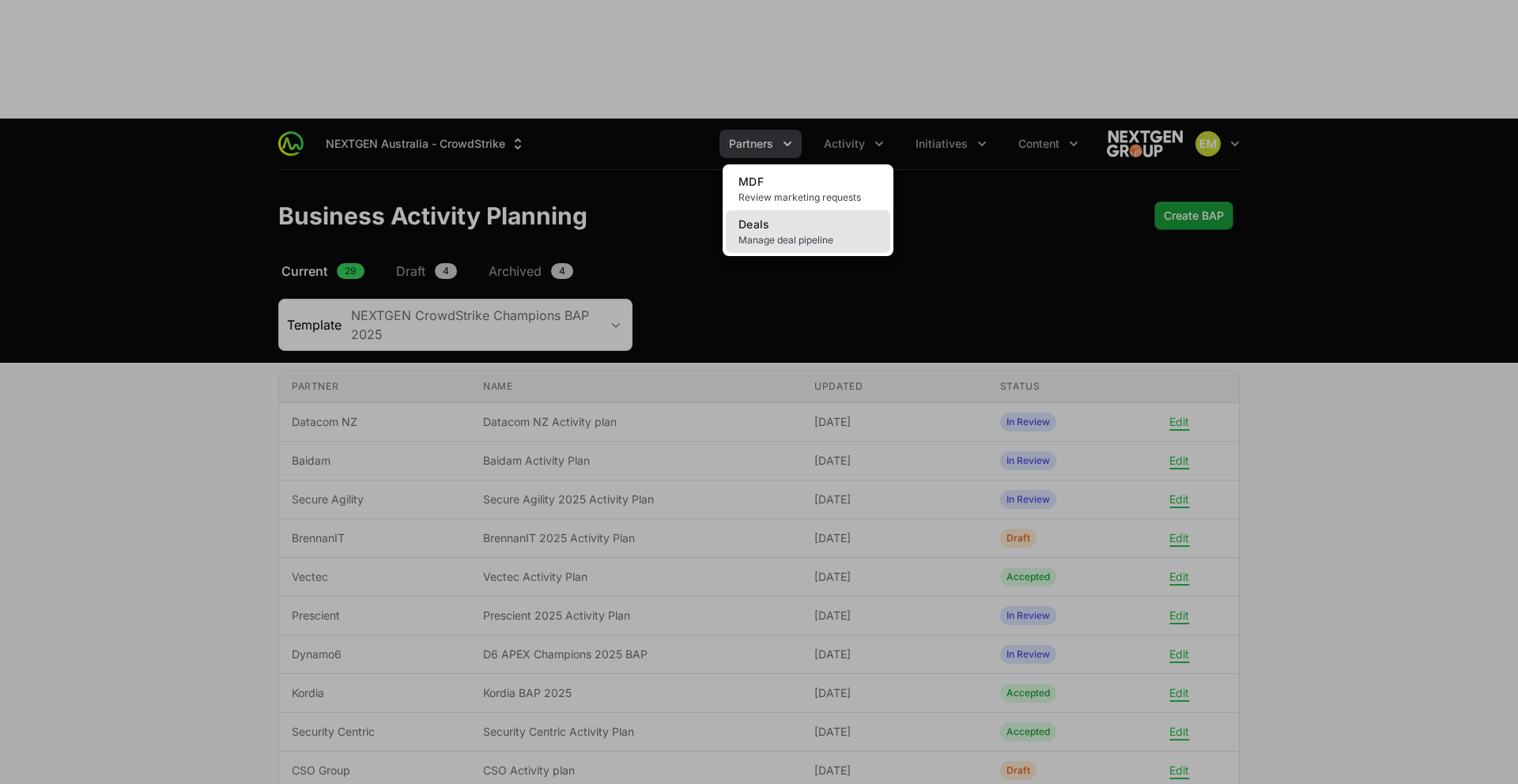
click at [797, 210] on link "Deals Manage deal pipeline" at bounding box center [808, 232] width 165 height 43
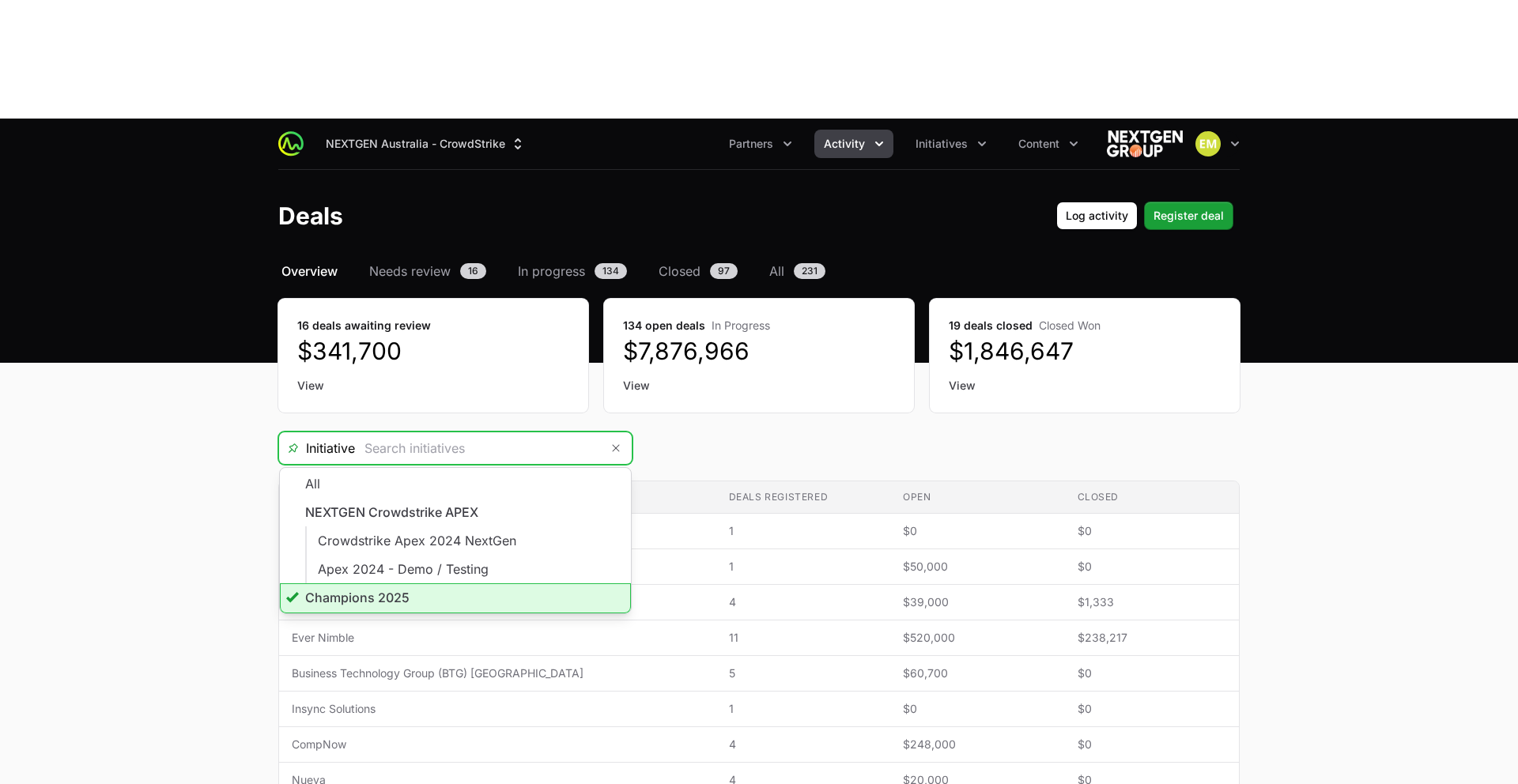
click at [545, 432] on input "Deals Filters" at bounding box center [478, 448] width 245 height 32
click at [451, 583] on li "Champions 2025" at bounding box center [455, 598] width 351 height 30
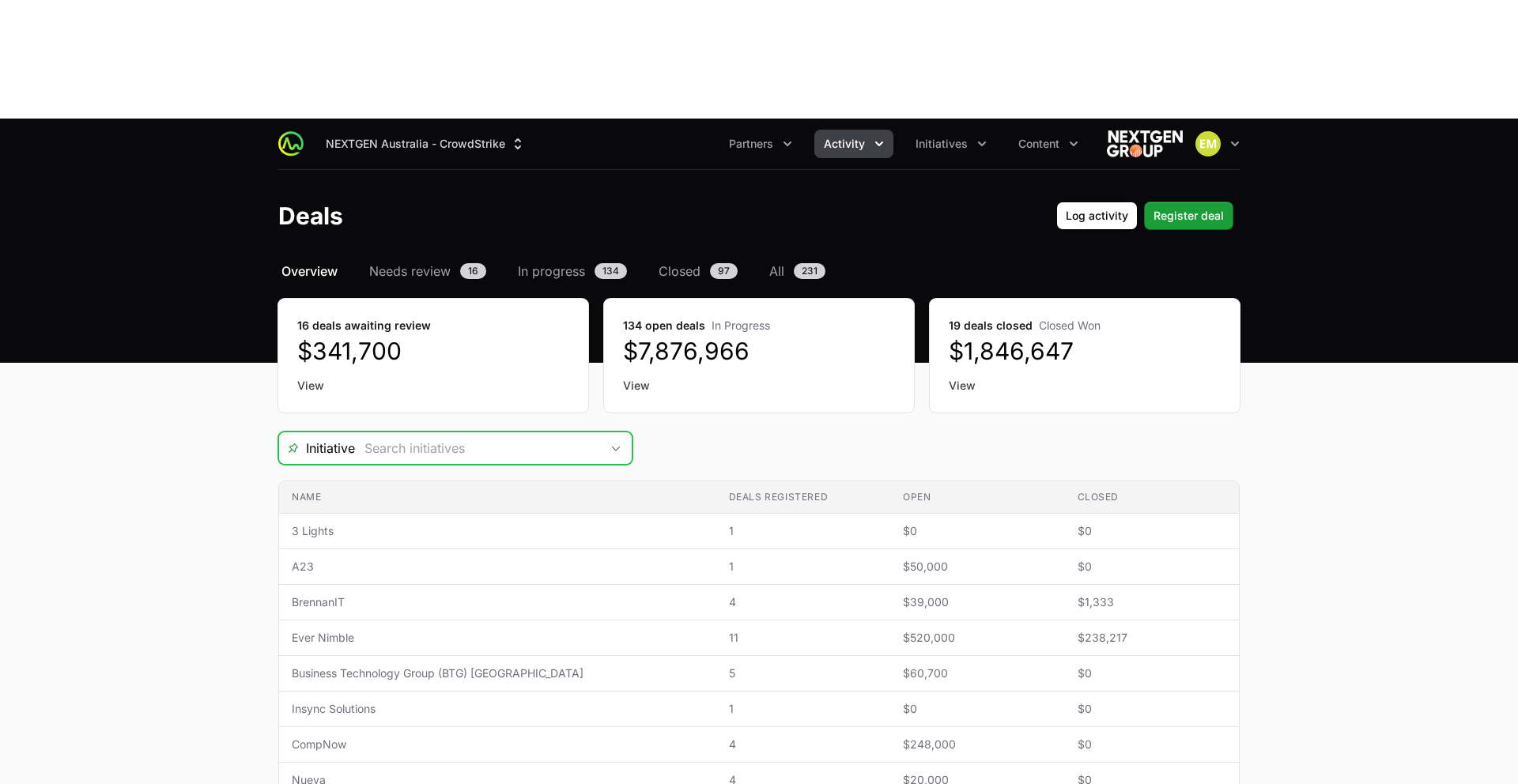
drag, startPoint x: 566, startPoint y: 324, endPoint x: 575, endPoint y: 320, distance: 9.8
click at [575, 432] on input "Deals Filters" at bounding box center [478, 448] width 245 height 32
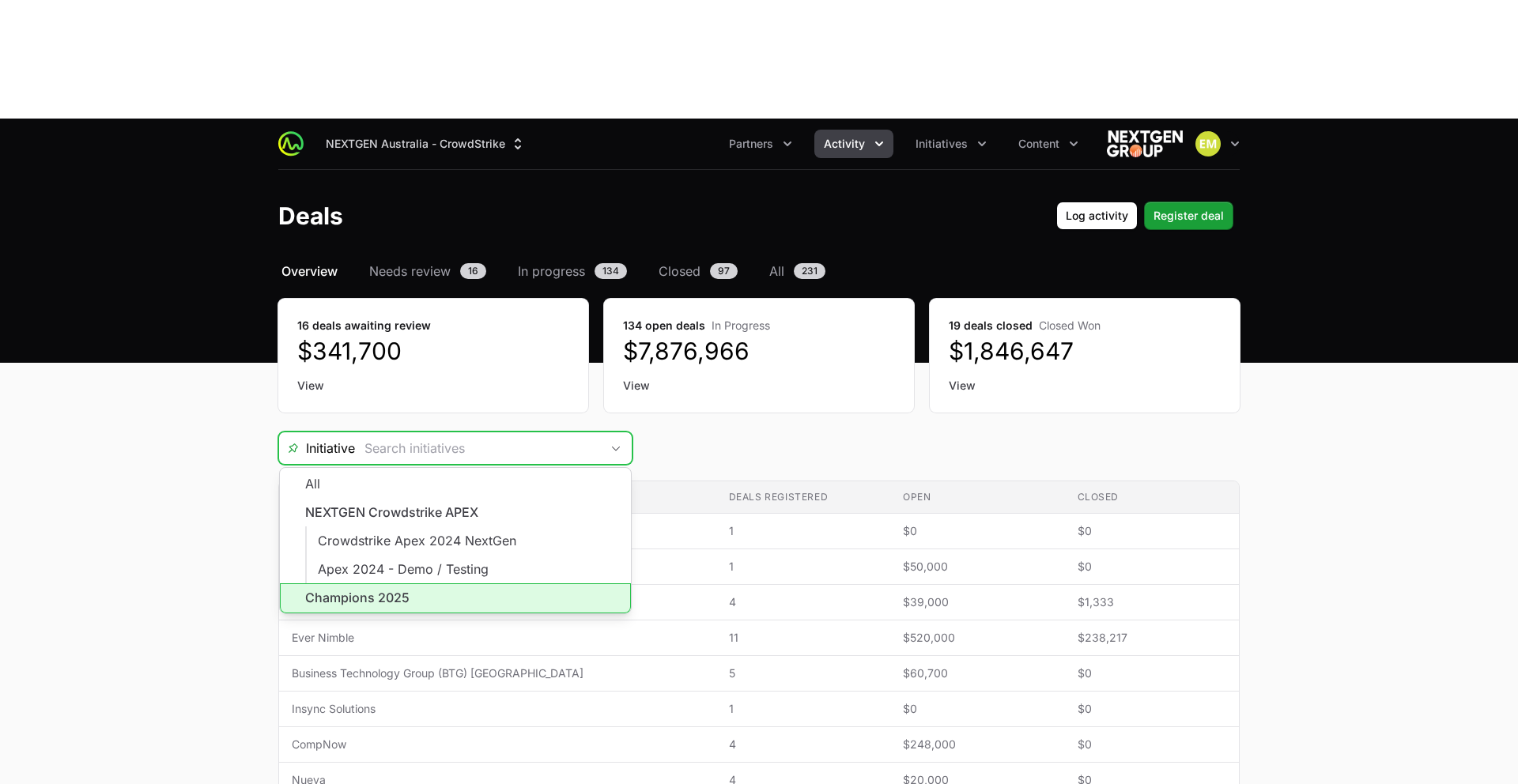
click at [435, 583] on li "Champions 2025" at bounding box center [455, 598] width 351 height 30
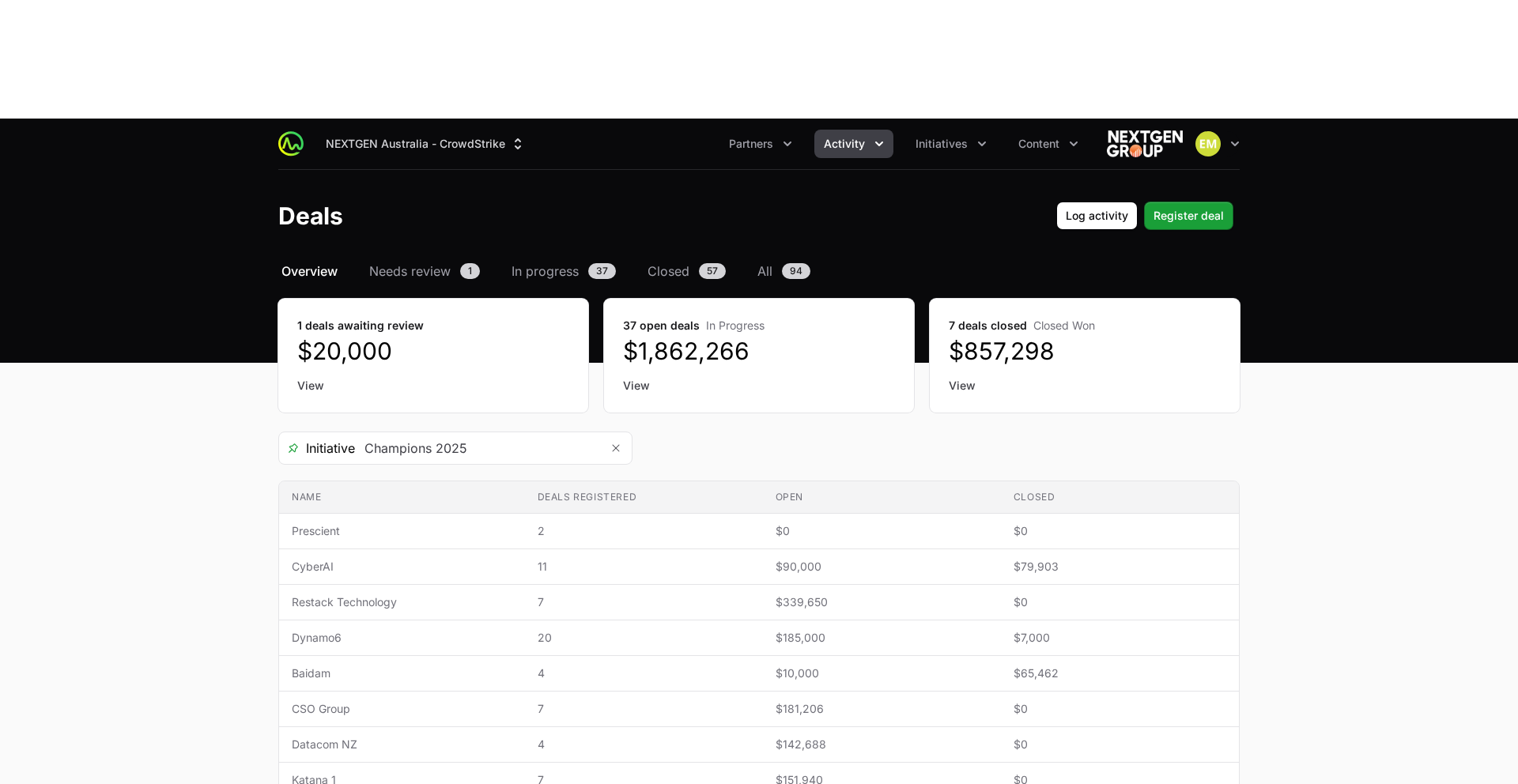
type input "Champions 2025"
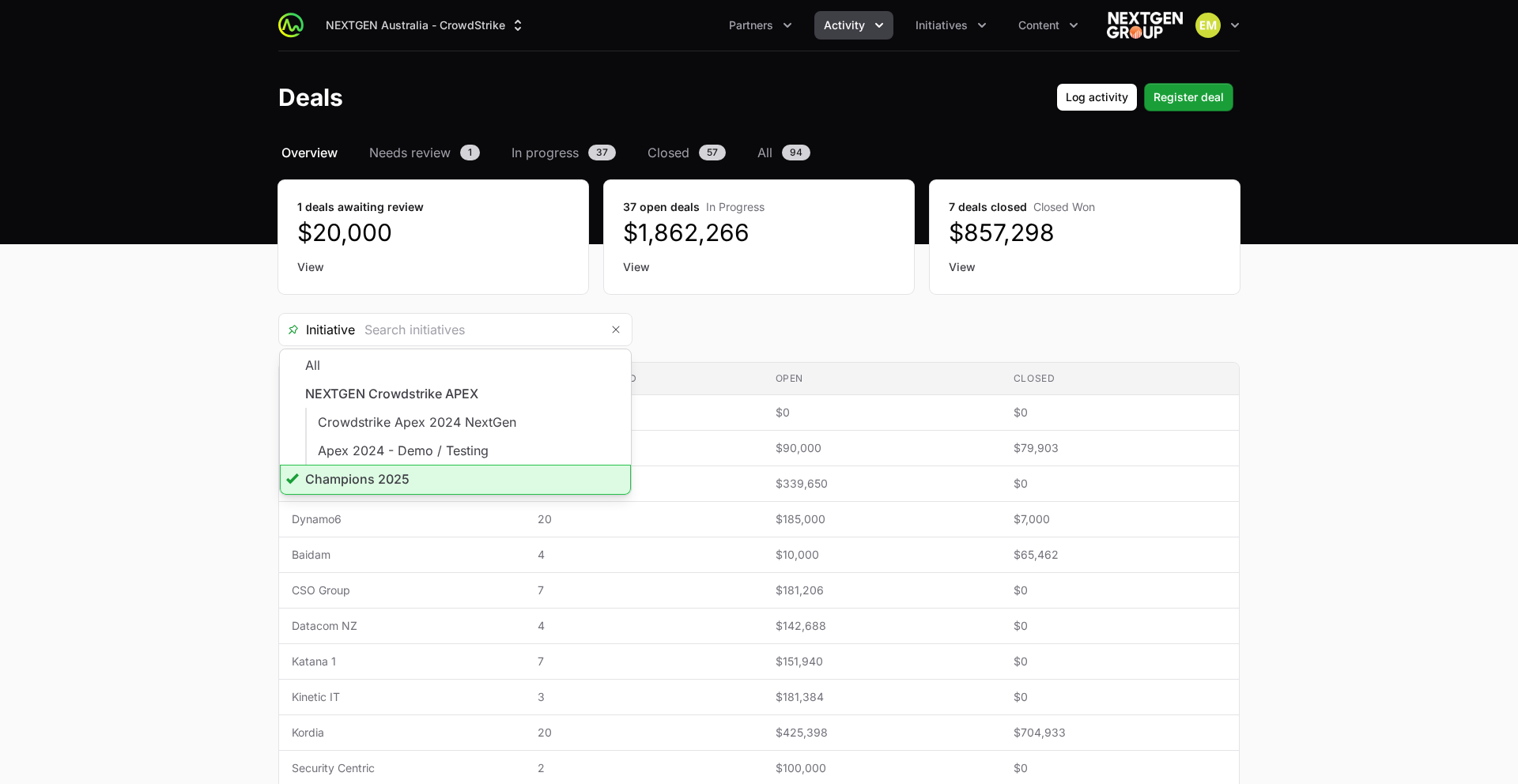
type input "Champions 2025"
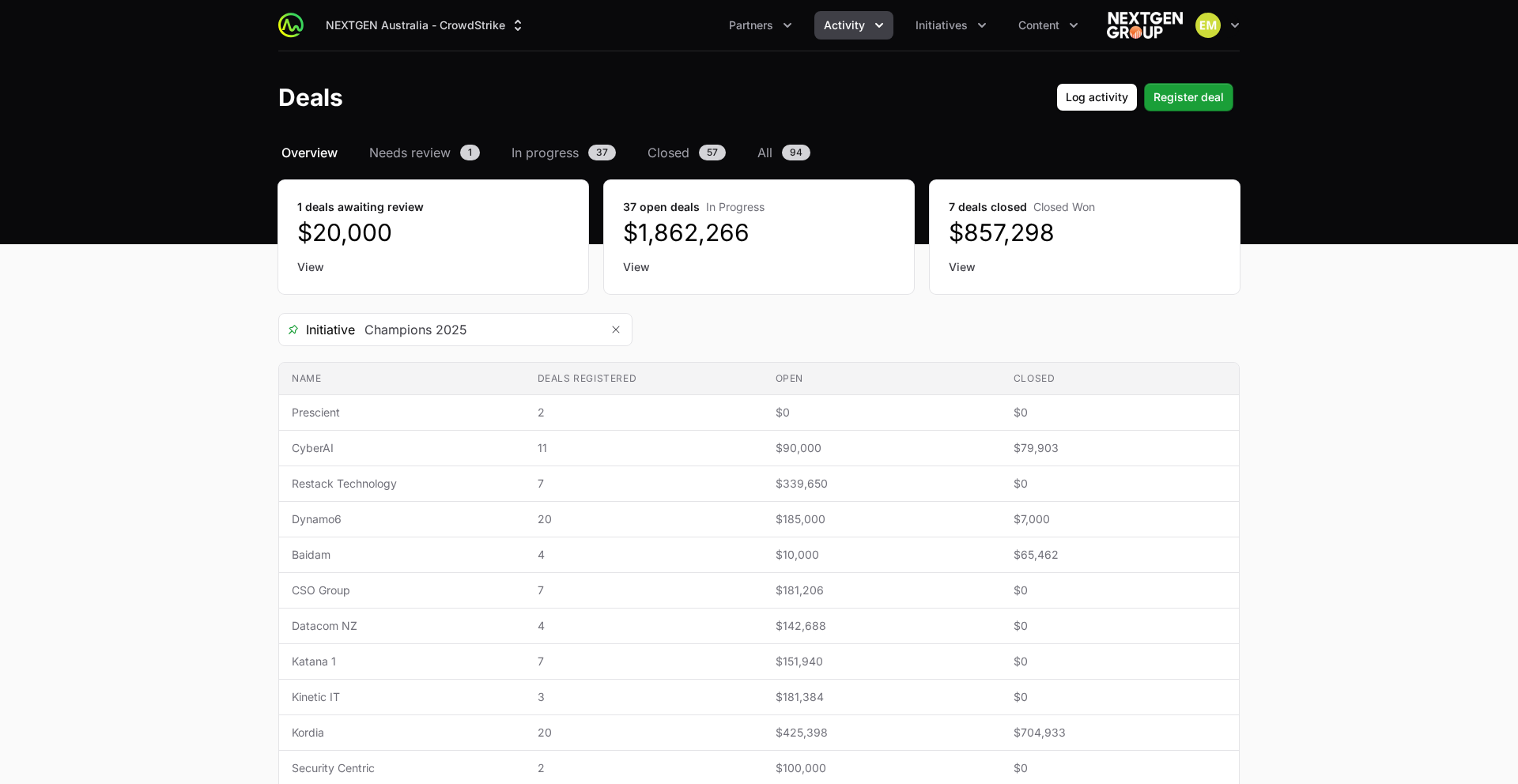
click at [886, 328] on div "Initiative Champions 2025" at bounding box center [759, 329] width 962 height 33
click at [780, 34] on button "Partners" at bounding box center [761, 25] width 82 height 28
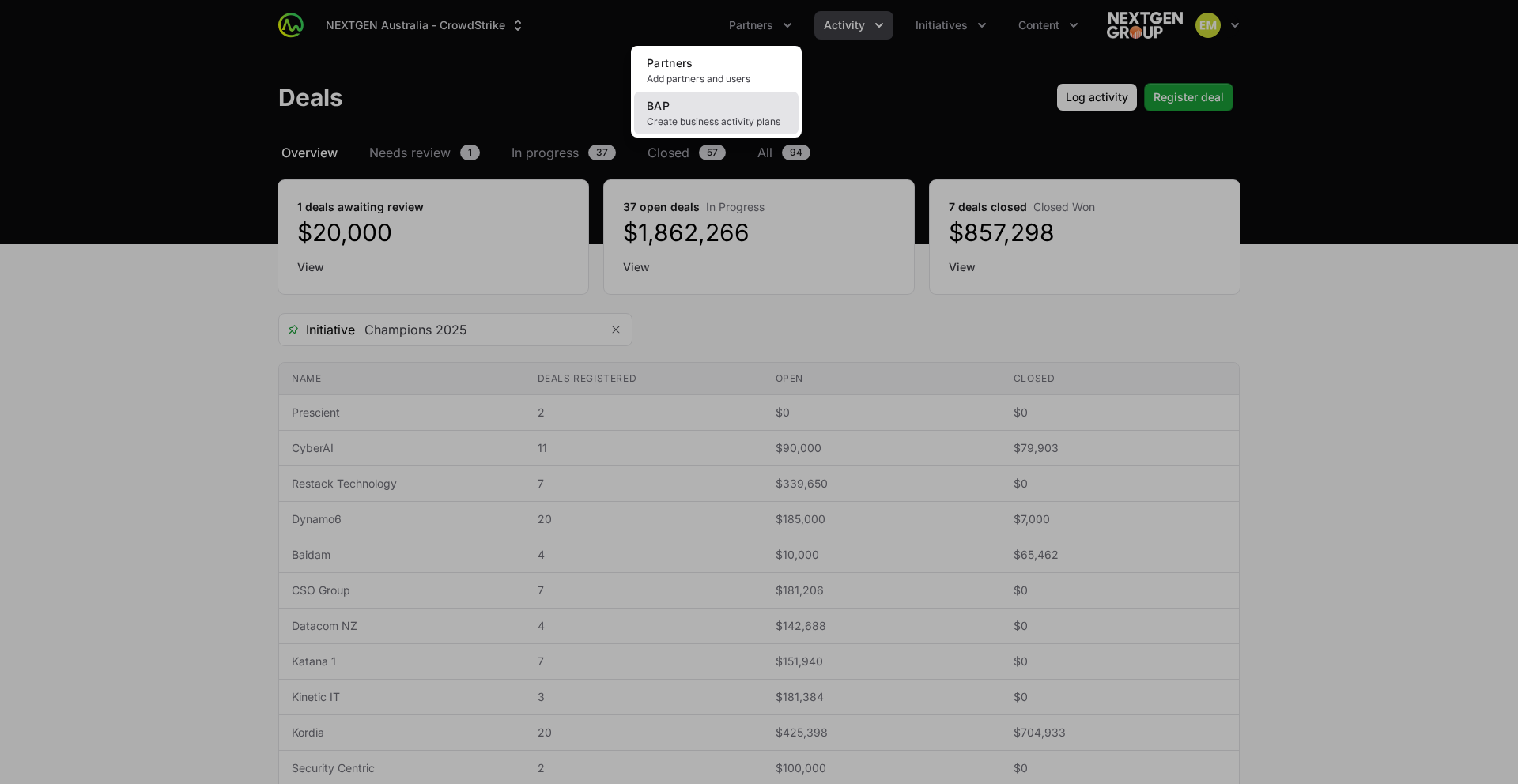
click at [729, 116] on span "Create business activity plans" at bounding box center [717, 122] width 139 height 13
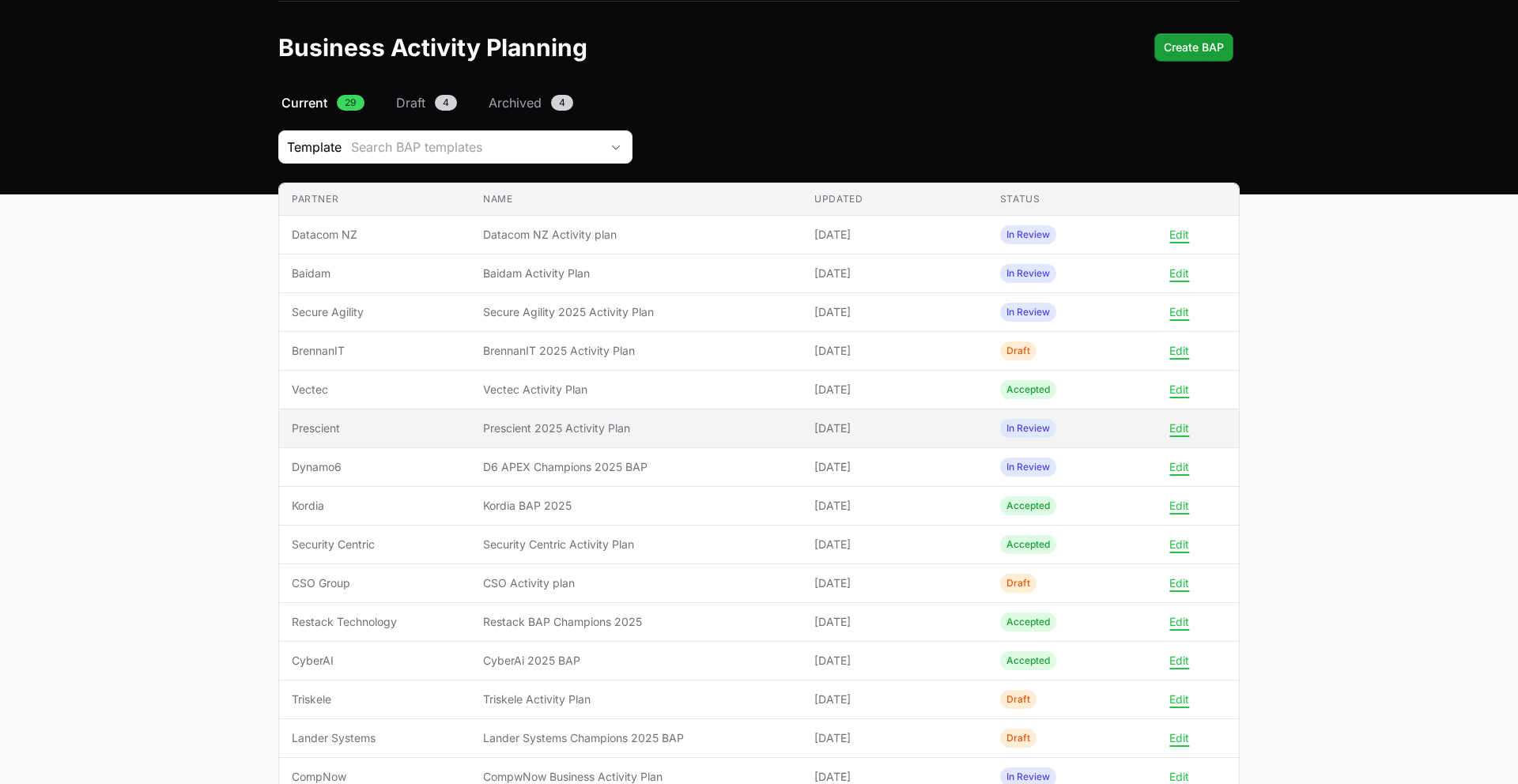
scroll to position [167, 0]
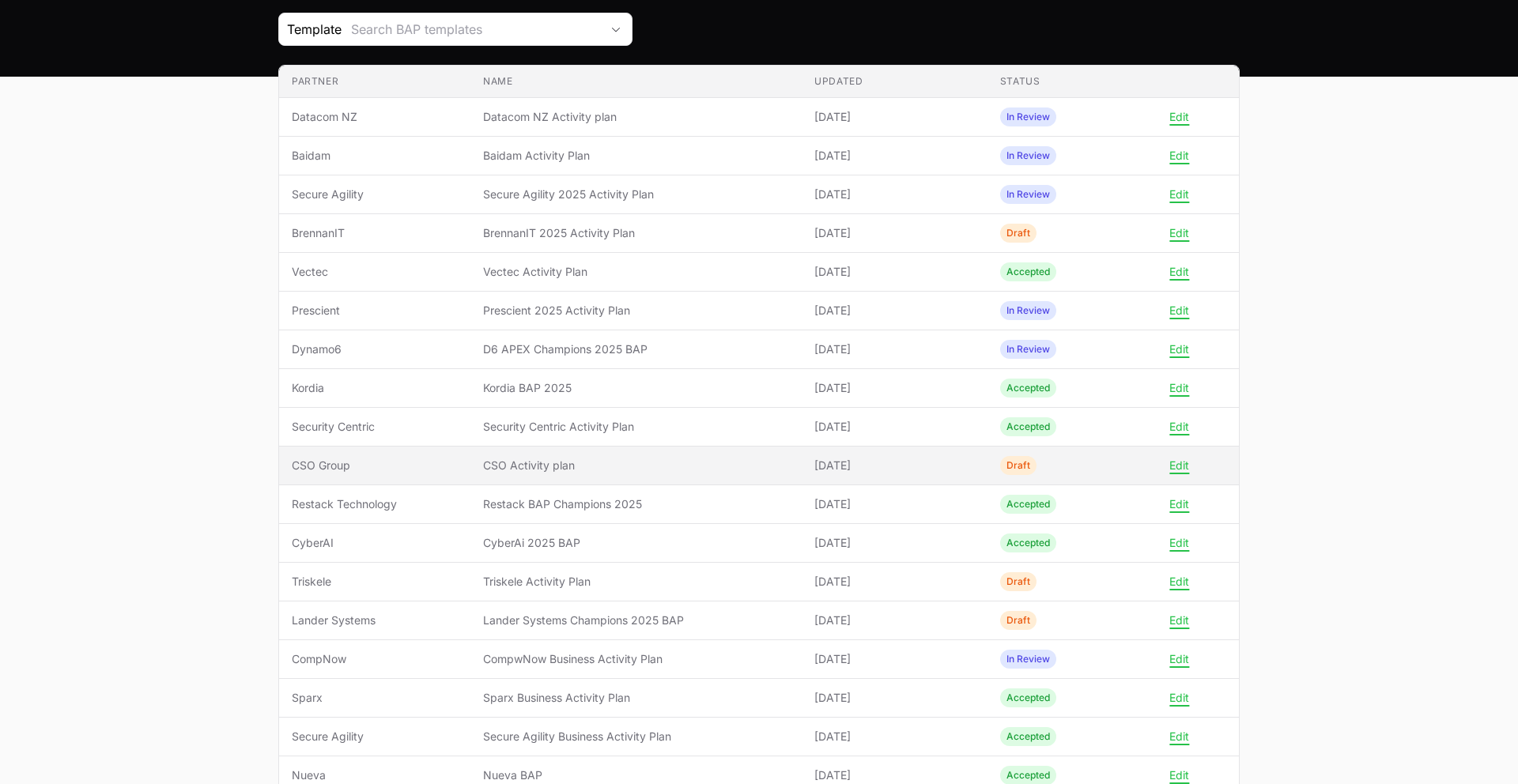
click at [549, 465] on span "CSO Activity plan" at bounding box center [636, 466] width 306 height 15
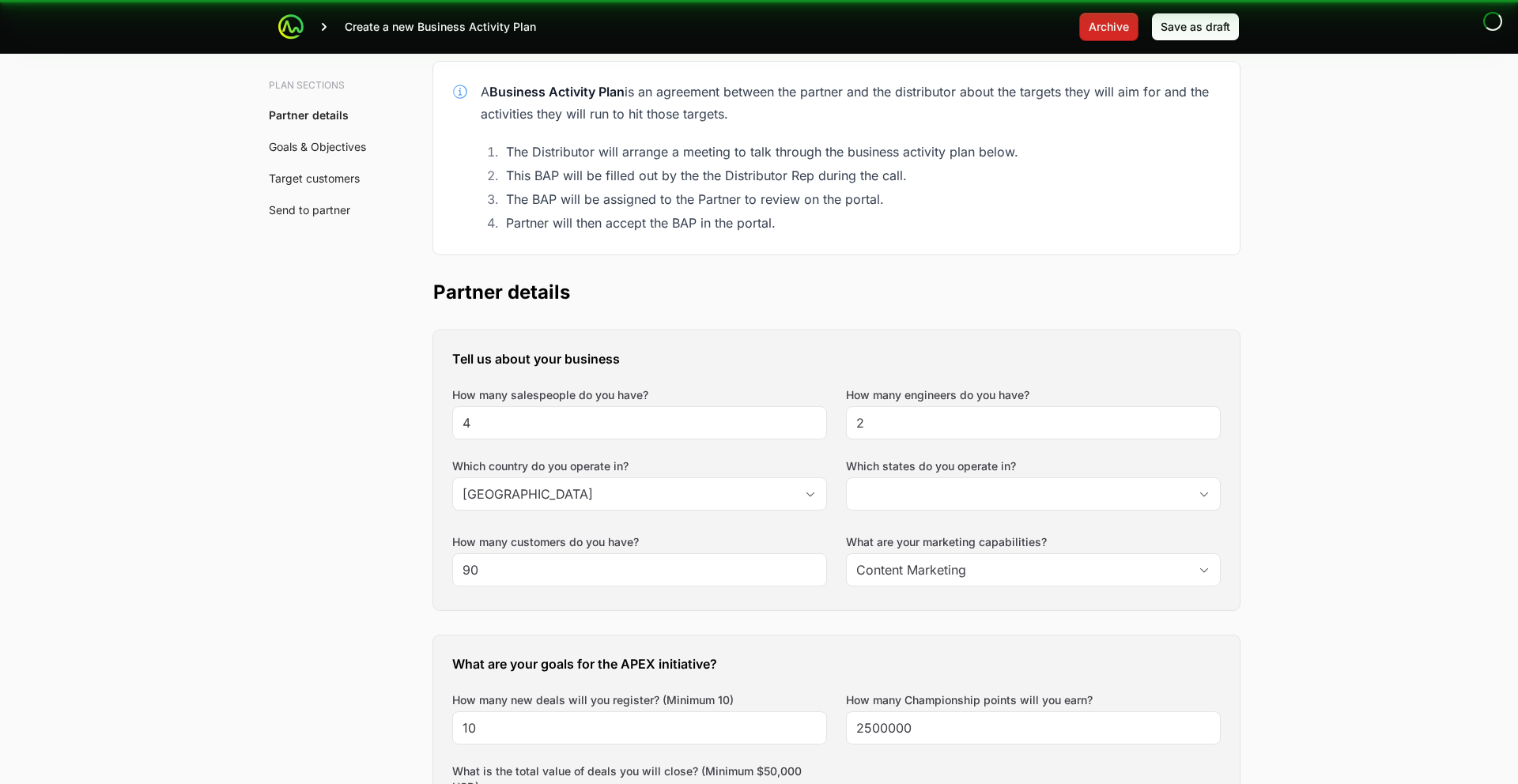
scroll to position [26, 0]
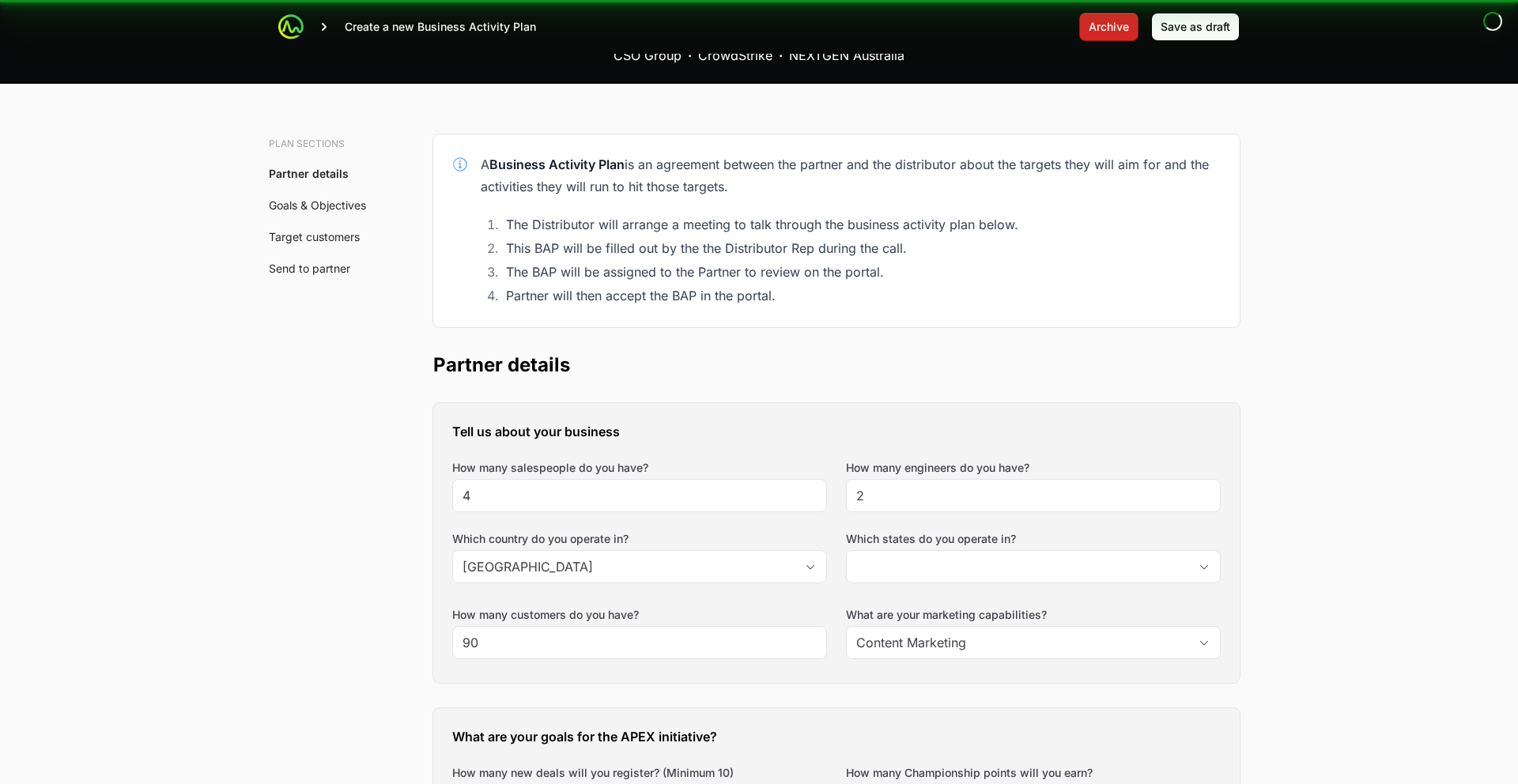
type input "[GEOGRAPHIC_DATA], [GEOGRAPHIC_DATA], [GEOGRAPHIC_DATA], [GEOGRAPHIC_DATA], [GE…"
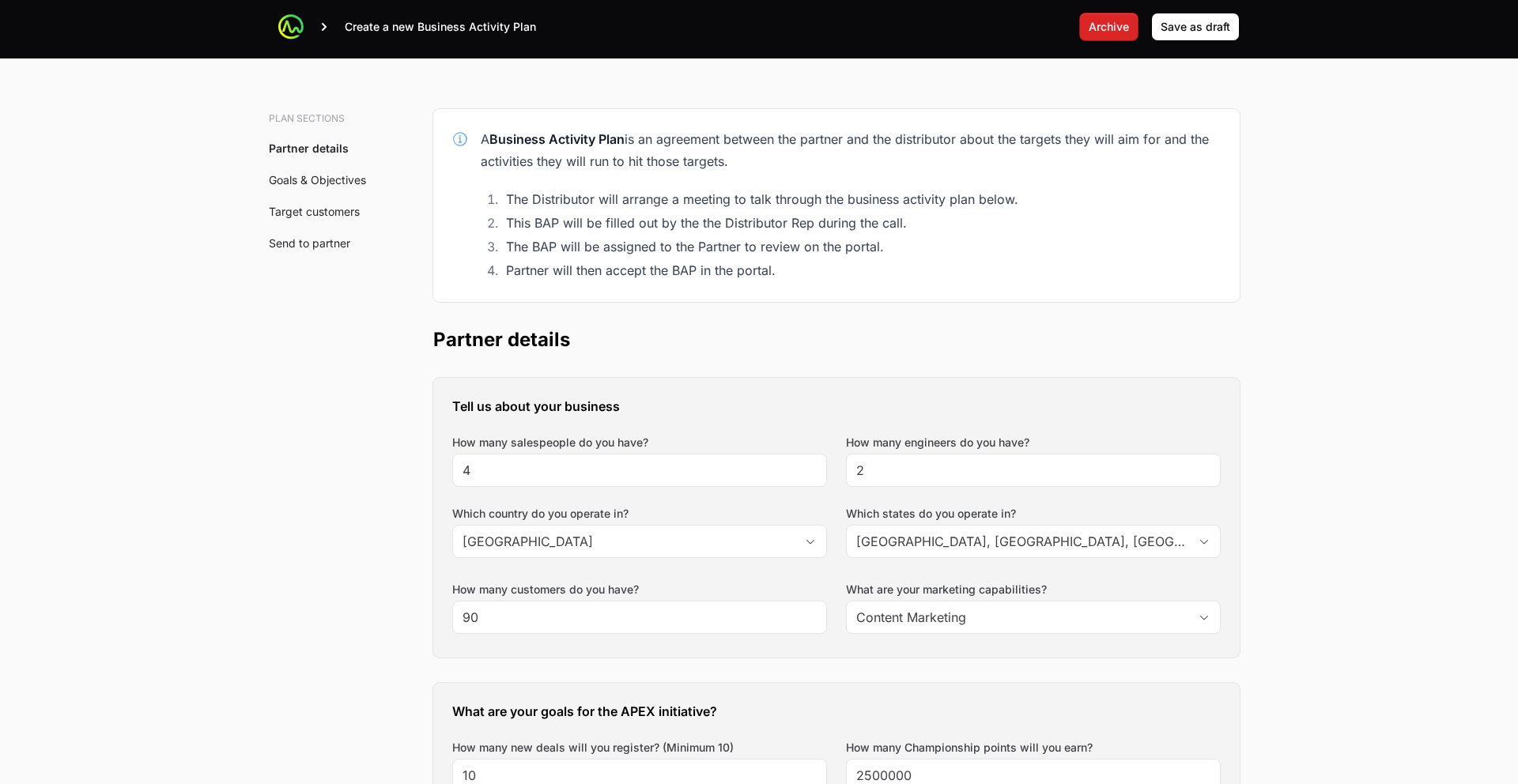
scroll to position [0, 0]
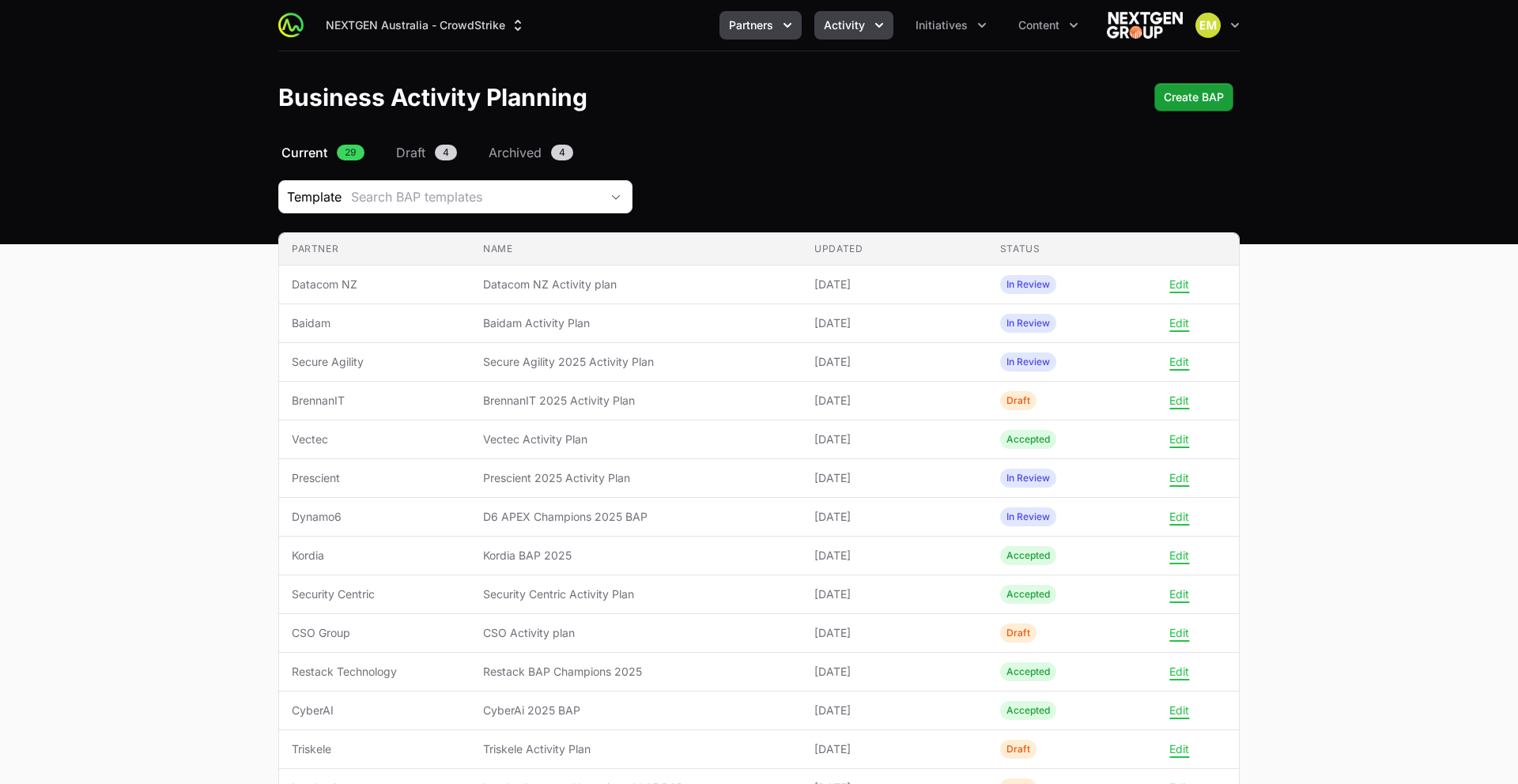
click at [831, 17] on span "Activity" at bounding box center [844, 25] width 41 height 15
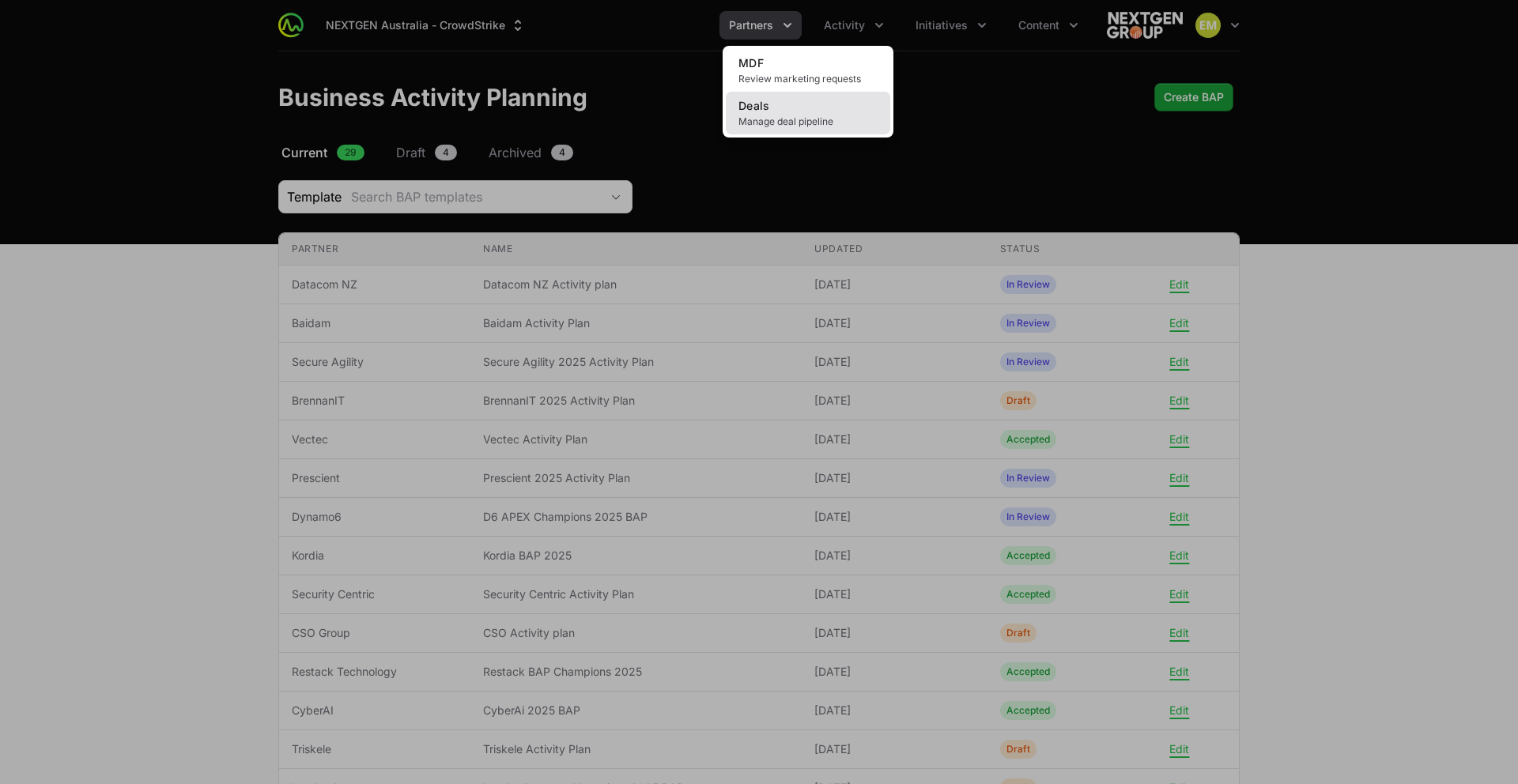
click at [813, 130] on link "Deals Manage deal pipeline" at bounding box center [808, 113] width 165 height 43
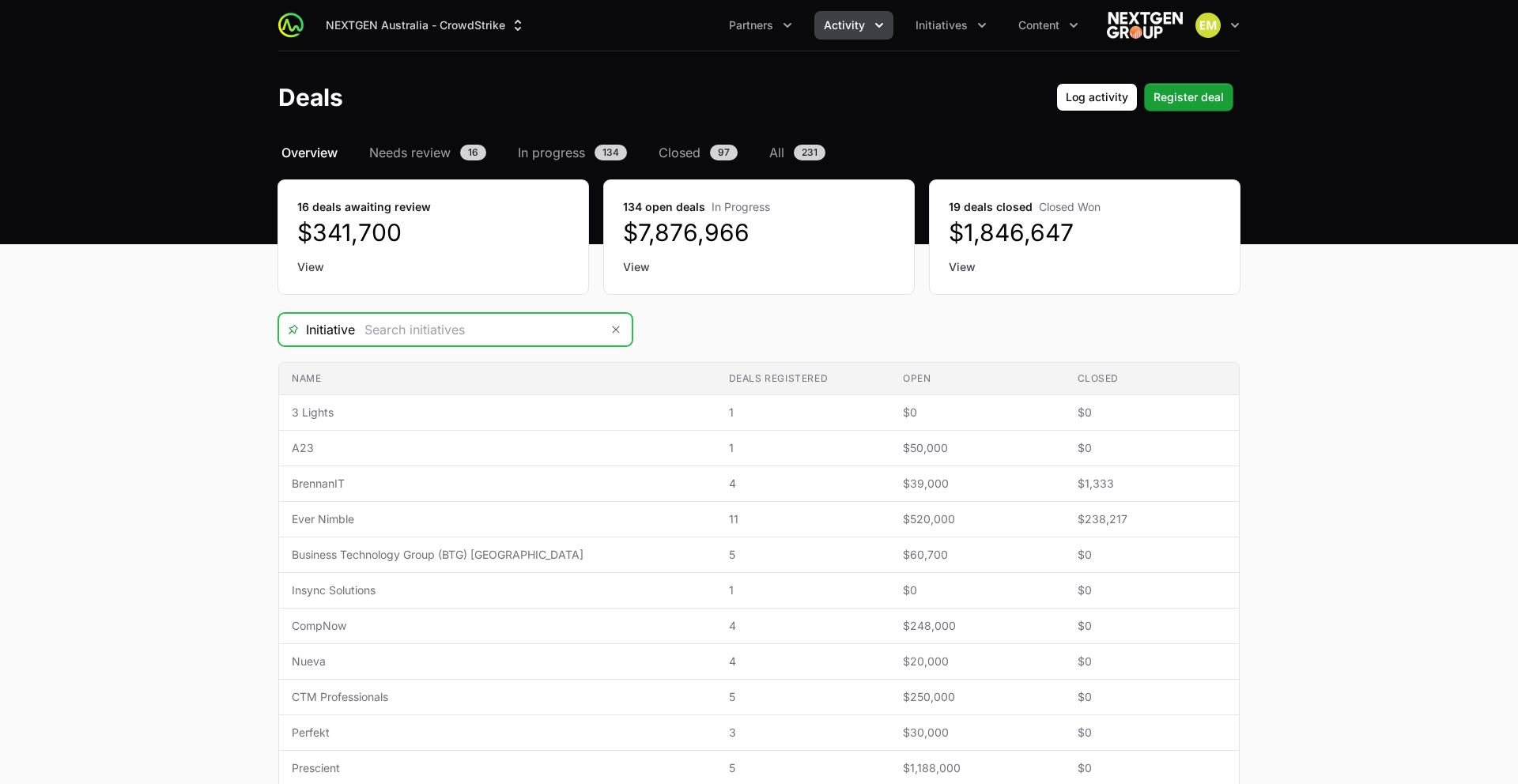
click at [564, 331] on input "Deals Filters" at bounding box center [478, 329] width 245 height 32
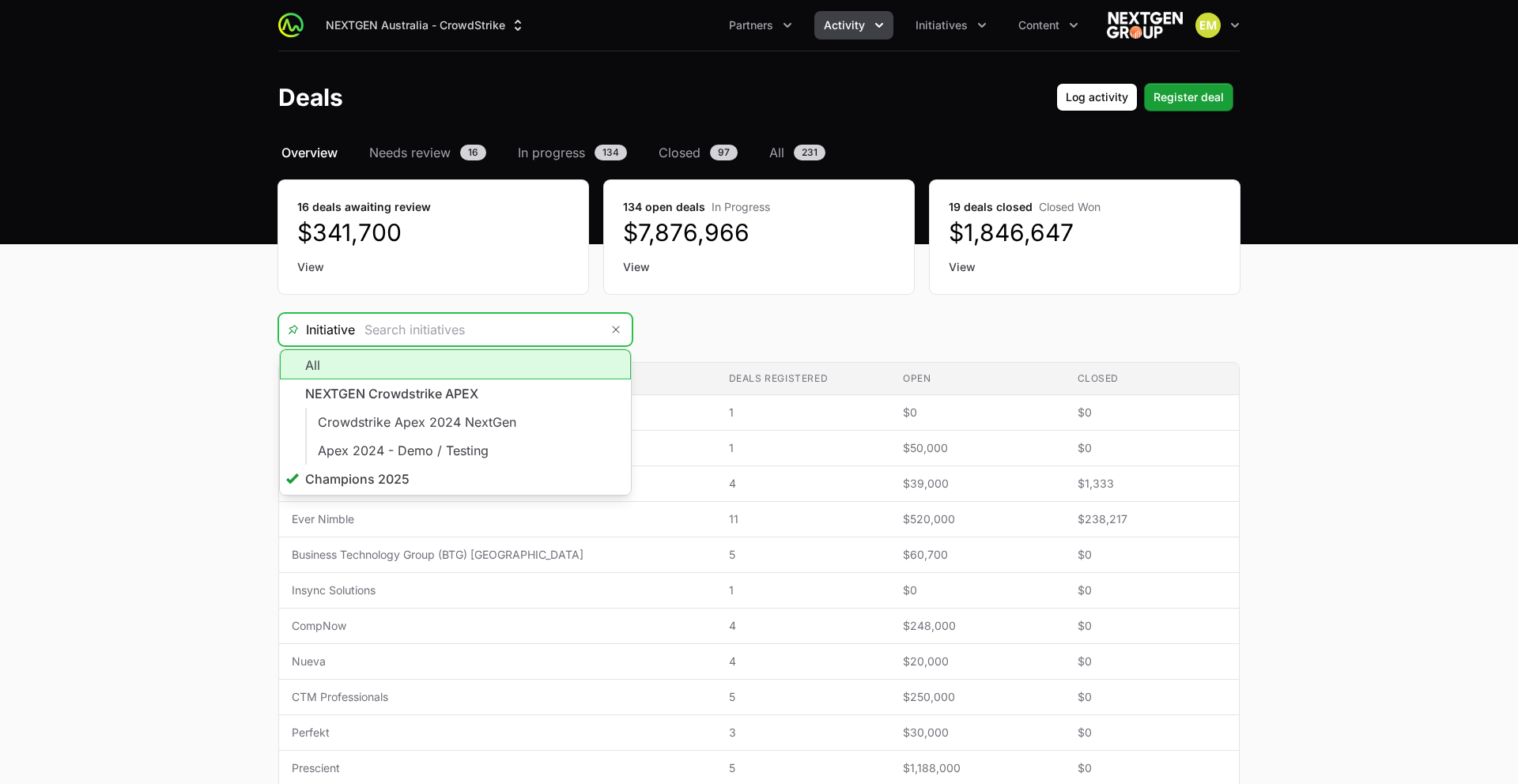
click at [458, 368] on li "All" at bounding box center [455, 364] width 351 height 30
type input "All"
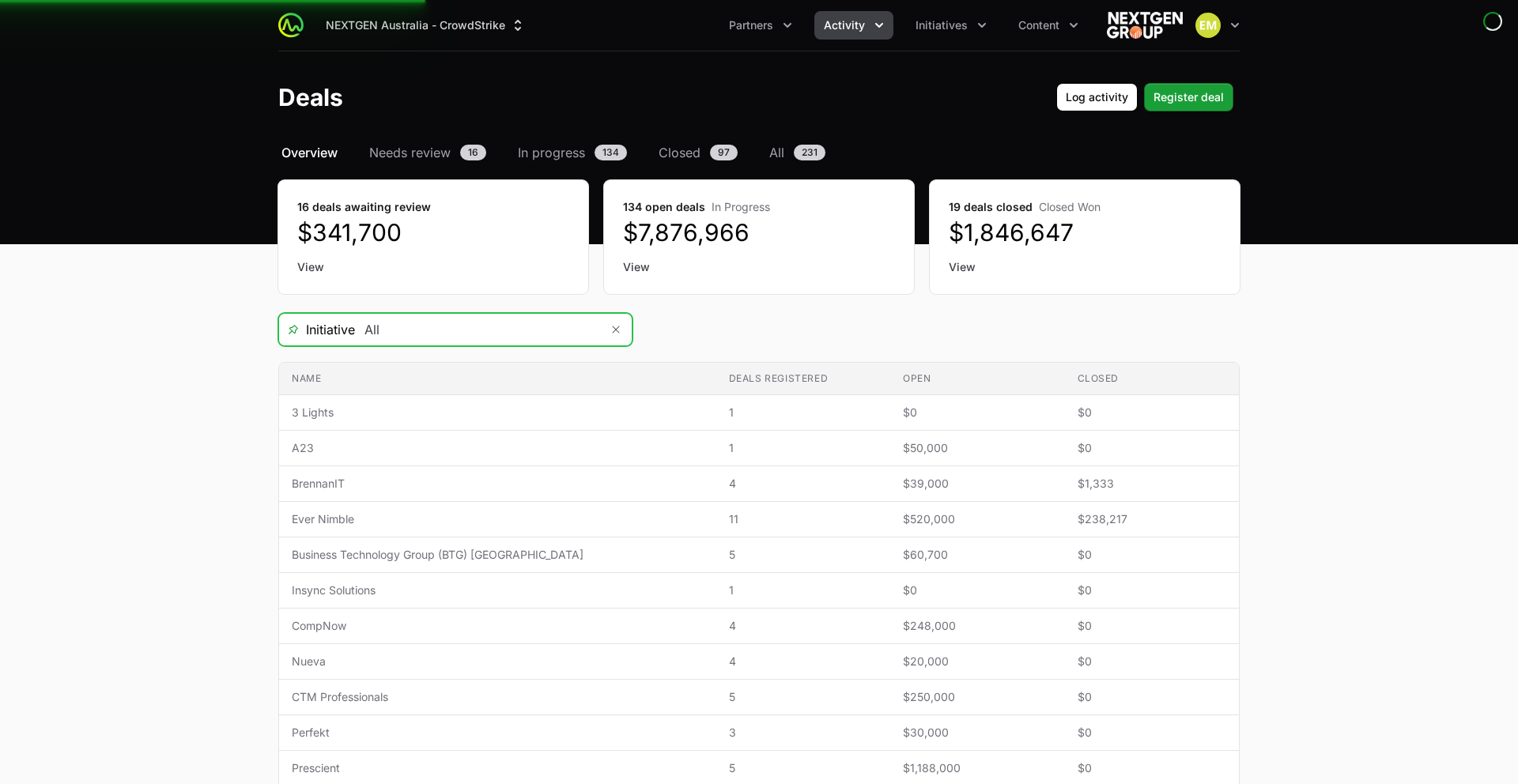
click at [469, 331] on input "All" at bounding box center [478, 329] width 245 height 32
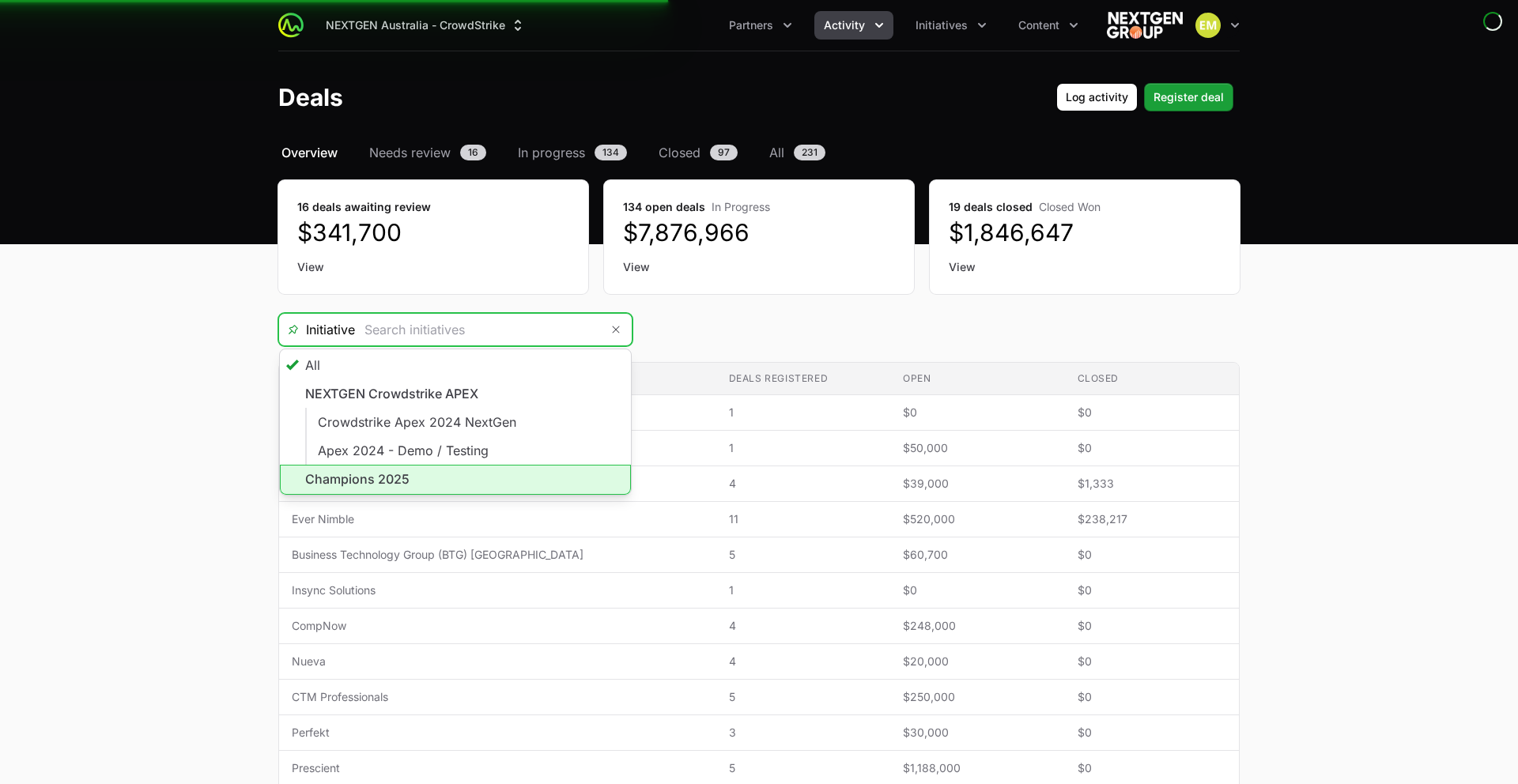
click at [407, 475] on li "Champions 2025" at bounding box center [455, 479] width 351 height 30
type input "Champions 2025"
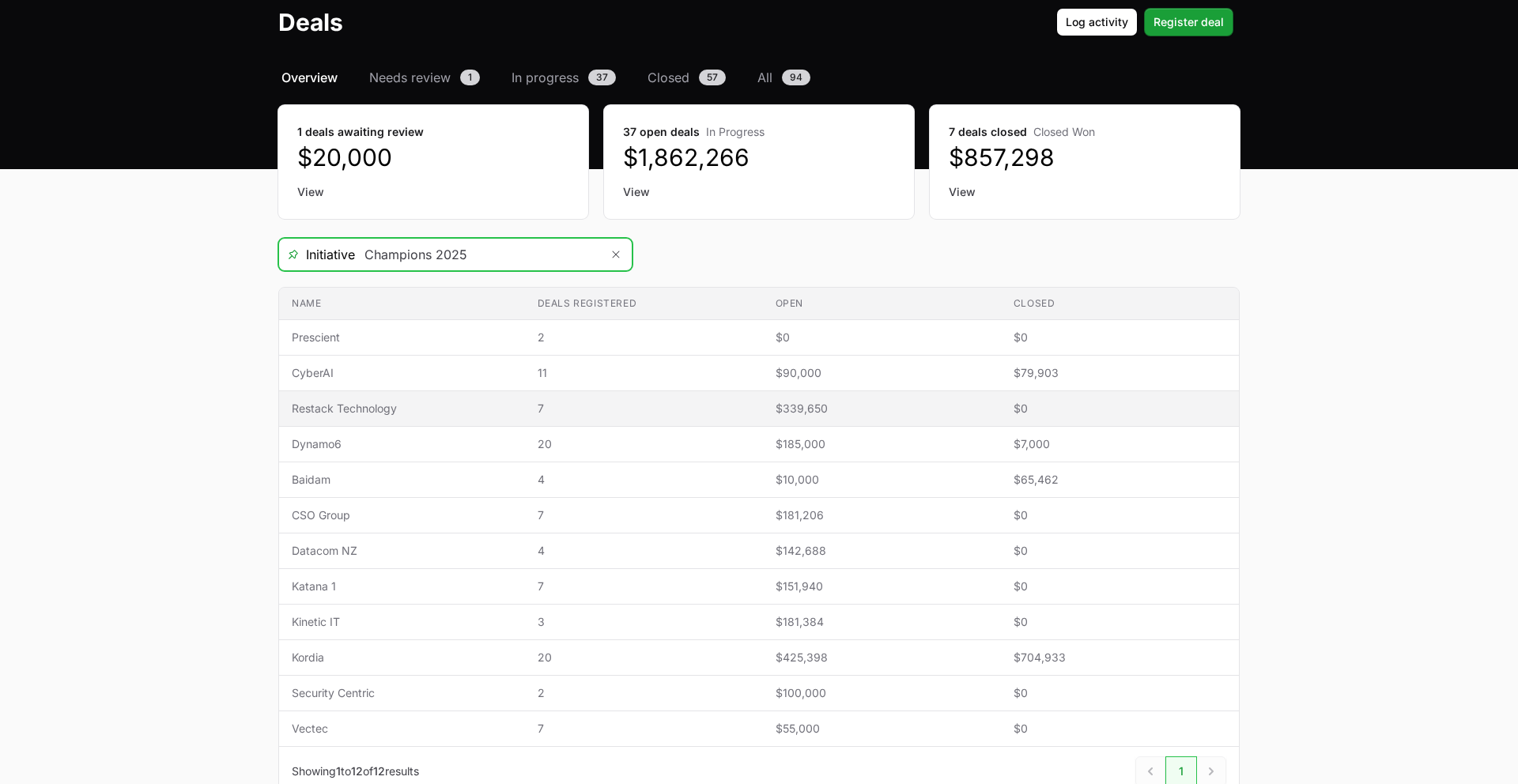
scroll to position [73, 0]
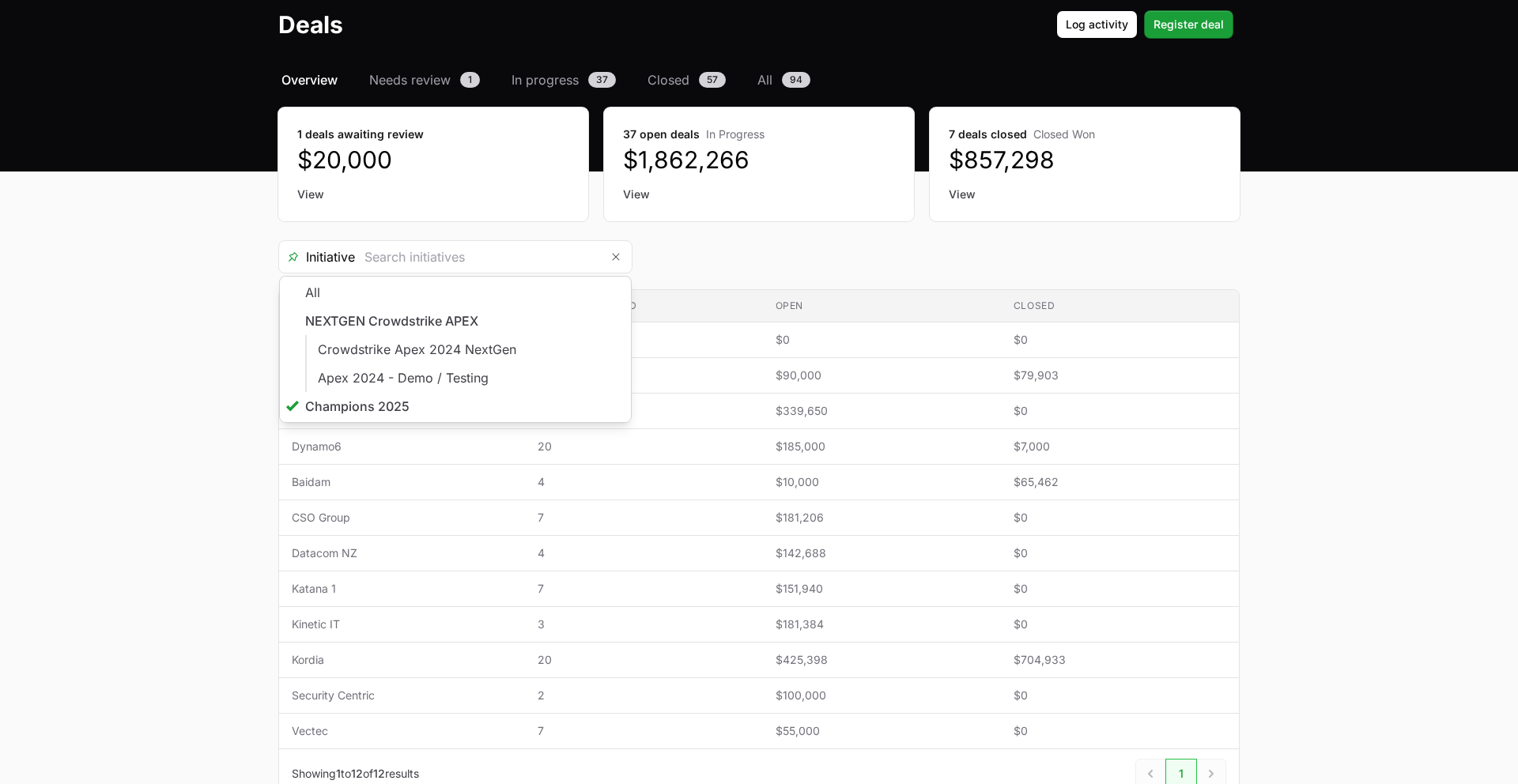
type input "Champions 2025"
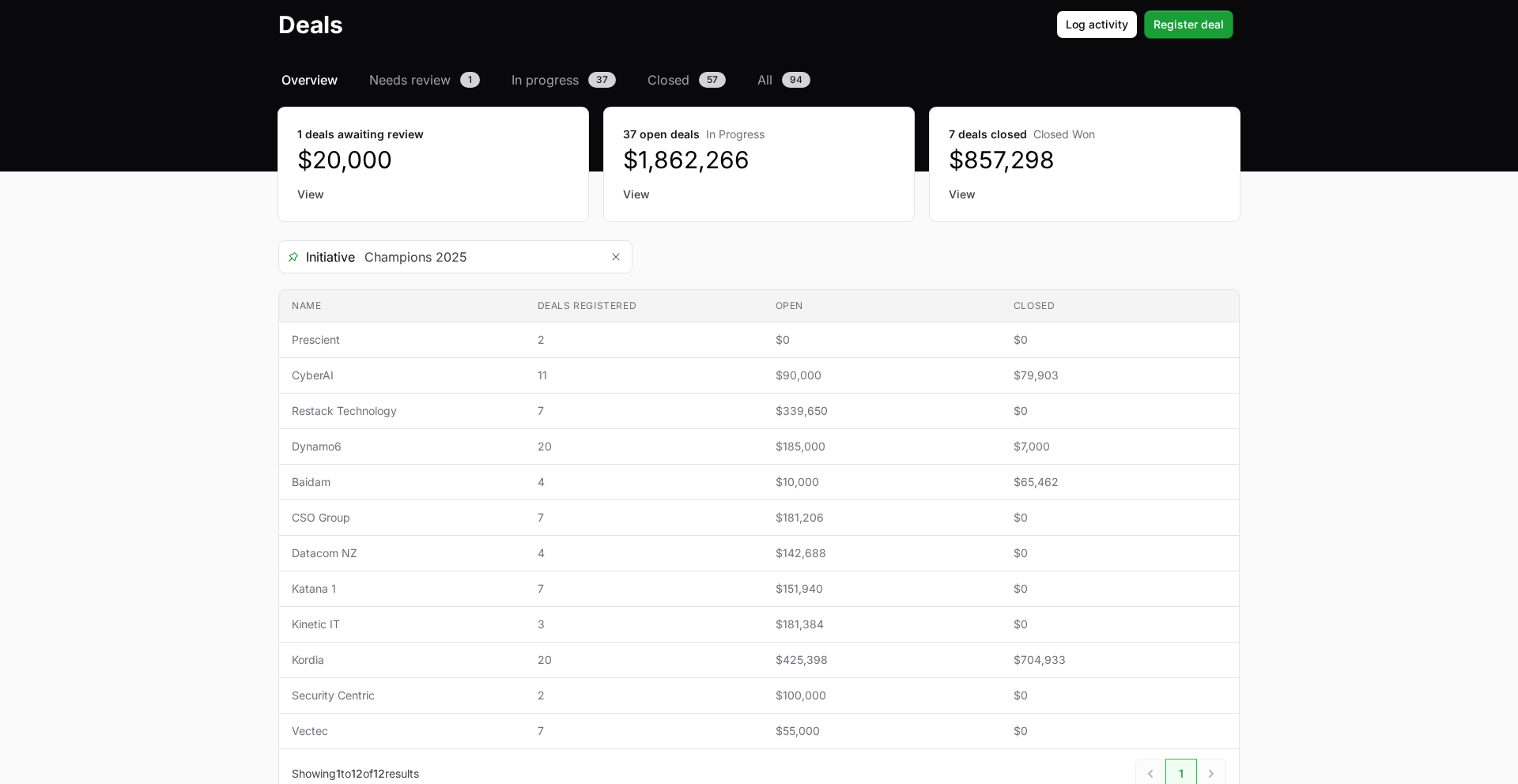
drag, startPoint x: 215, startPoint y: 428, endPoint x: 227, endPoint y: 425, distance: 12.4
click at [215, 428] on main "Select a tab Overview Needs review In progress Closed All Overview Needs review…" at bounding box center [759, 454] width 1518 height 767
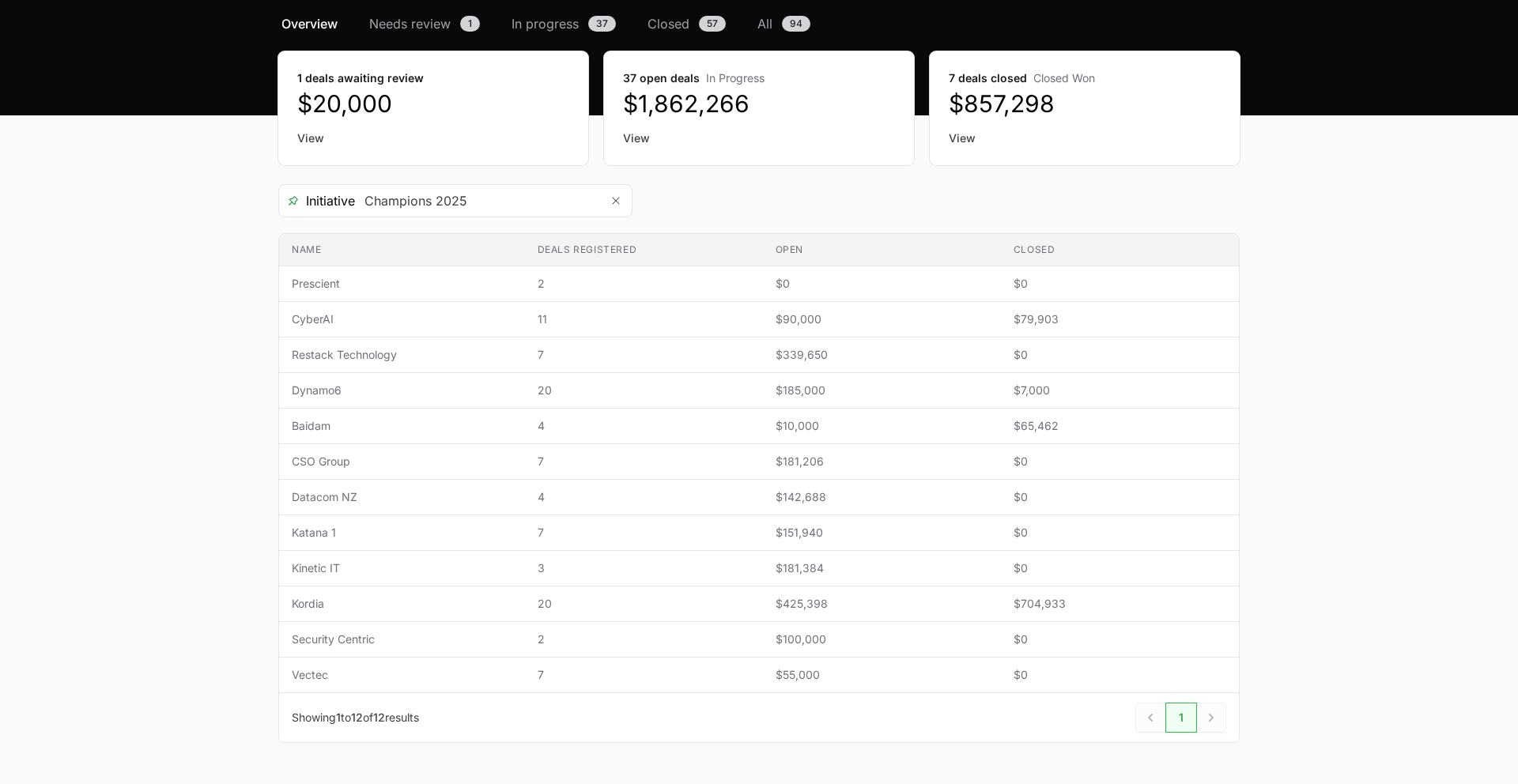
scroll to position [126, 0]
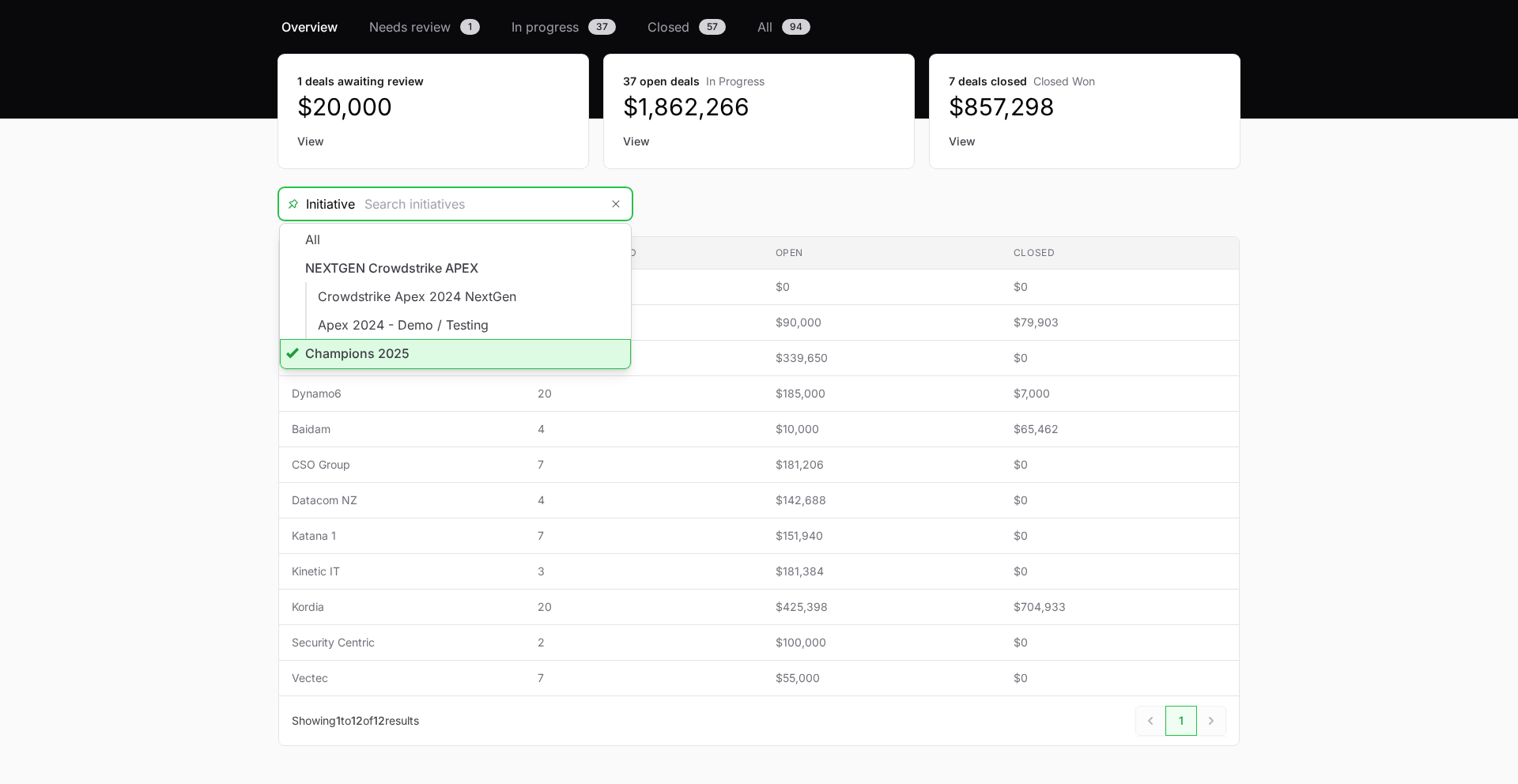
click at [586, 206] on input "Deals Filters" at bounding box center [478, 203] width 245 height 32
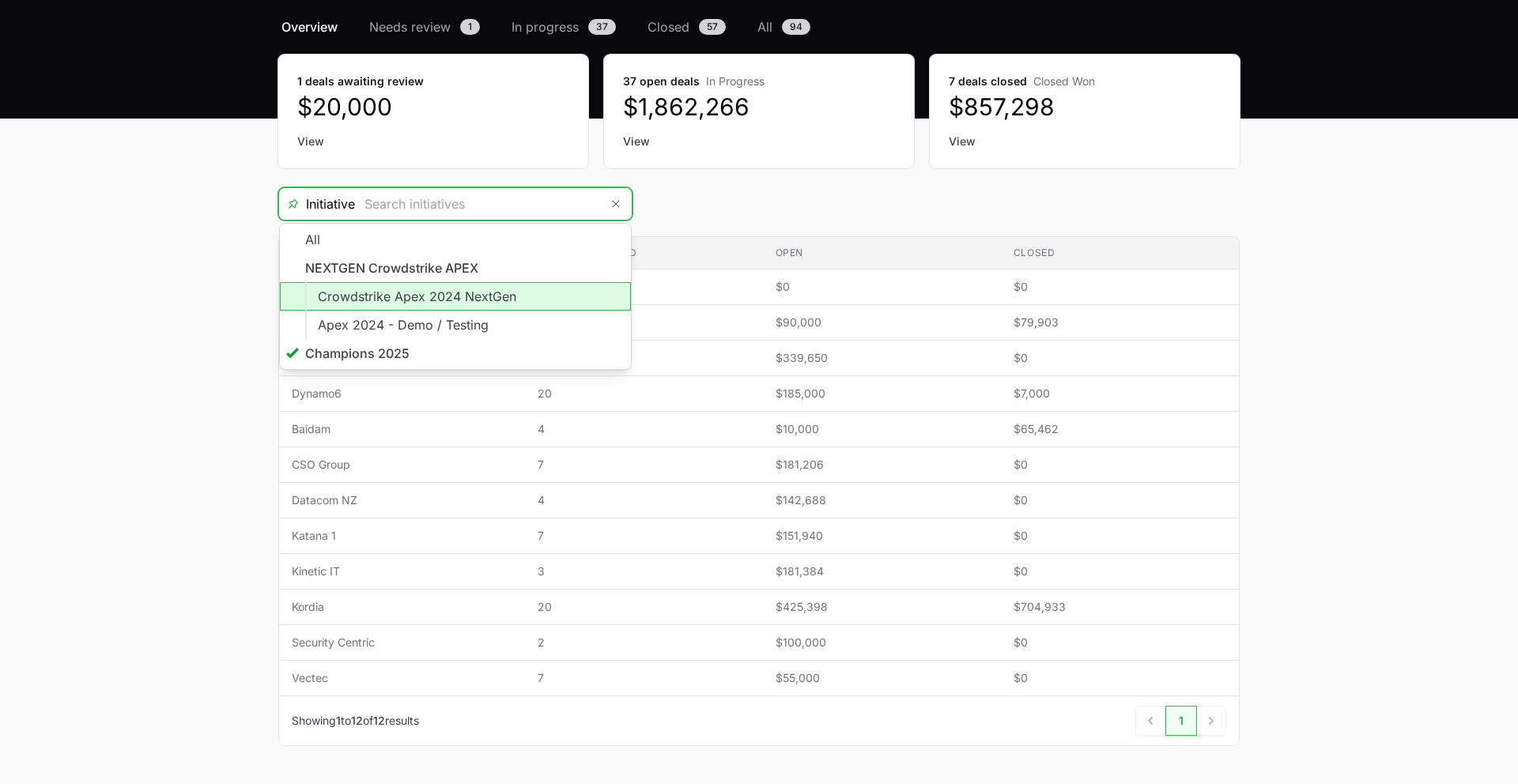
click at [514, 299] on li "Crowdstrike Apex 2024 NextGen" at bounding box center [455, 296] width 351 height 28
type input "Crowdstrike Apex 2024 NextGen"
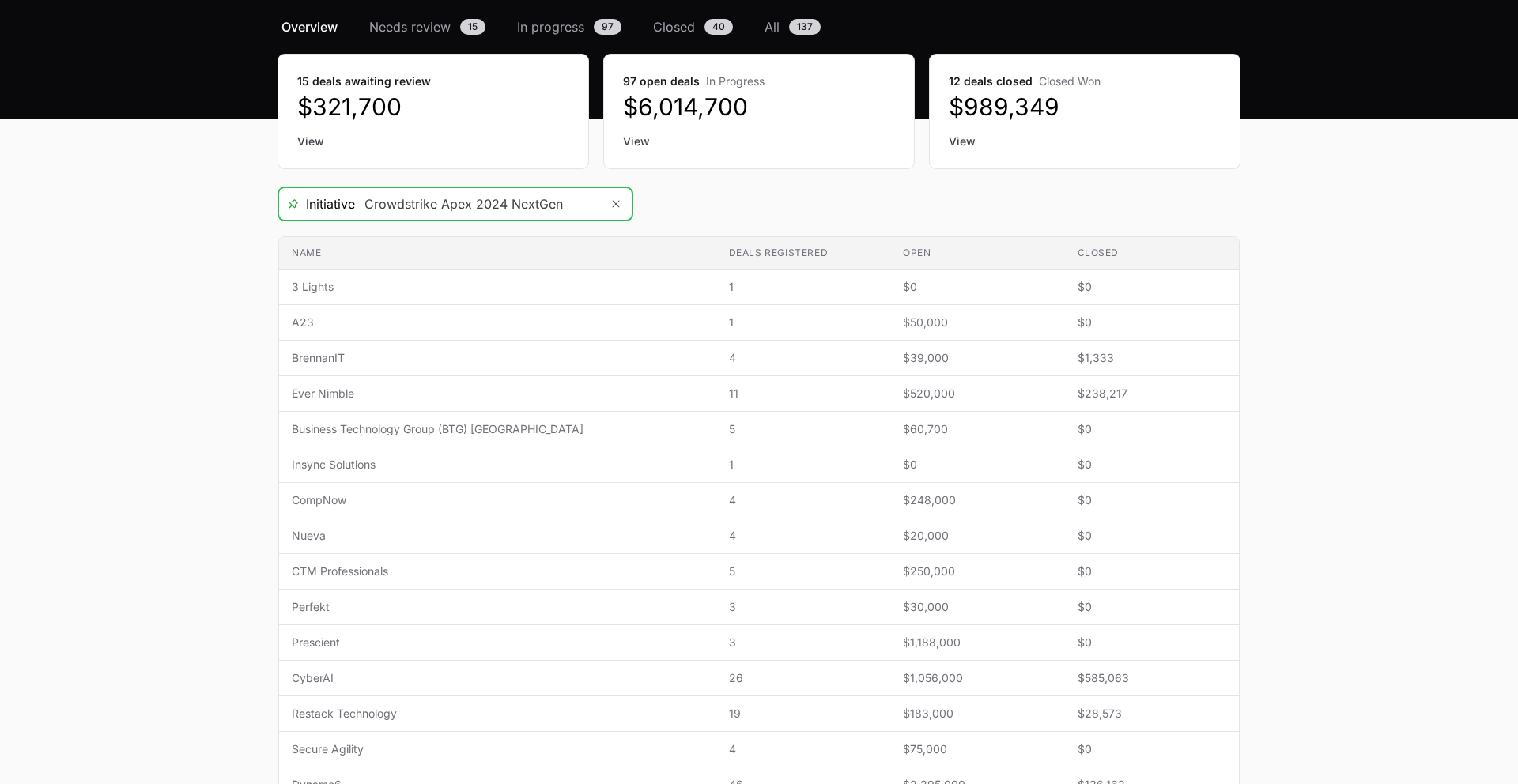
click at [584, 207] on input "Crowdstrike Apex 2024 NextGen" at bounding box center [478, 203] width 245 height 32
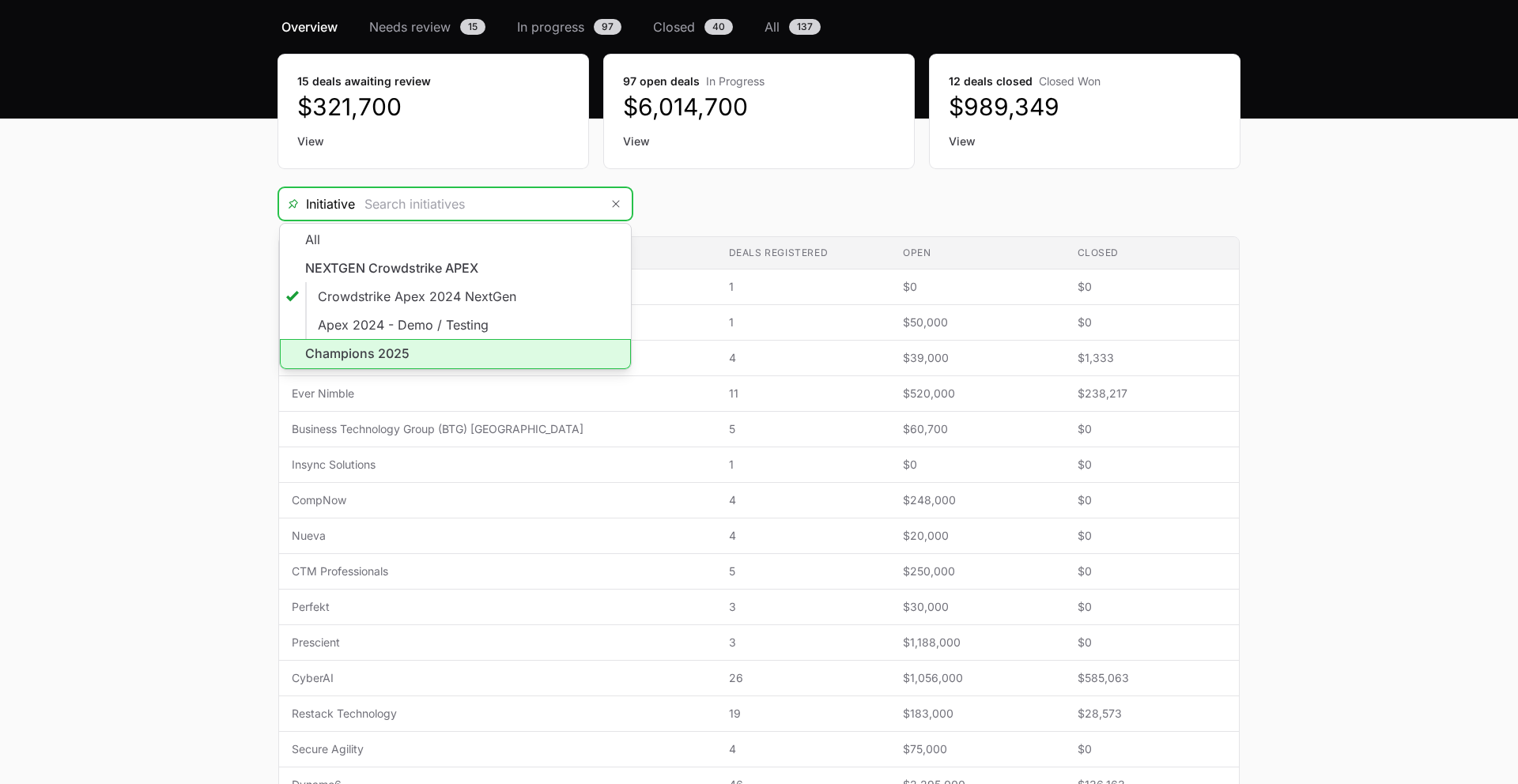
click at [476, 346] on li "Champions 2025" at bounding box center [455, 353] width 351 height 30
type input "Champions 2025"
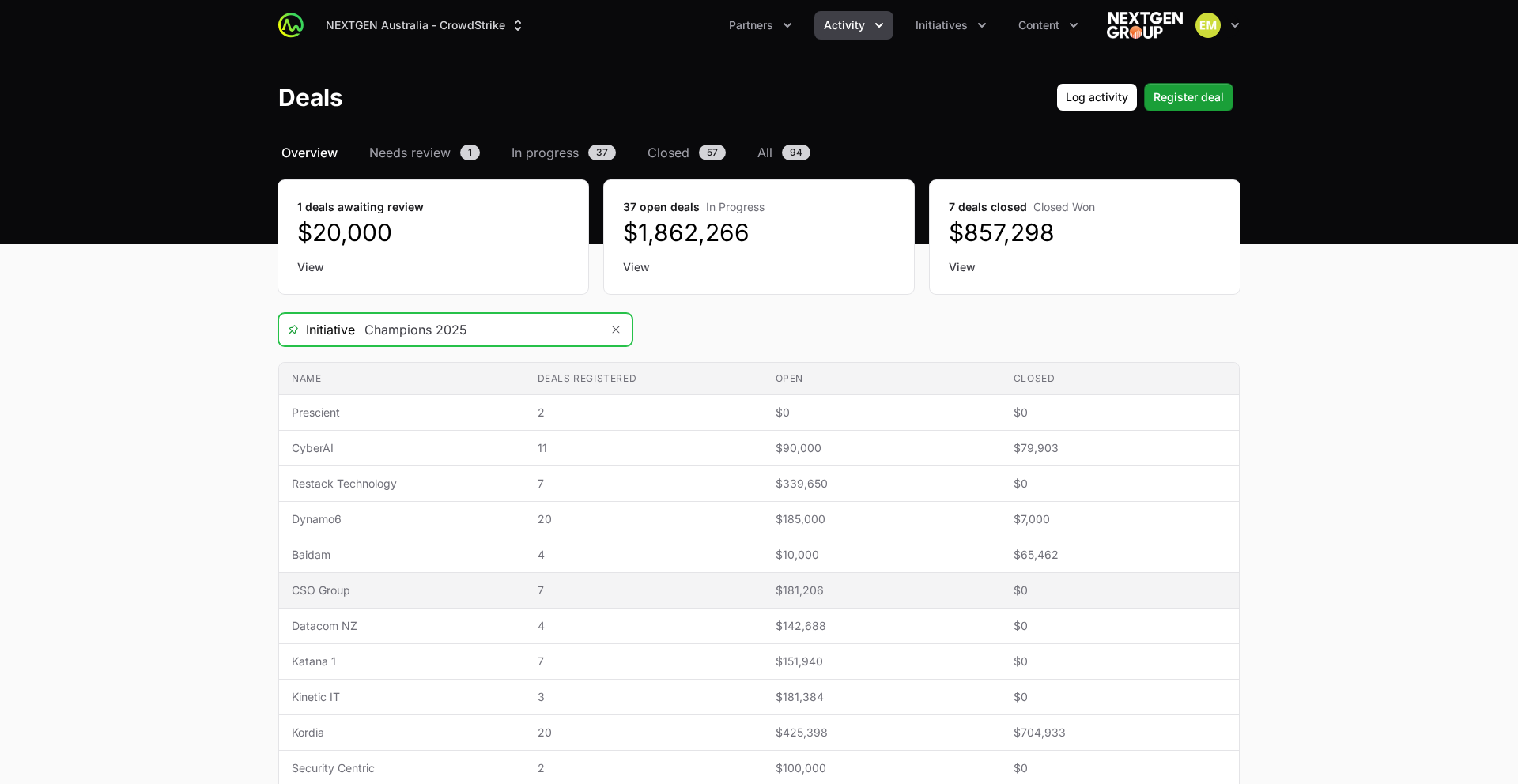
scroll to position [179, 0]
